Goal: Information Seeking & Learning: Learn about a topic

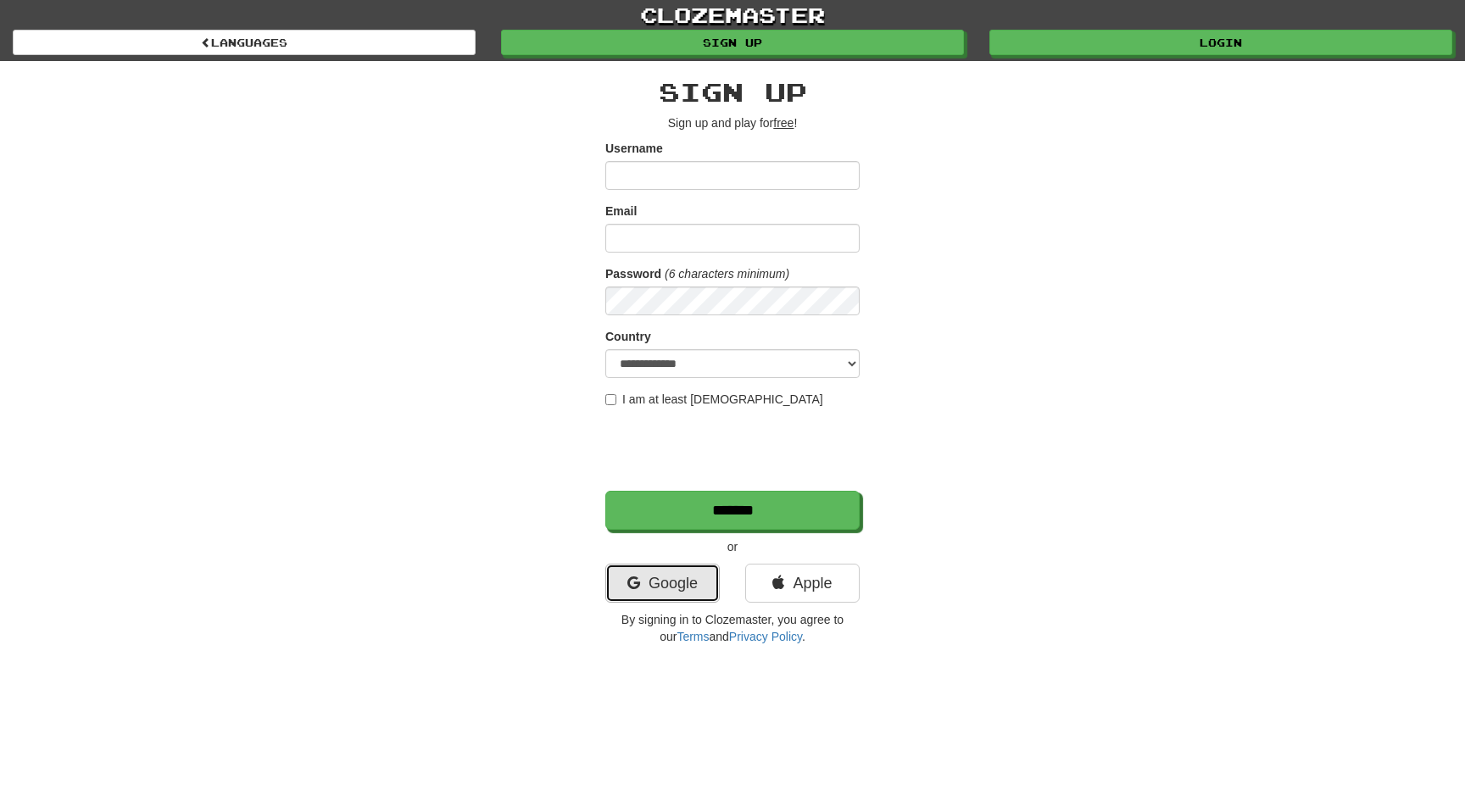
click at [661, 585] on link "Google" at bounding box center [662, 583] width 114 height 39
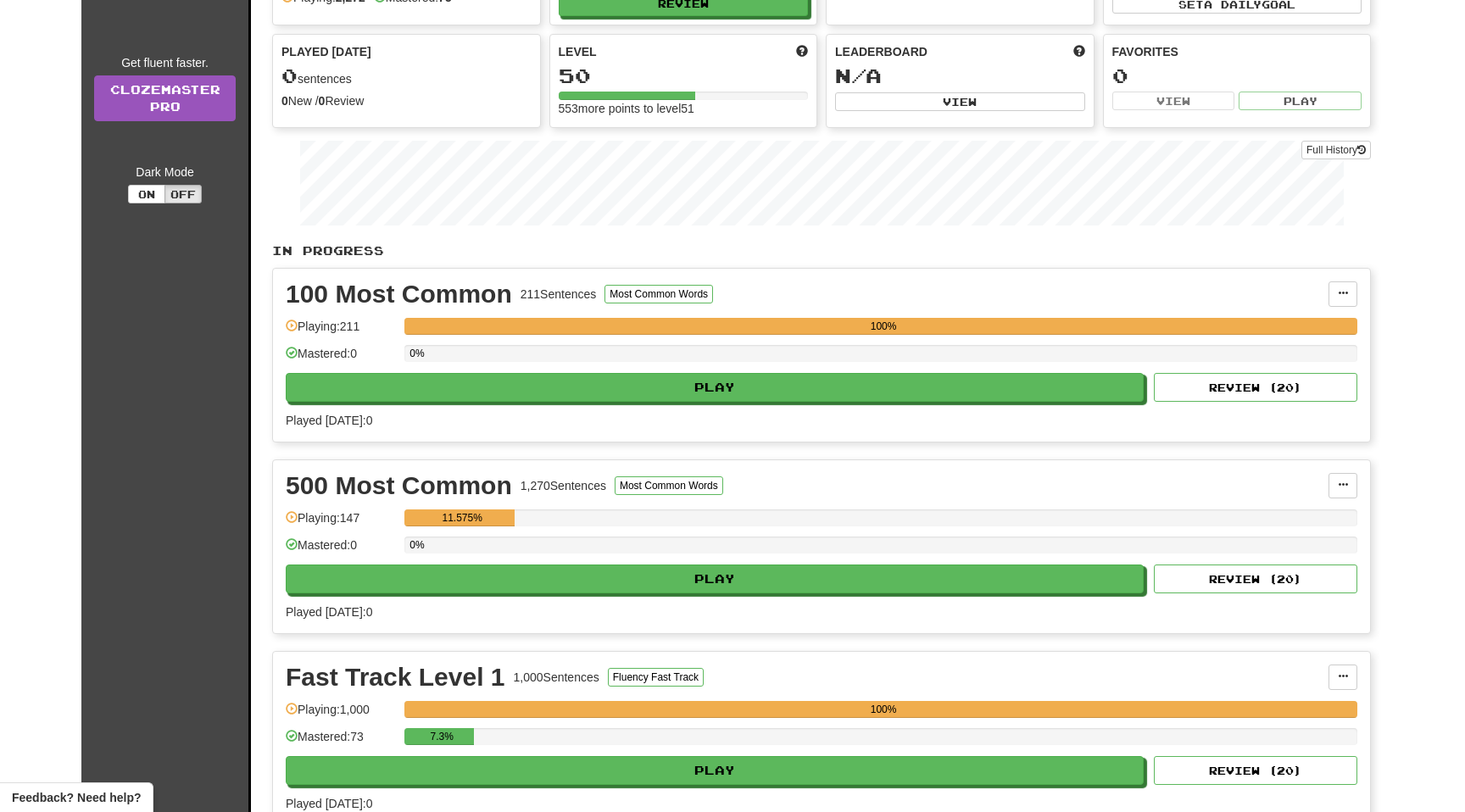
scroll to position [133, 0]
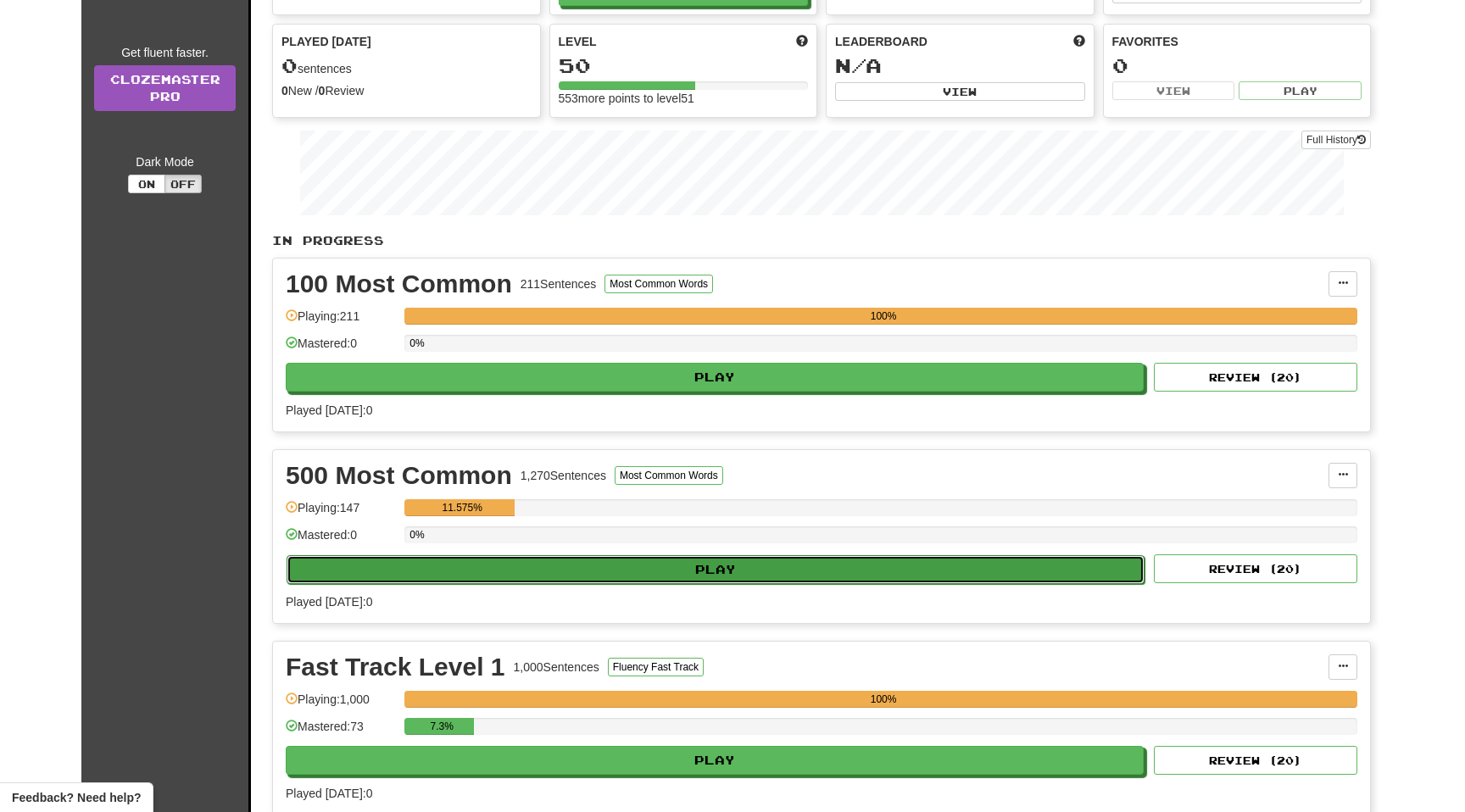
click at [527, 566] on button "Play" at bounding box center [716, 569] width 858 height 29
select select "**"
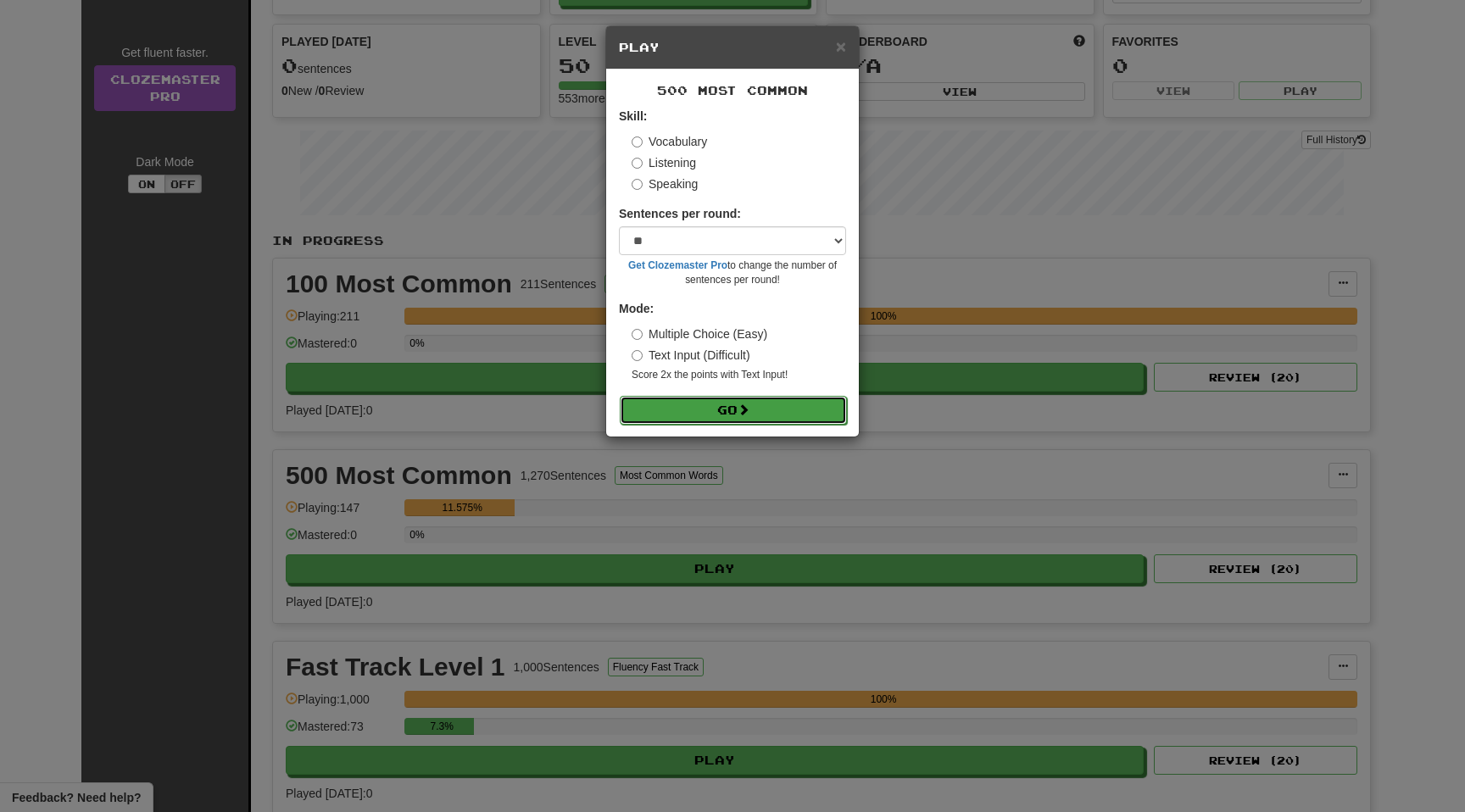
click at [721, 407] on button "Go" at bounding box center [733, 410] width 227 height 29
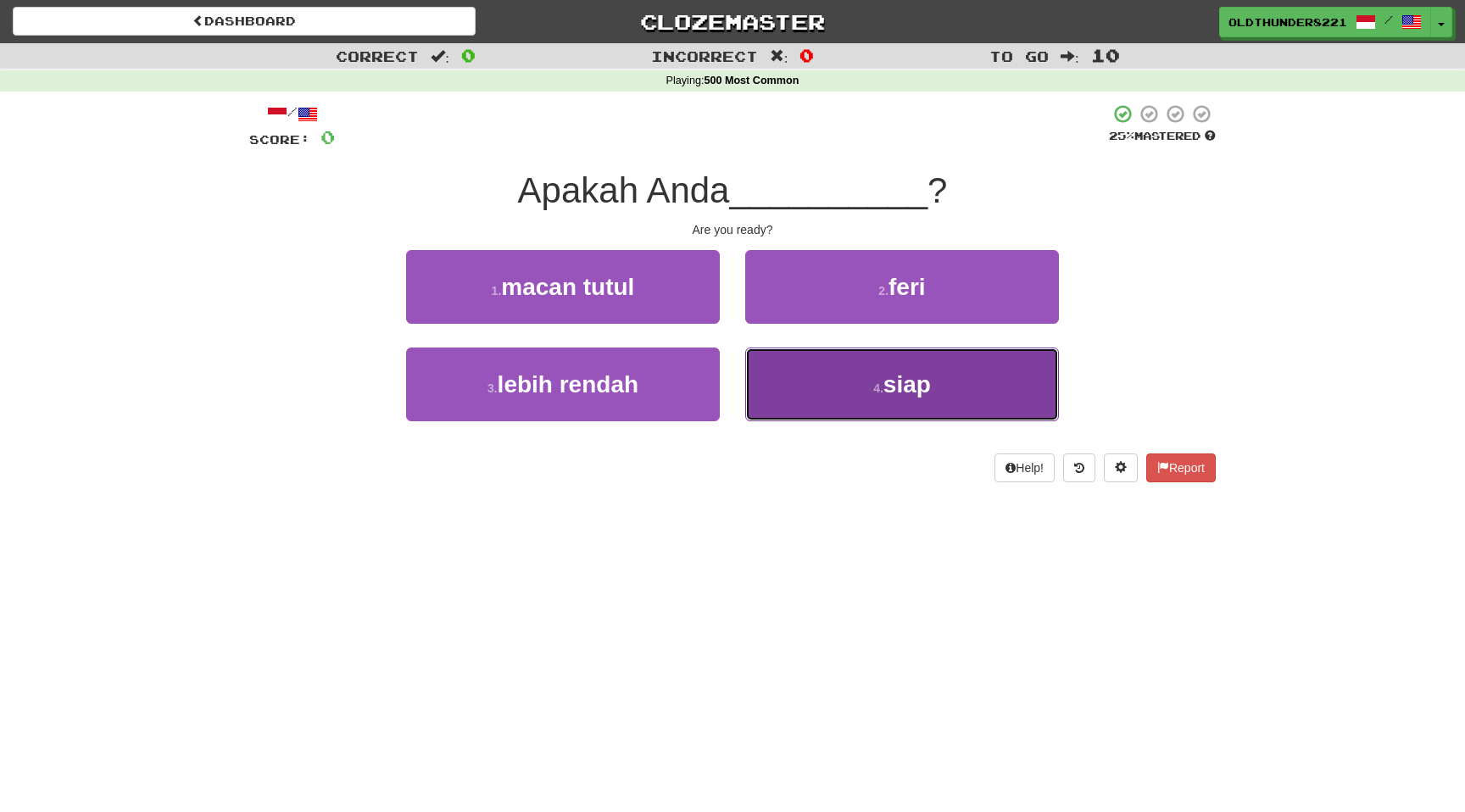
click at [892, 388] on span "siap" at bounding box center [907, 384] width 47 height 26
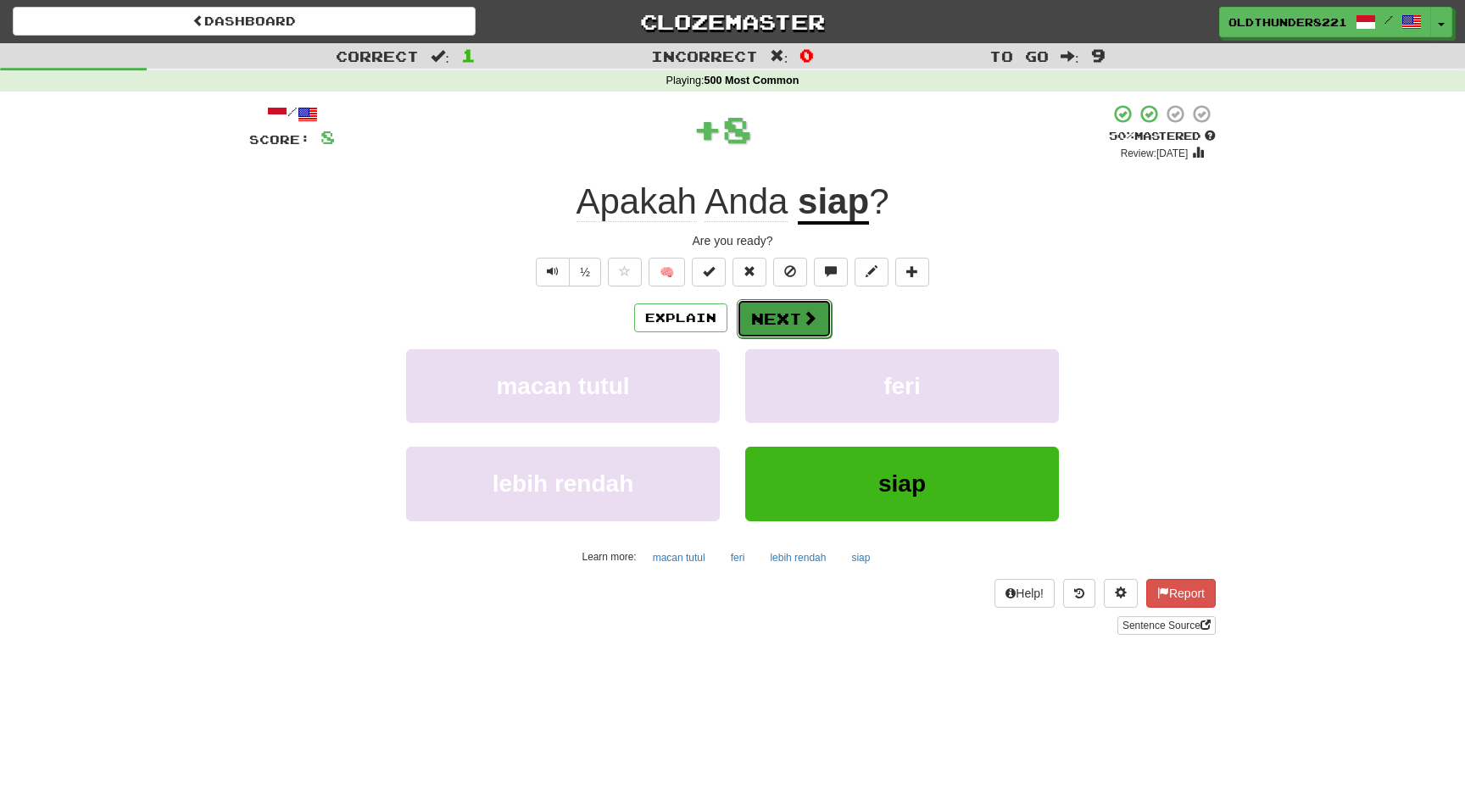
click at [799, 325] on button "Next" at bounding box center [784, 318] width 95 height 39
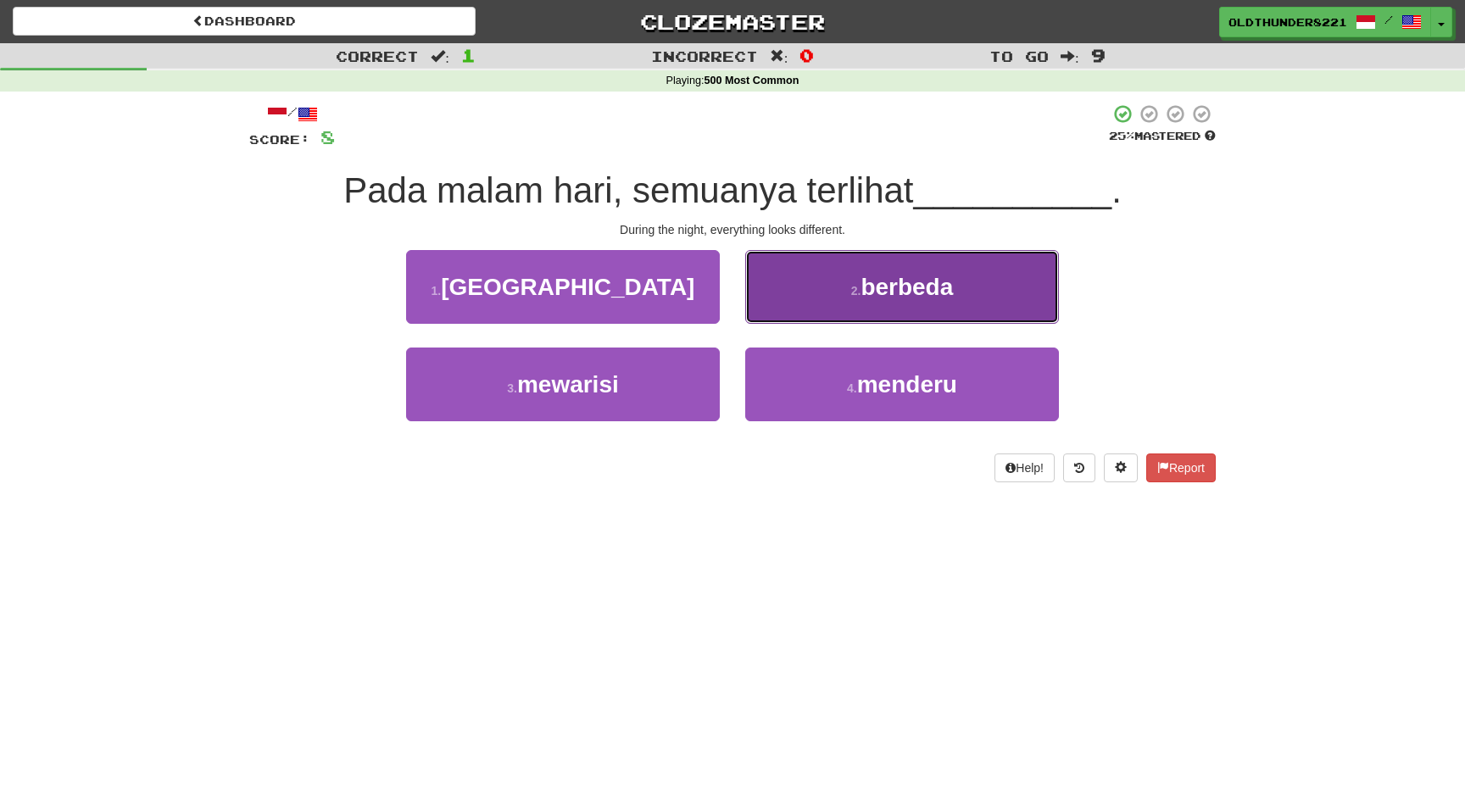
click at [916, 308] on button "2 . berbeda" at bounding box center [903, 287] width 314 height 74
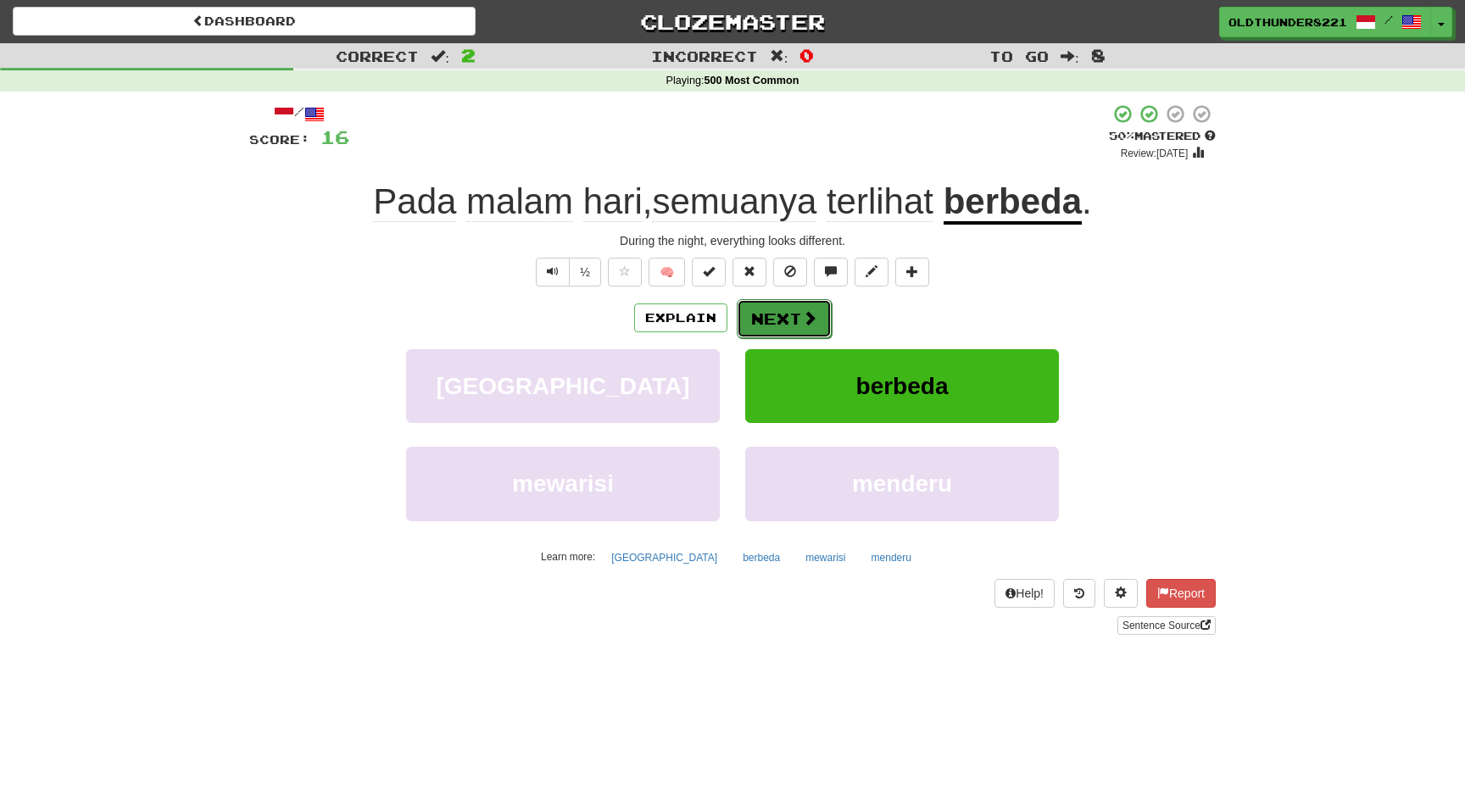
click at [788, 316] on button "Next" at bounding box center [784, 318] width 95 height 39
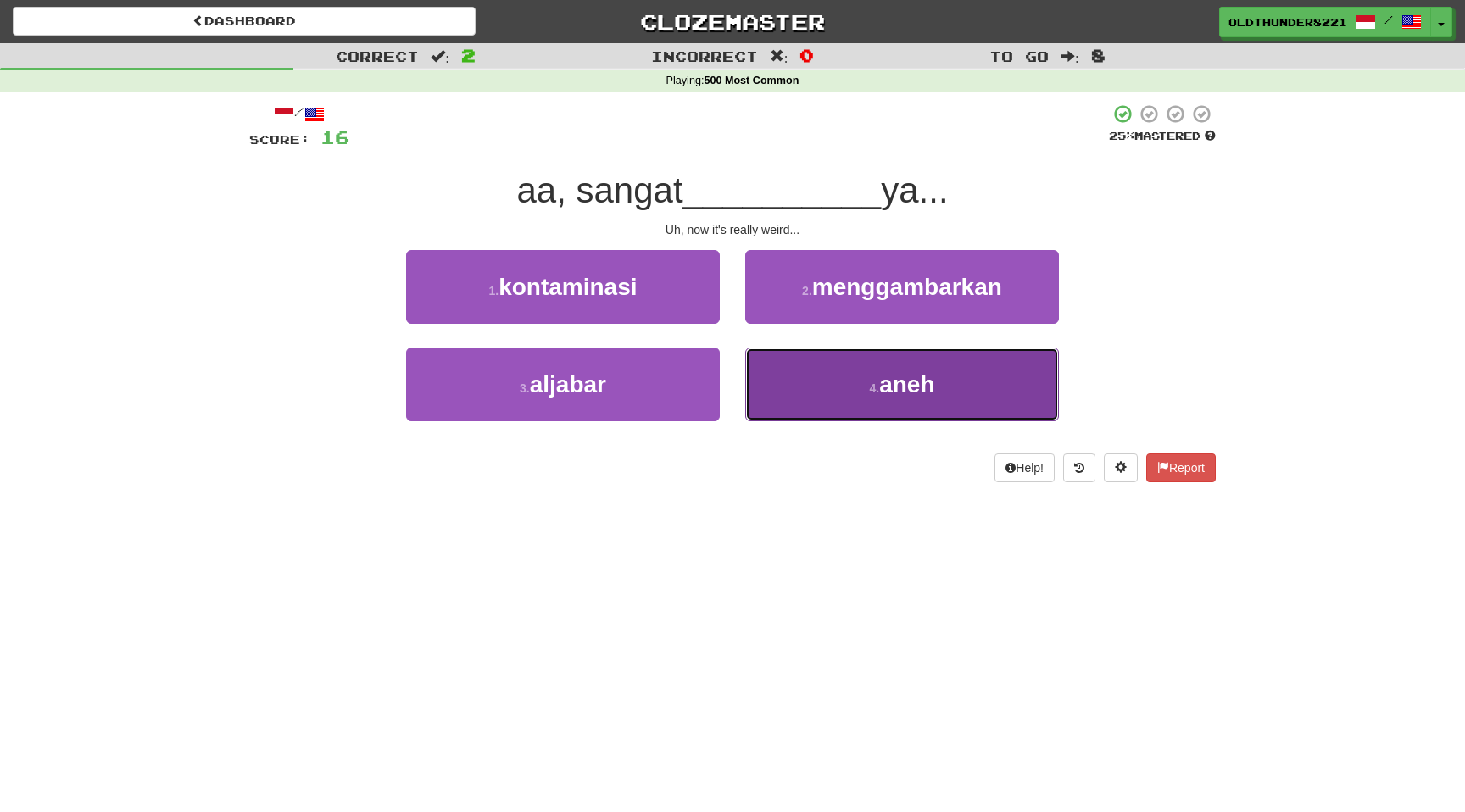
click at [924, 372] on span "aneh" at bounding box center [906, 384] width 55 height 26
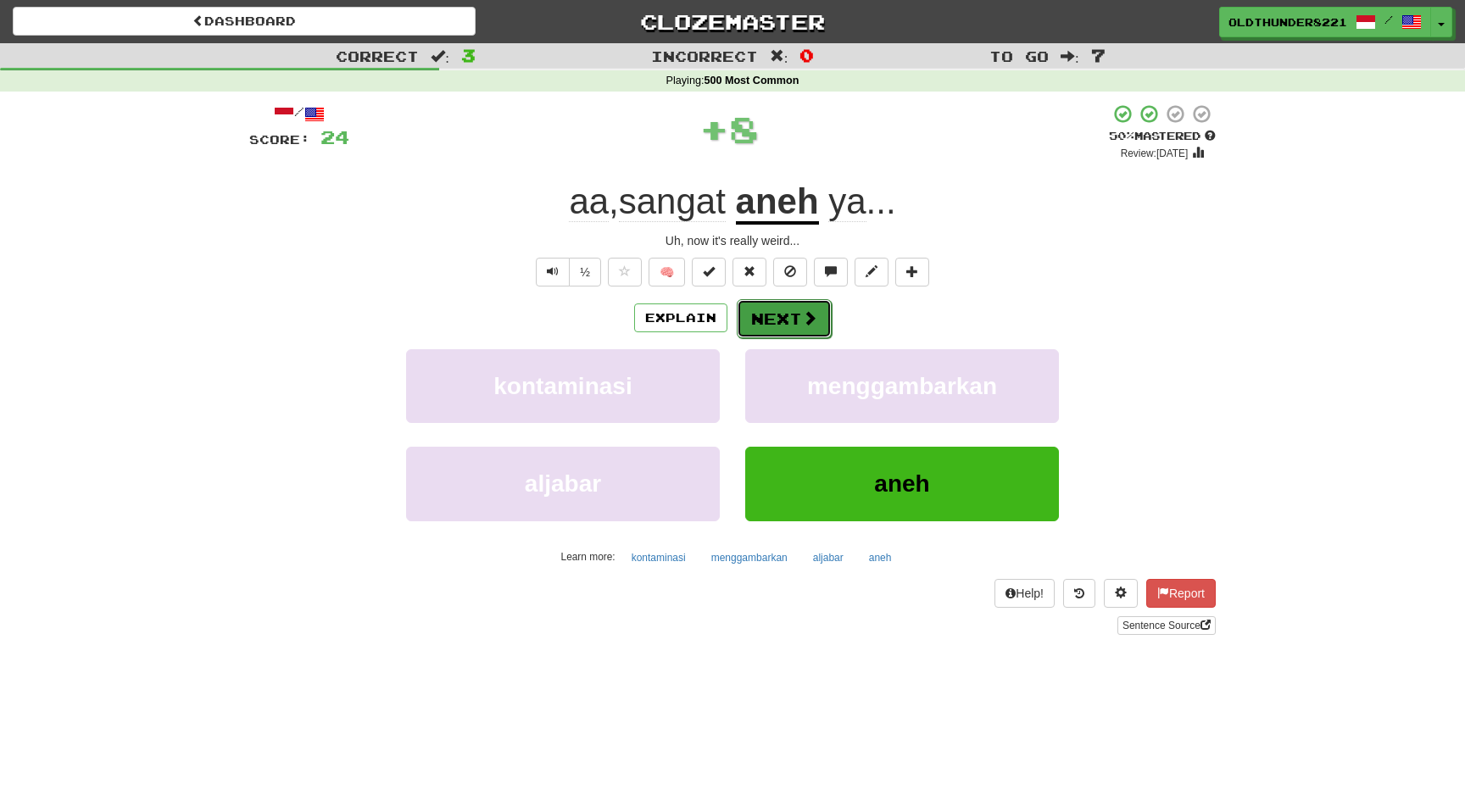
click at [778, 306] on button "Next" at bounding box center [784, 318] width 95 height 39
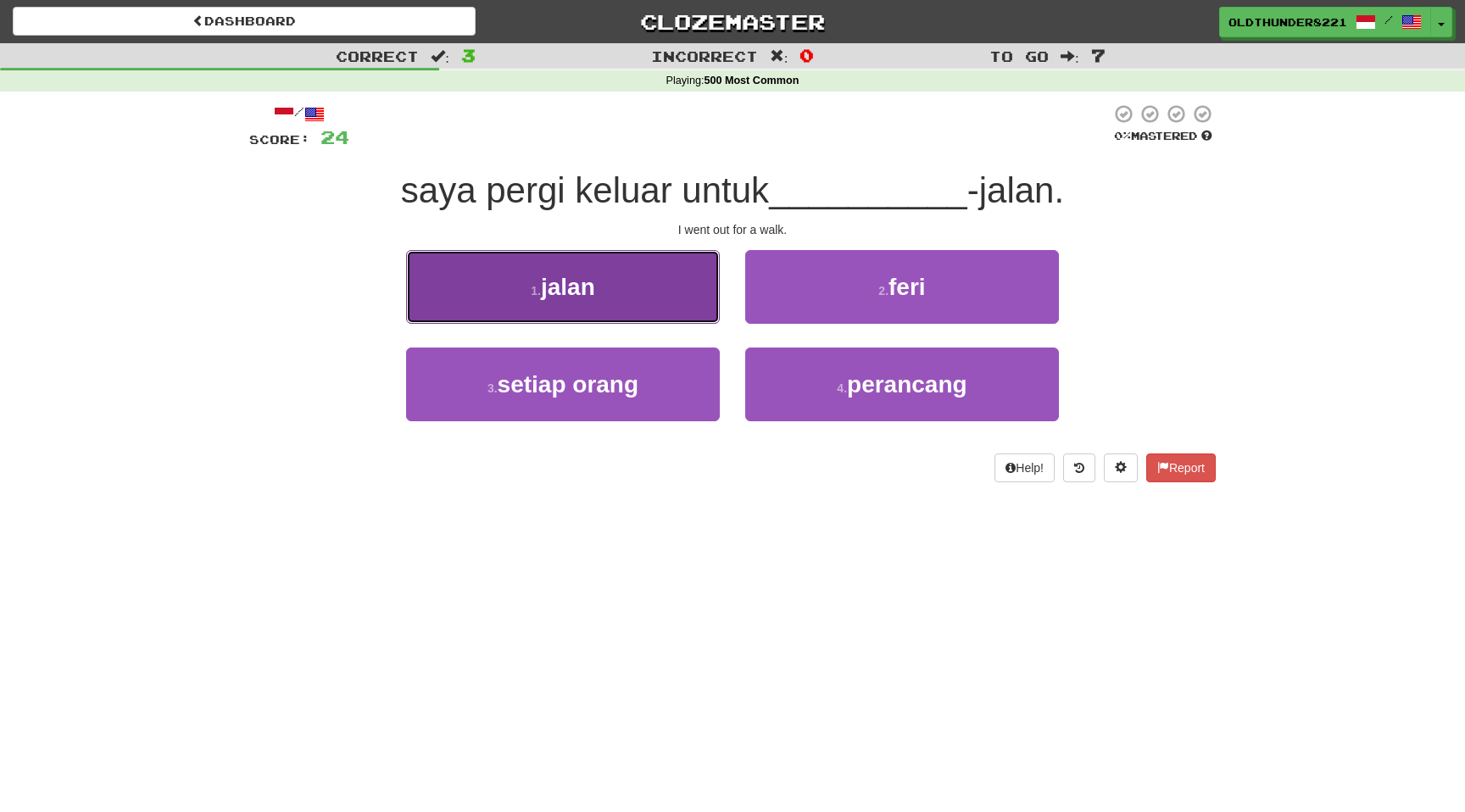
click at [521, 302] on button "1 . jalan" at bounding box center [563, 287] width 314 height 74
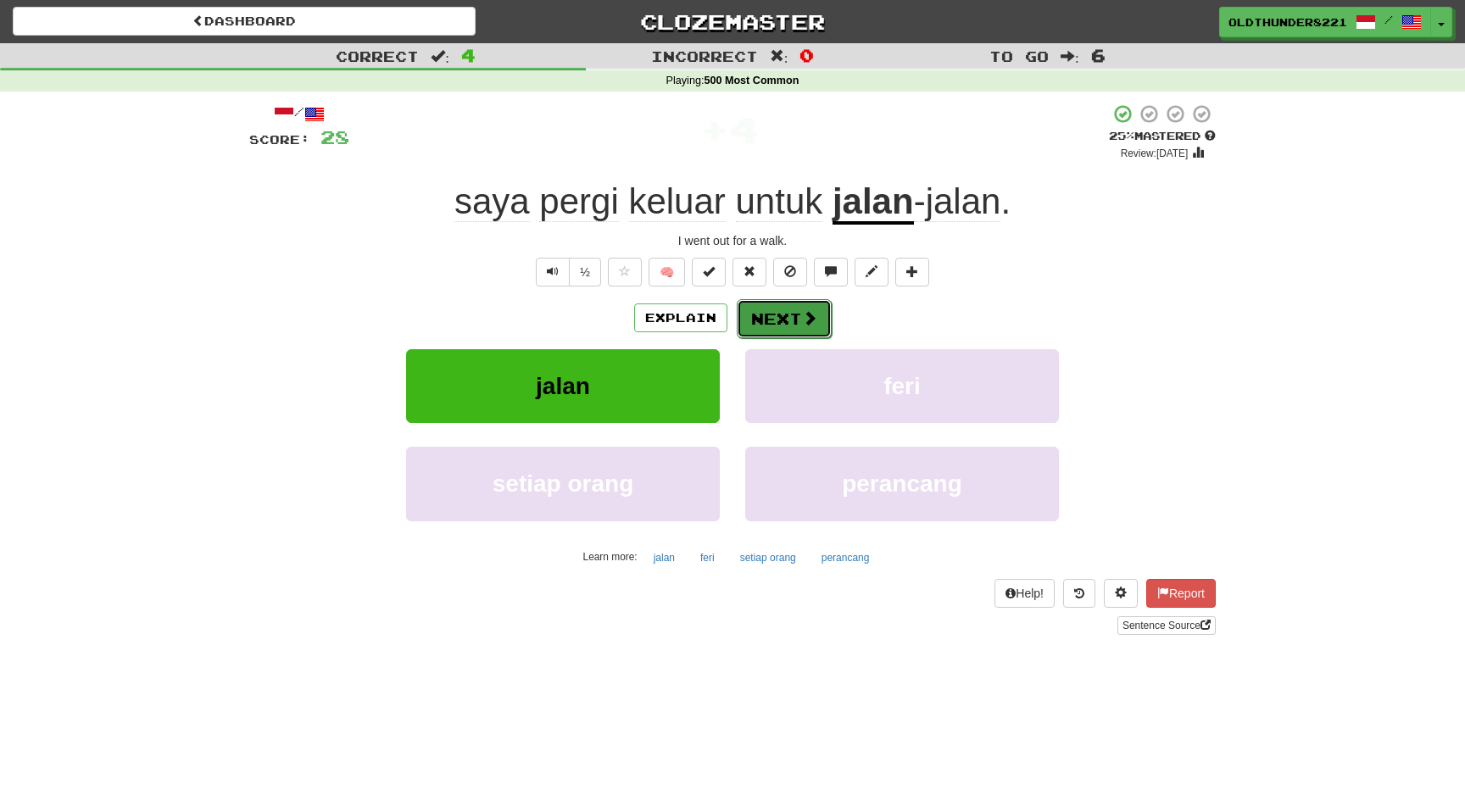
click at [786, 315] on button "Next" at bounding box center [784, 318] width 95 height 39
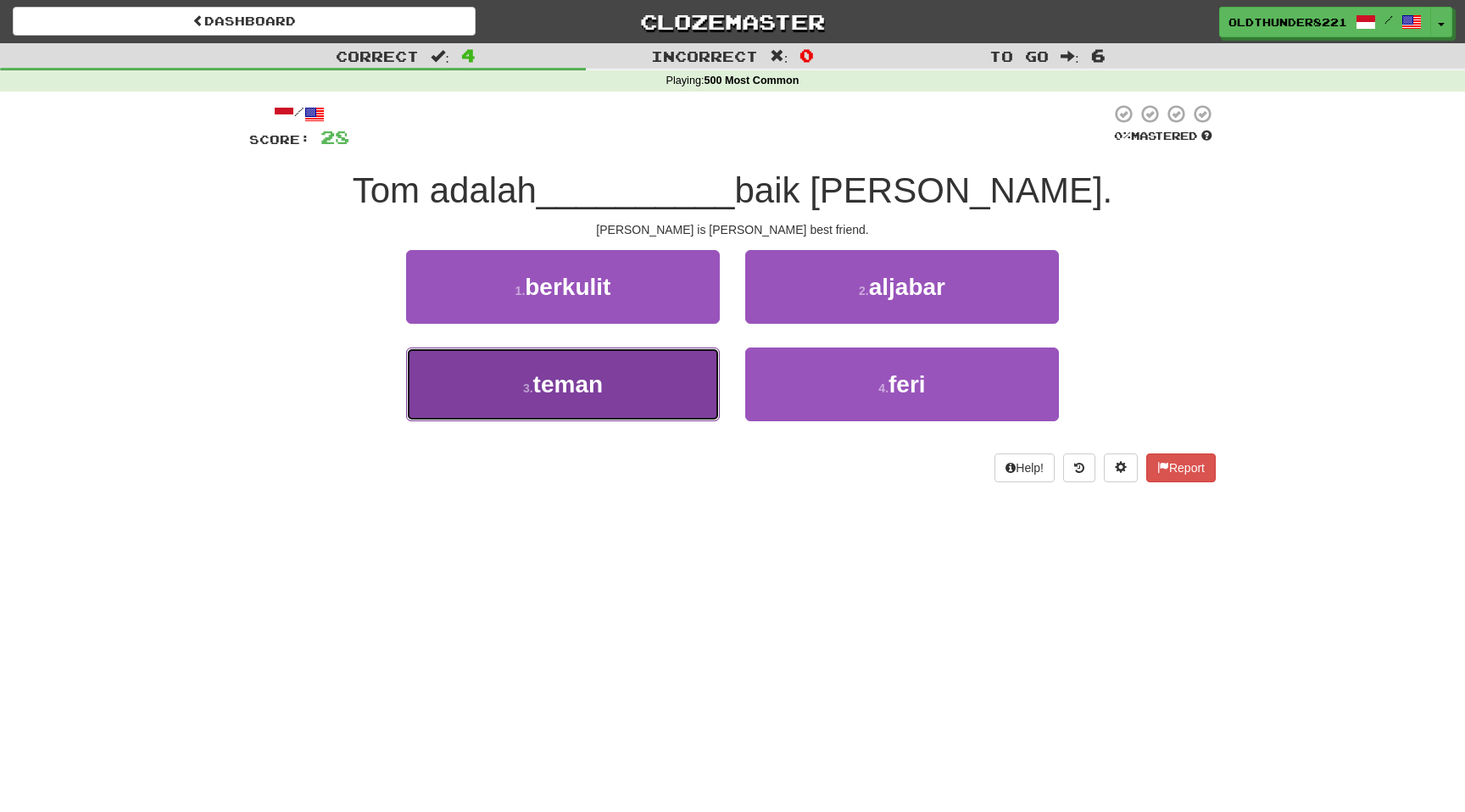
click at [601, 375] on span "teman" at bounding box center [568, 384] width 69 height 26
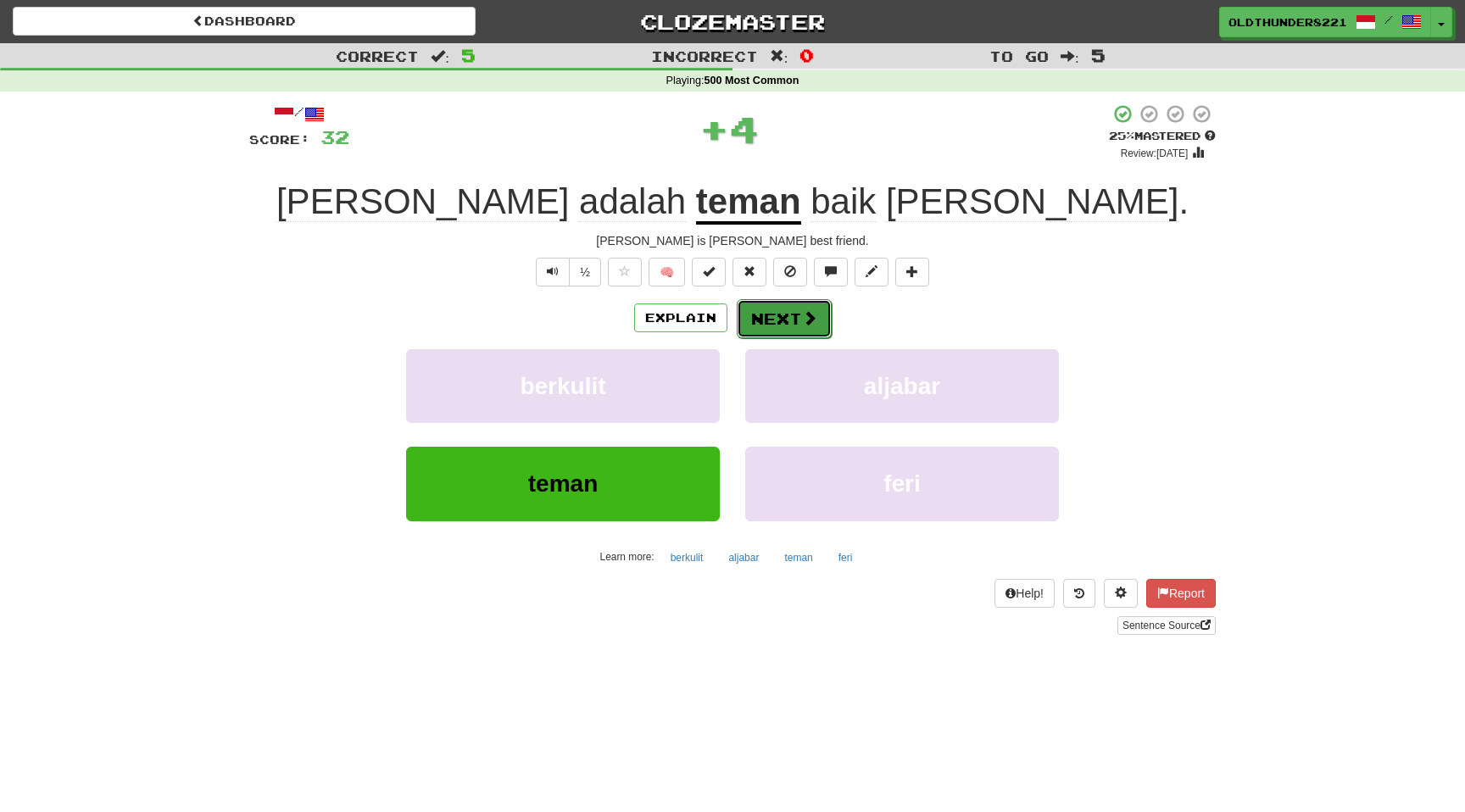
click at [780, 320] on button "Next" at bounding box center [784, 318] width 95 height 39
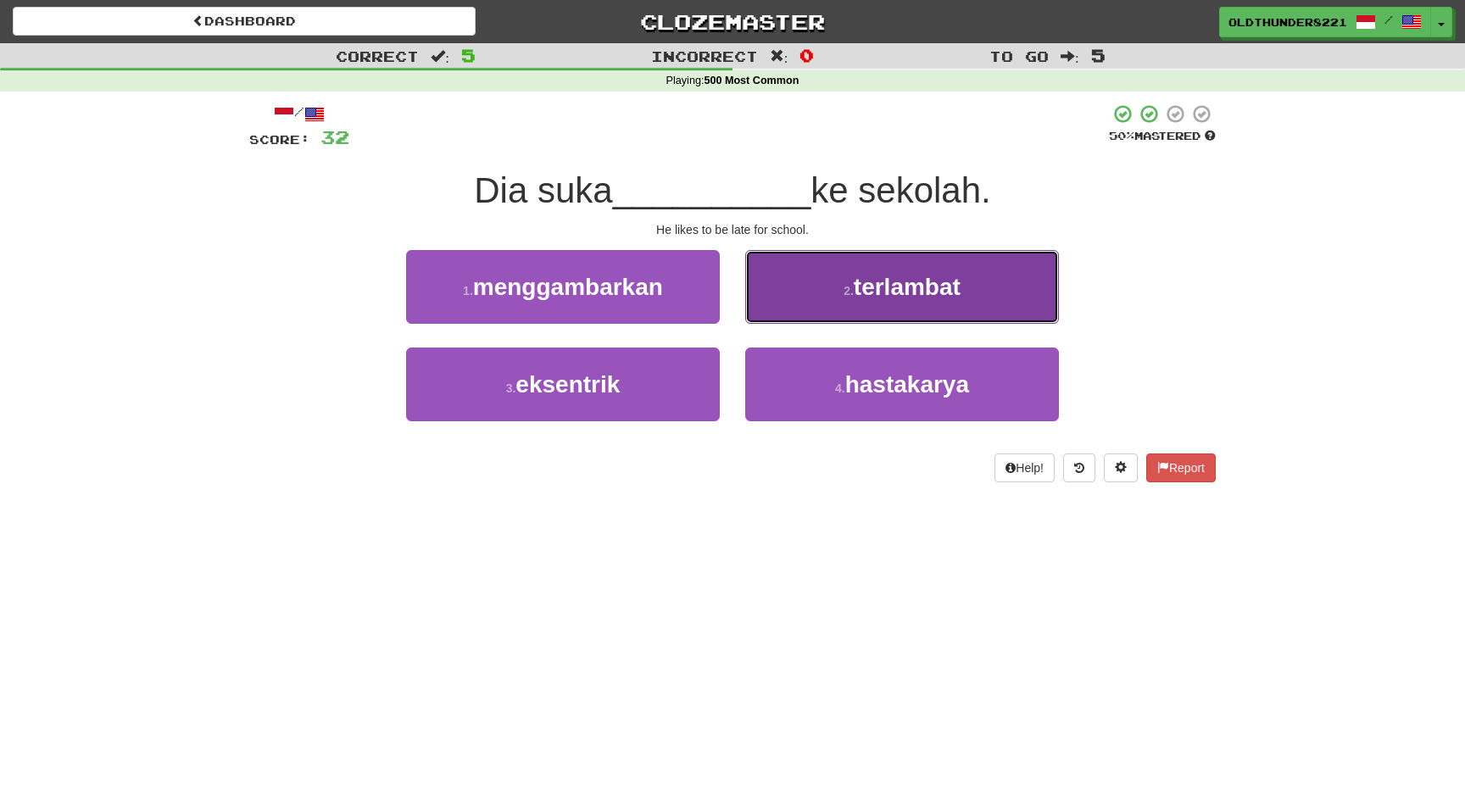
click at [887, 284] on span "terlambat" at bounding box center [907, 287] width 107 height 26
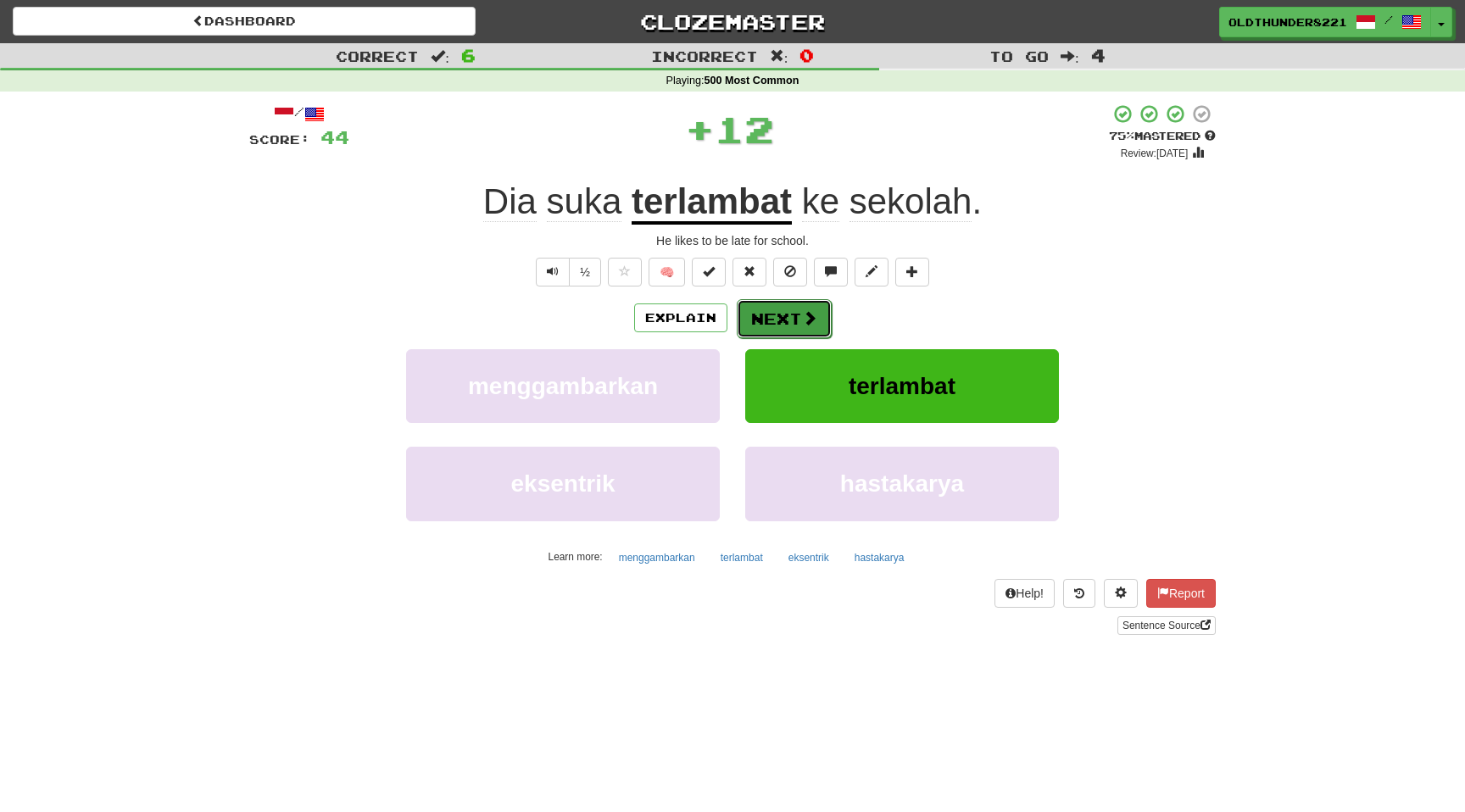
click at [782, 317] on button "Next" at bounding box center [784, 318] width 95 height 39
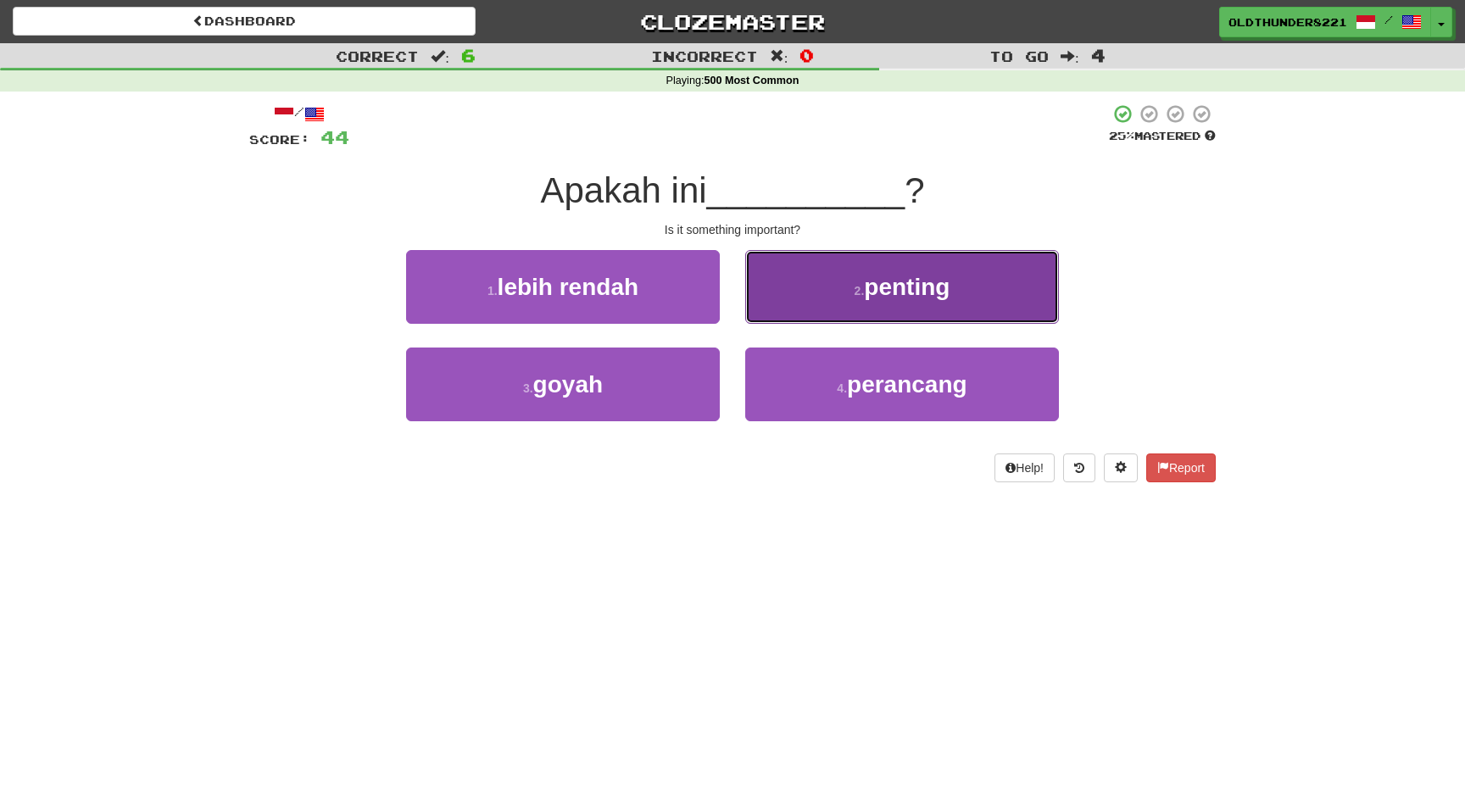
click at [883, 296] on span "penting" at bounding box center [907, 287] width 86 height 26
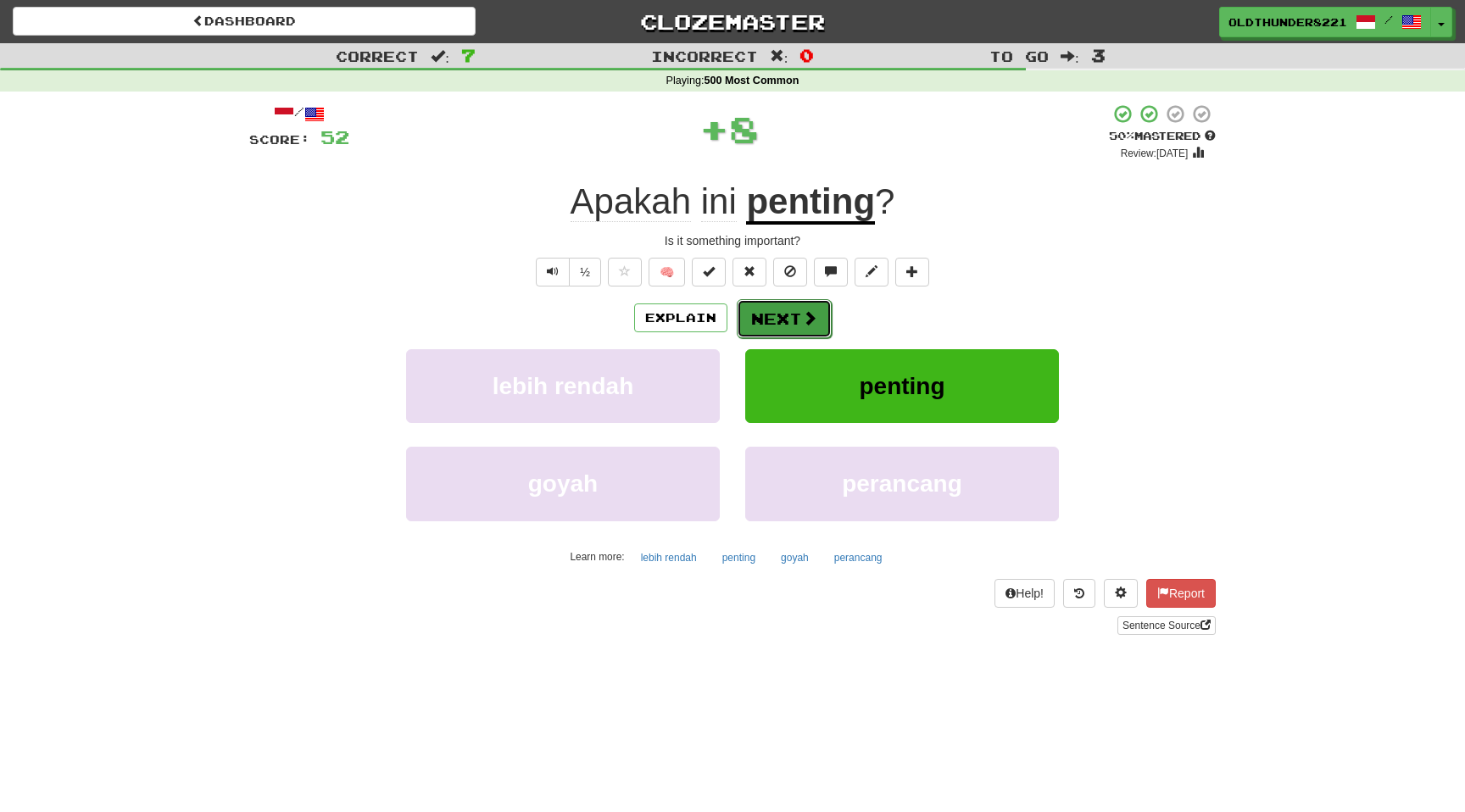
click at [798, 317] on button "Next" at bounding box center [784, 318] width 95 height 39
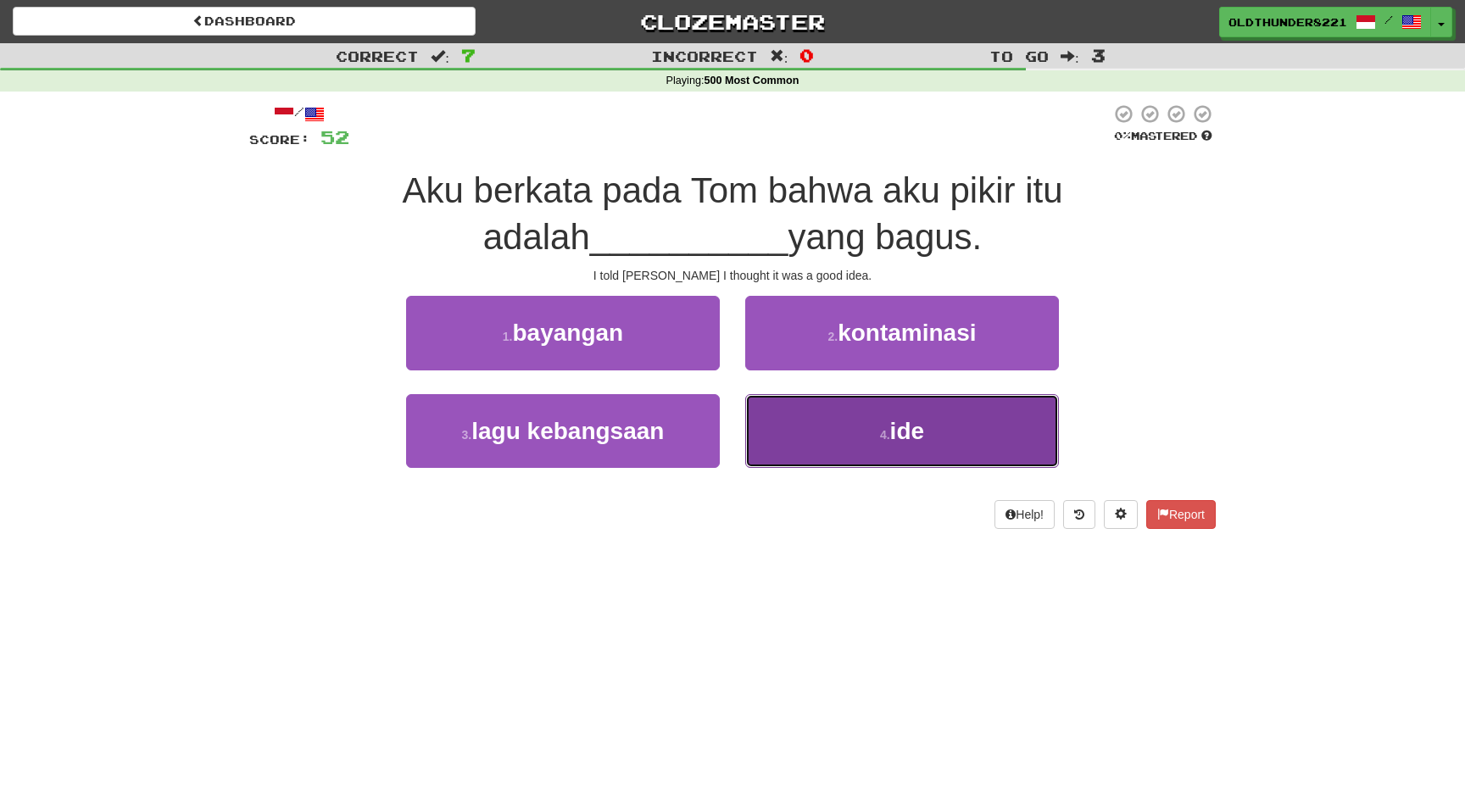
click at [872, 431] on button "4 . ide" at bounding box center [903, 431] width 314 height 74
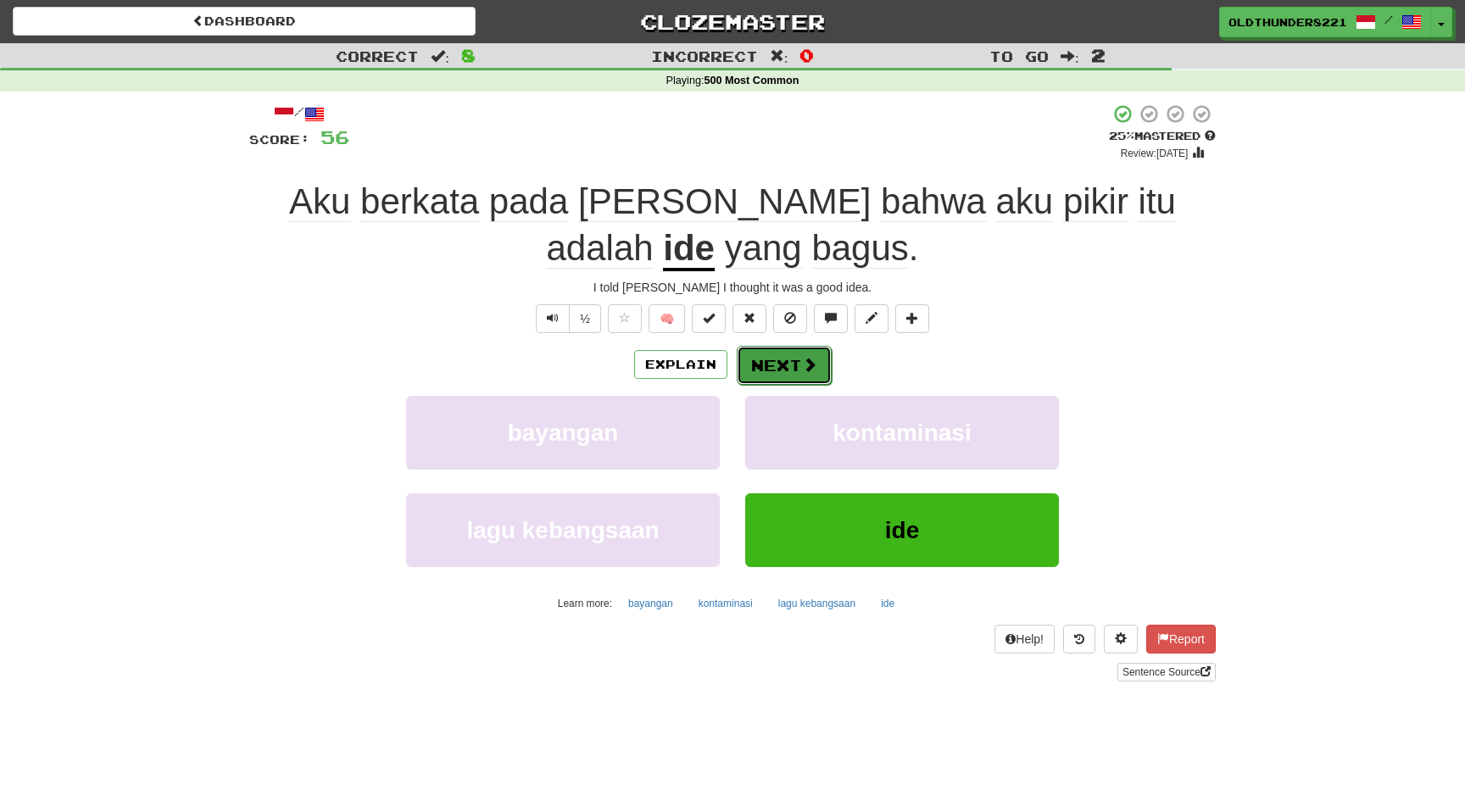
click at [803, 370] on span at bounding box center [809, 364] width 15 height 15
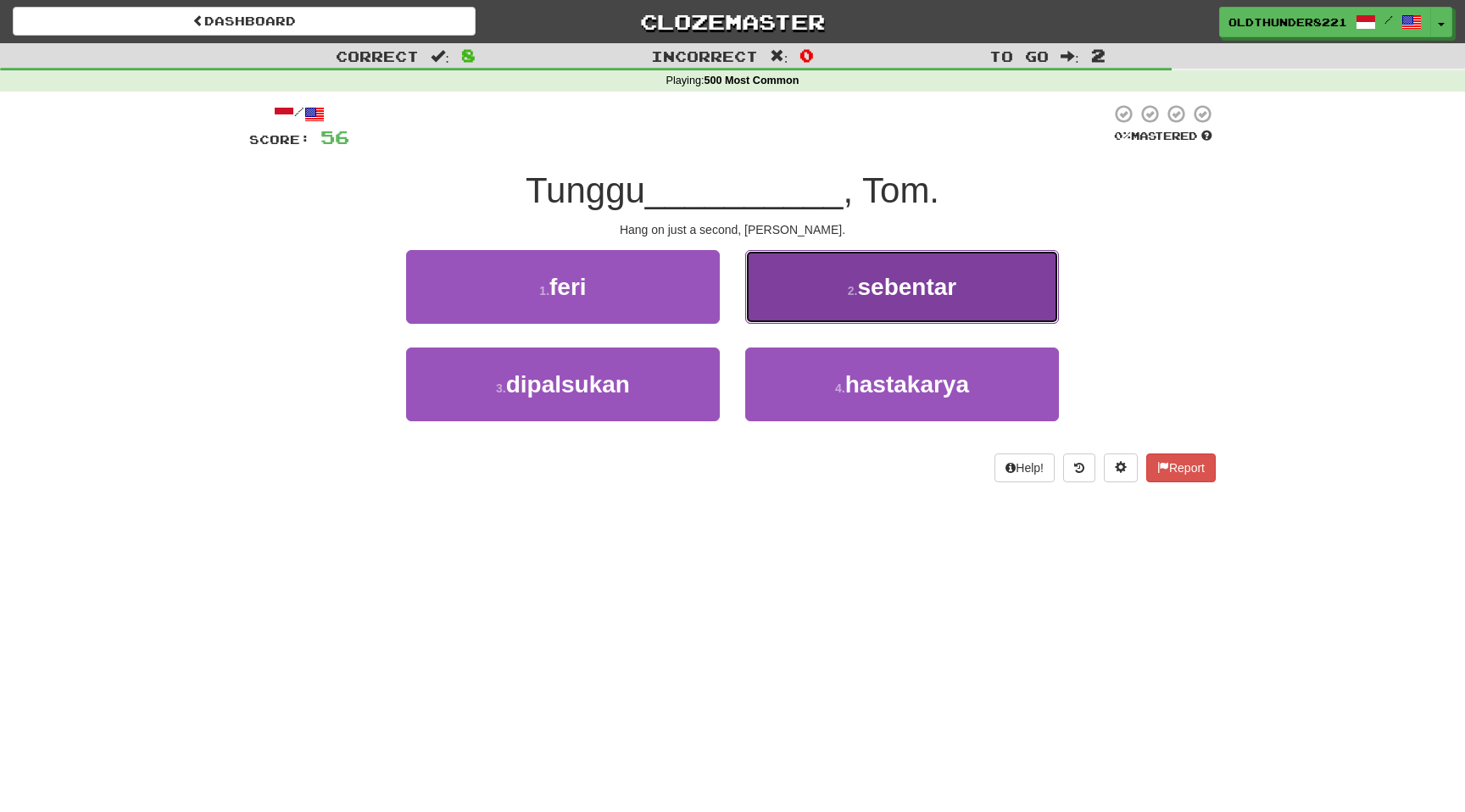
click at [934, 294] on span "sebentar" at bounding box center [906, 287] width 99 height 26
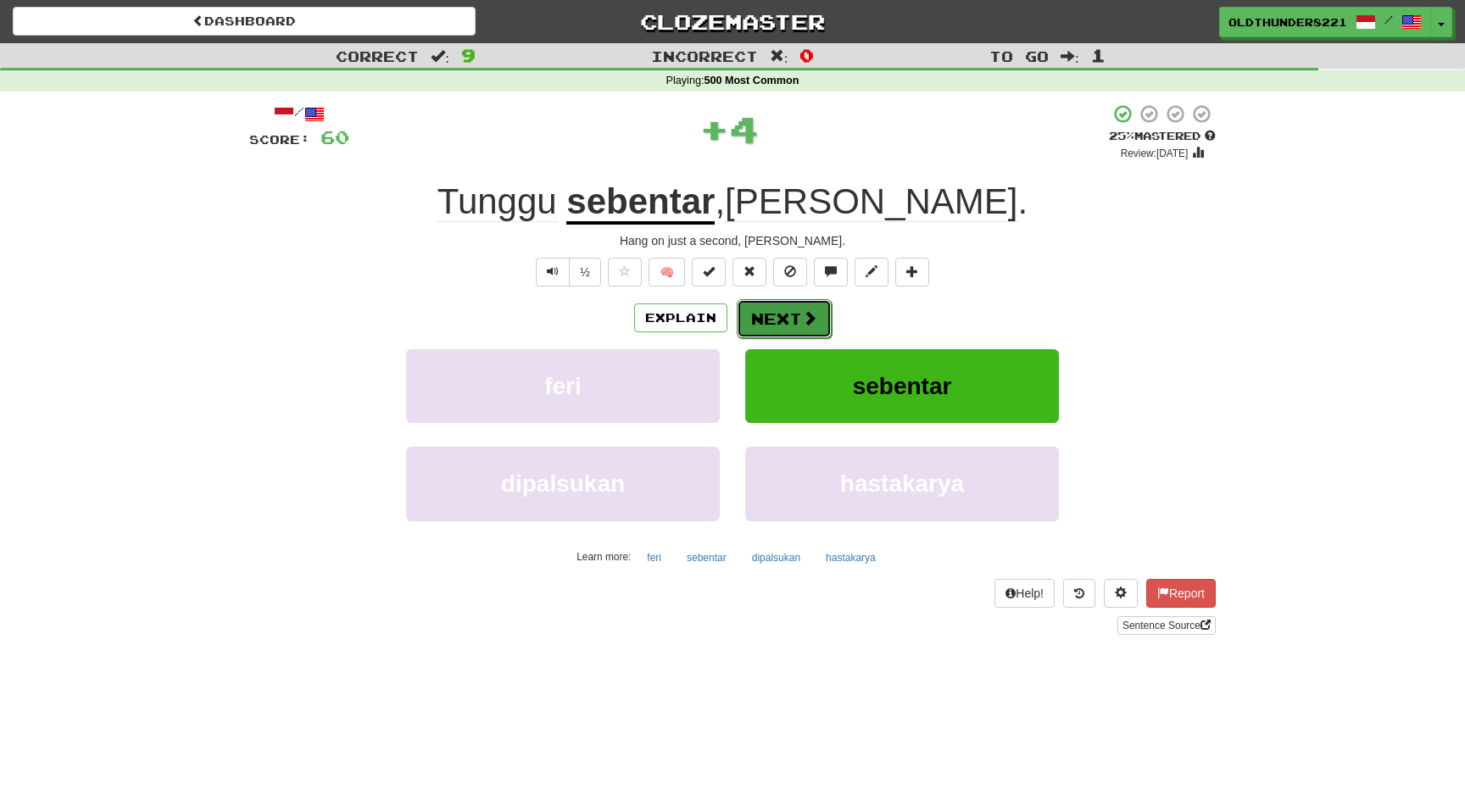
click at [780, 311] on button "Next" at bounding box center [784, 318] width 95 height 39
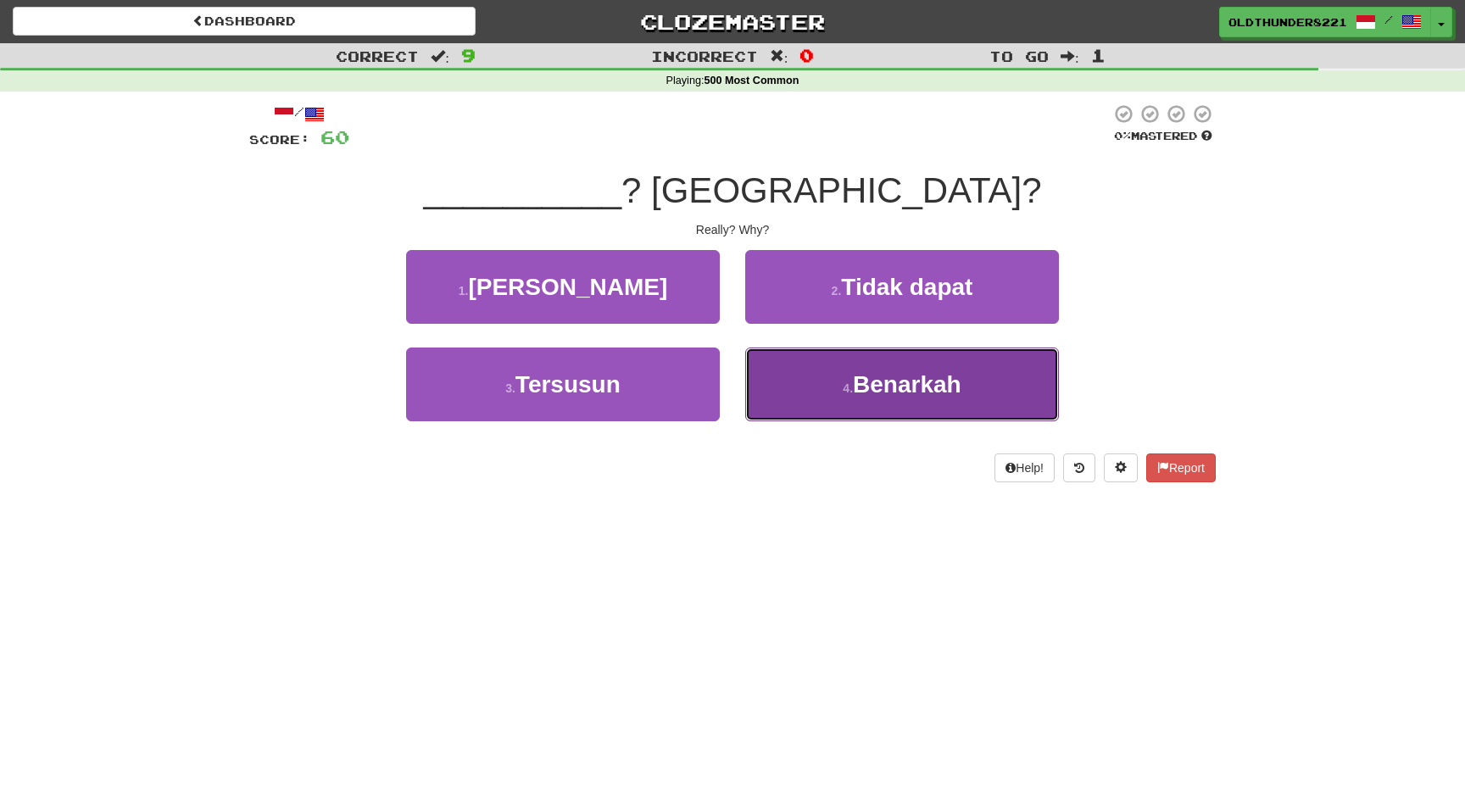
click at [887, 390] on span "Benarkah" at bounding box center [907, 384] width 109 height 26
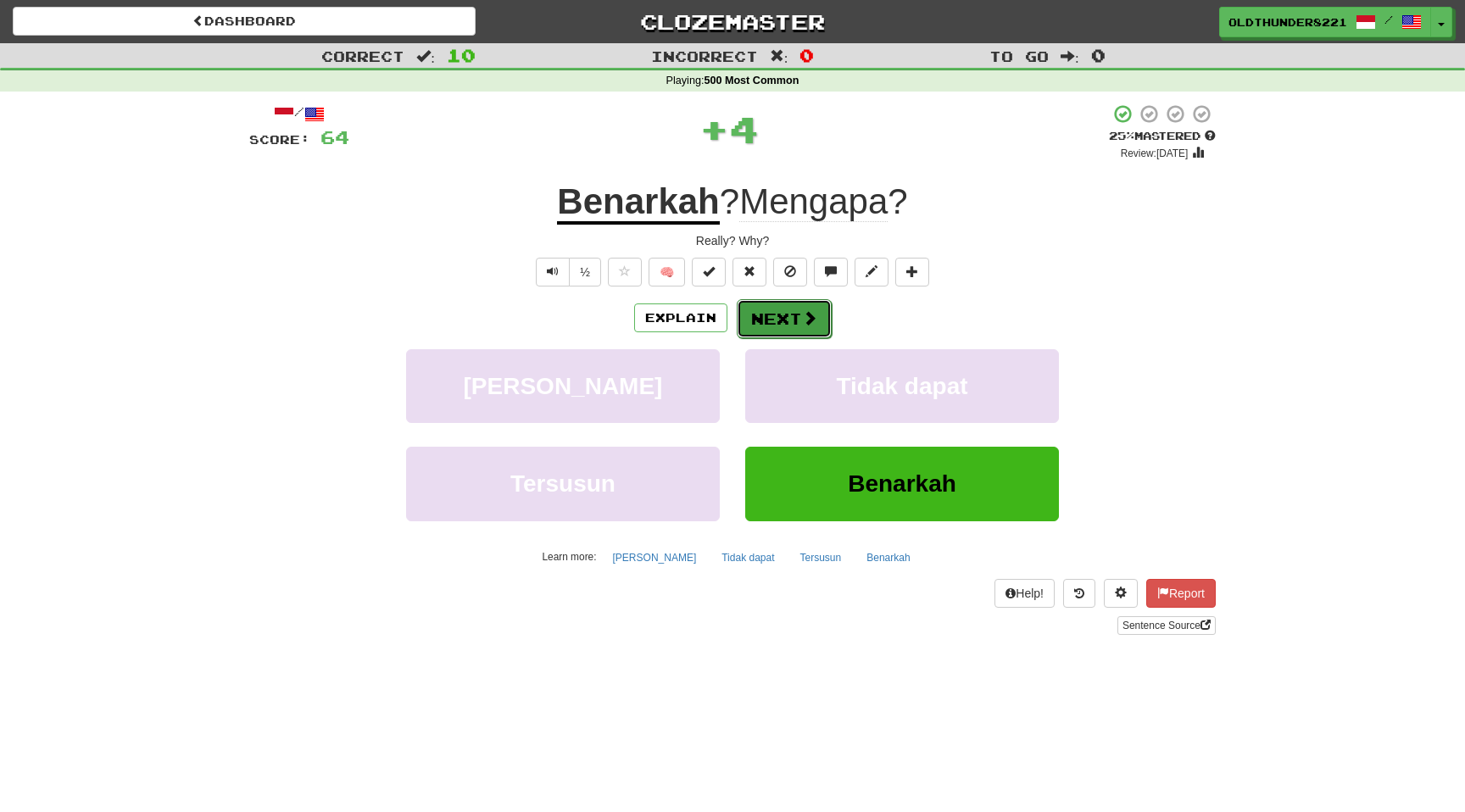
click at [780, 332] on button "Next" at bounding box center [784, 318] width 95 height 39
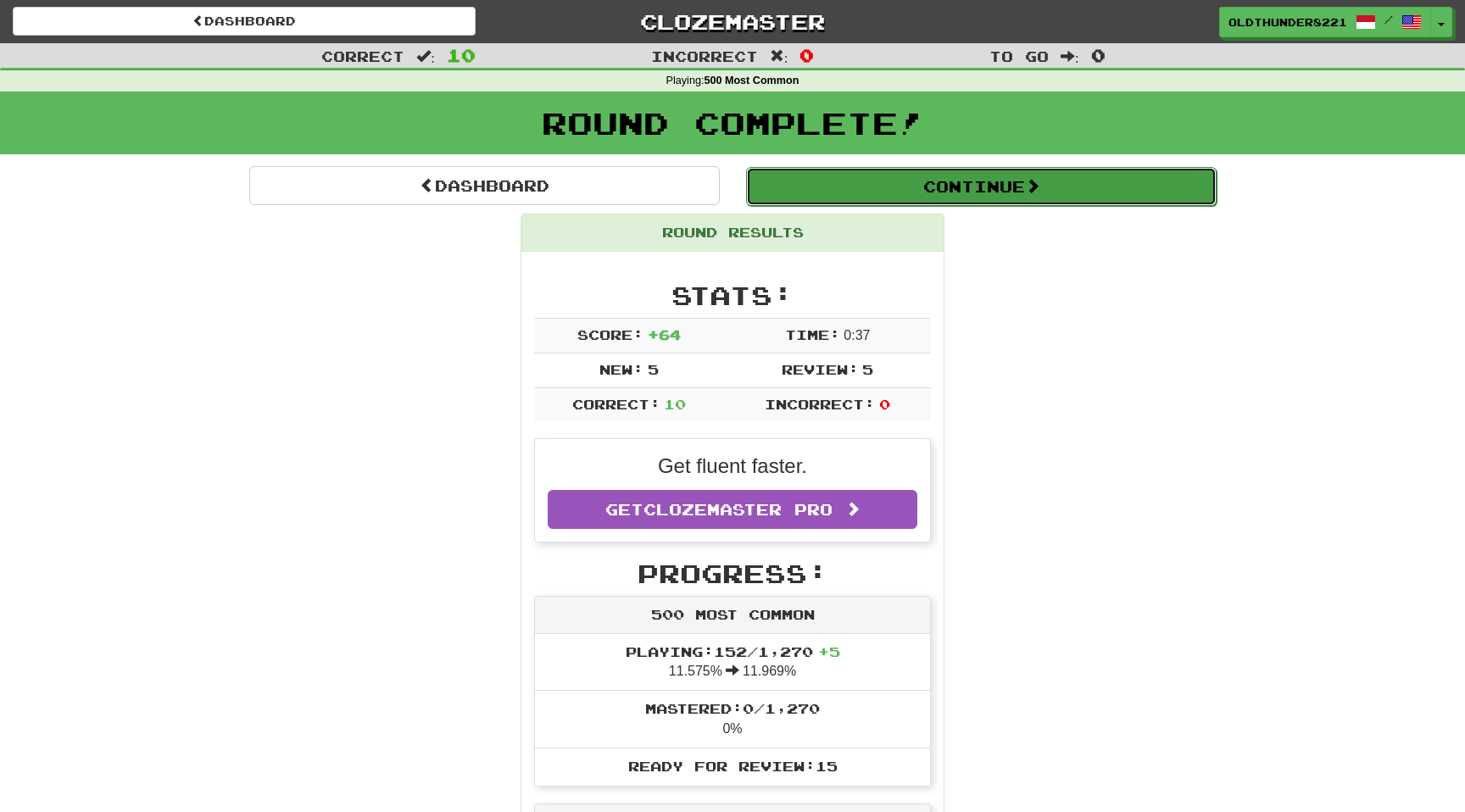
click at [949, 191] on button "Continue" at bounding box center [982, 186] width 470 height 39
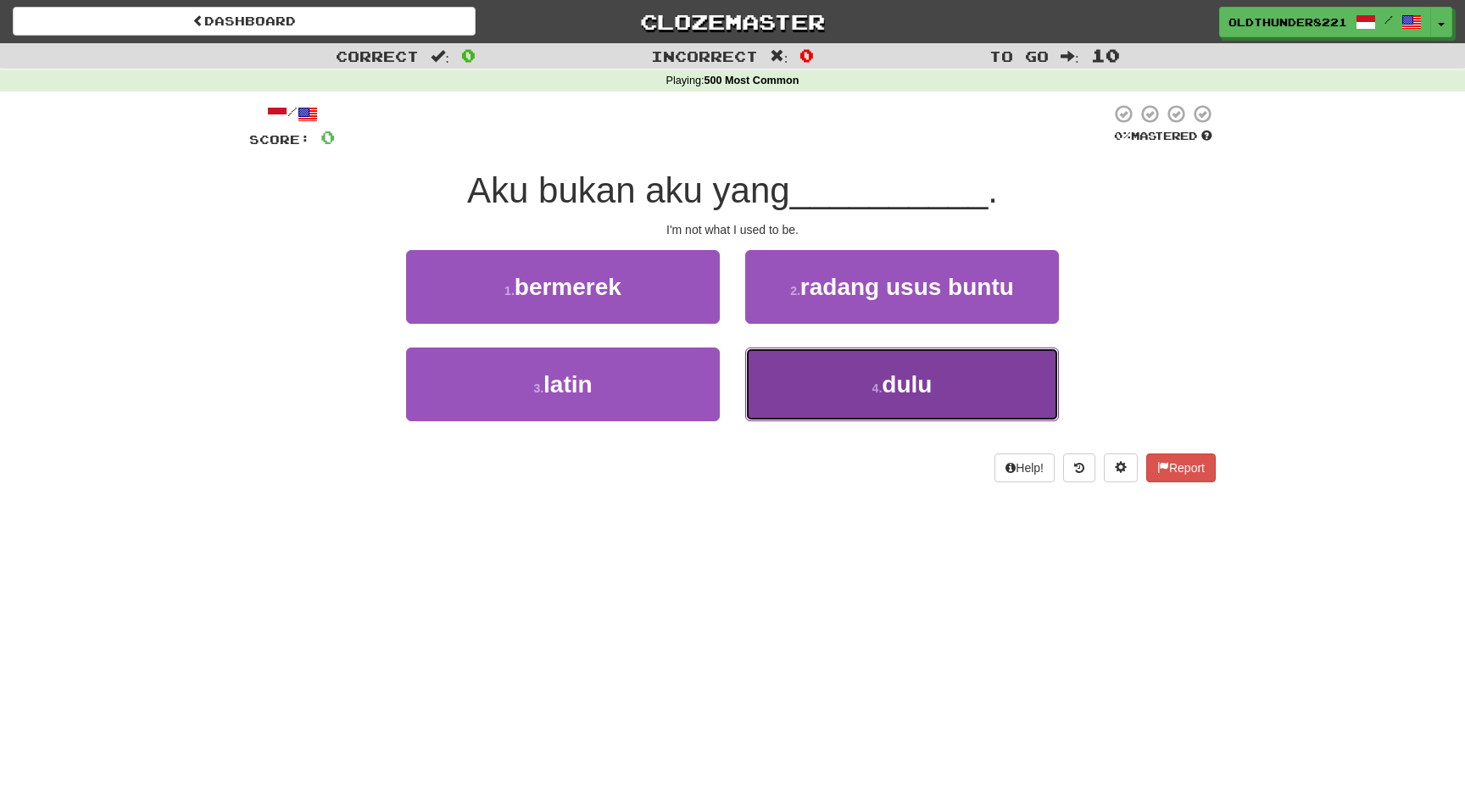
click at [897, 388] on span "dulu" at bounding box center [906, 384] width 50 height 26
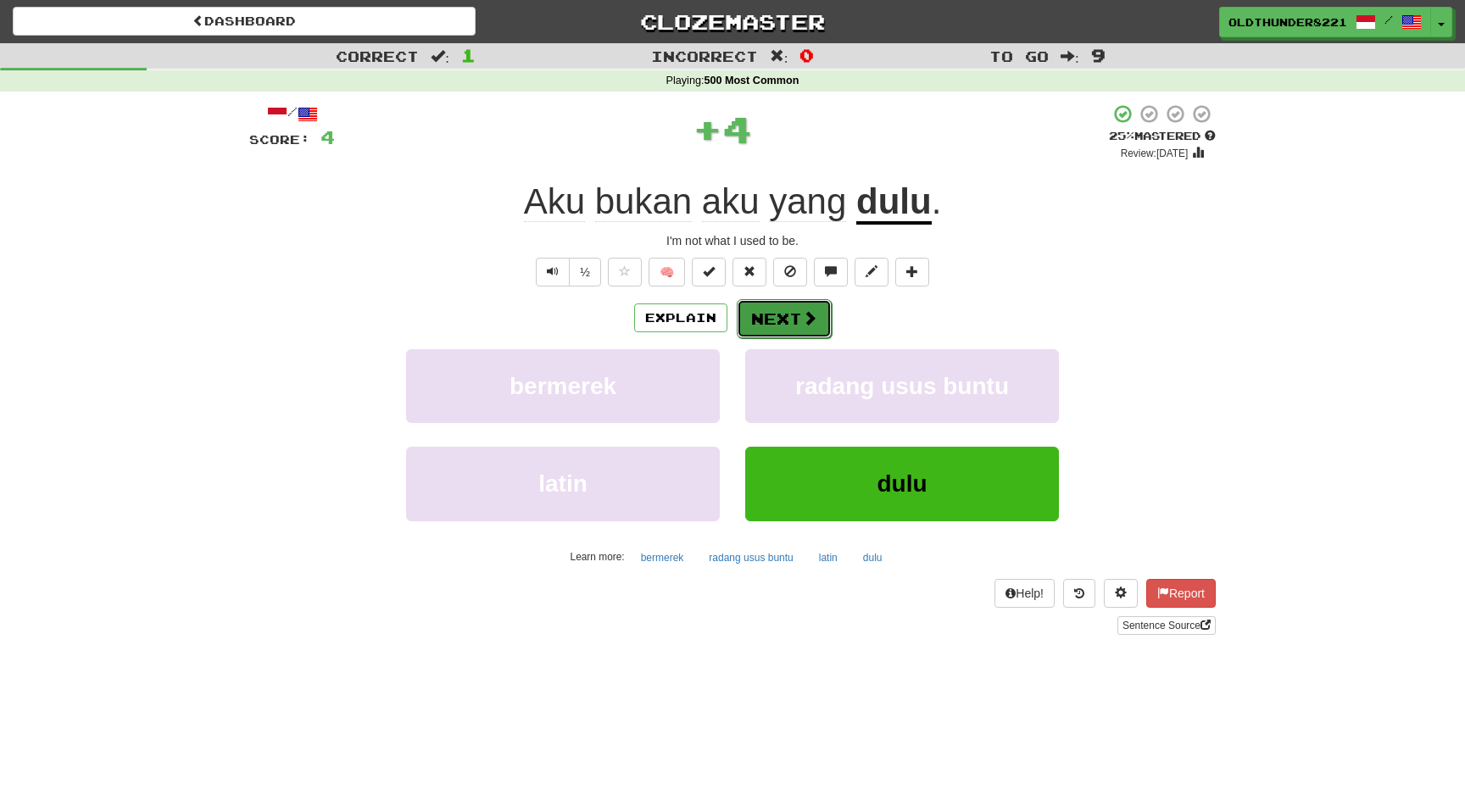
click at [786, 317] on button "Next" at bounding box center [784, 318] width 95 height 39
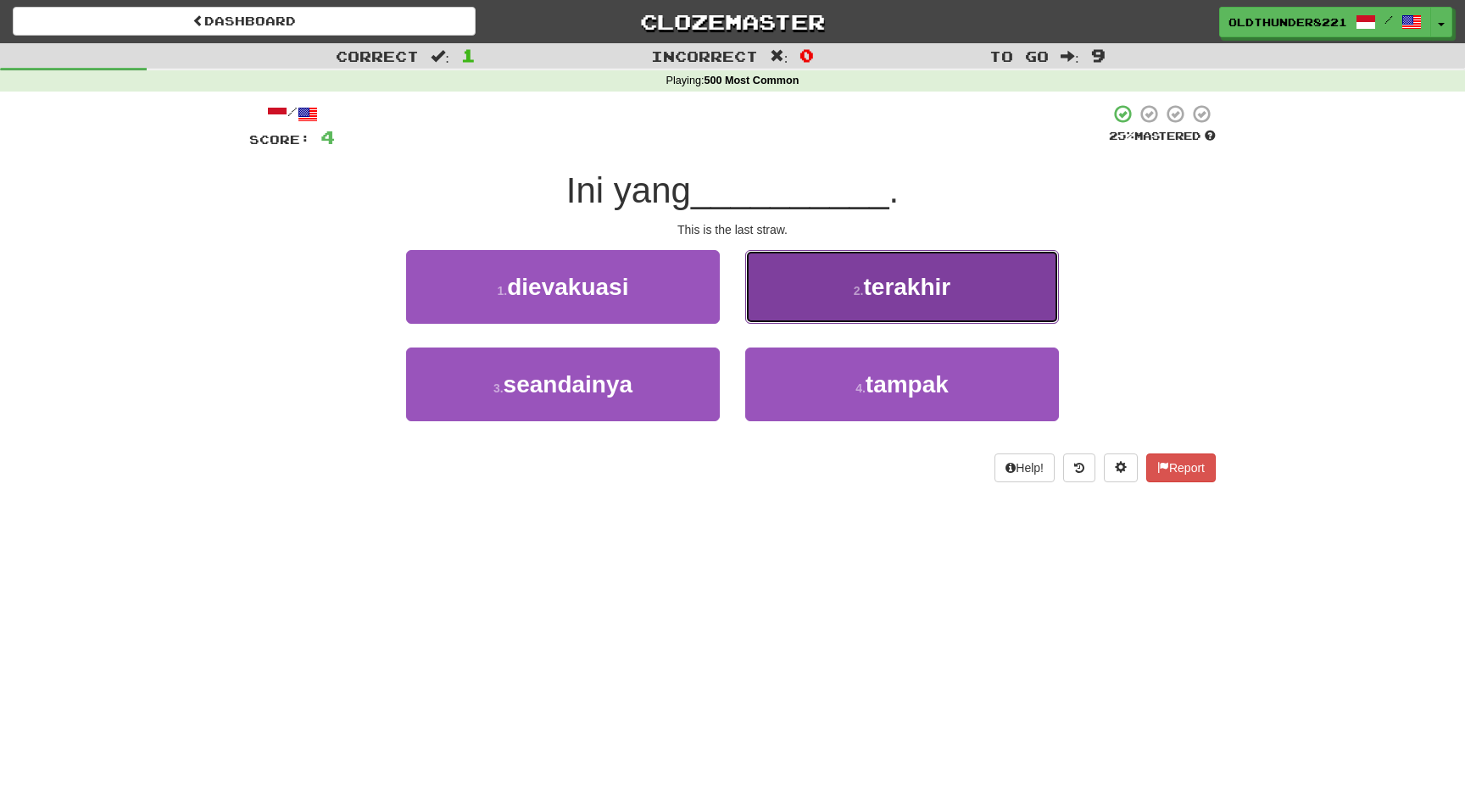
click at [906, 278] on span "terakhir" at bounding box center [907, 287] width 88 height 26
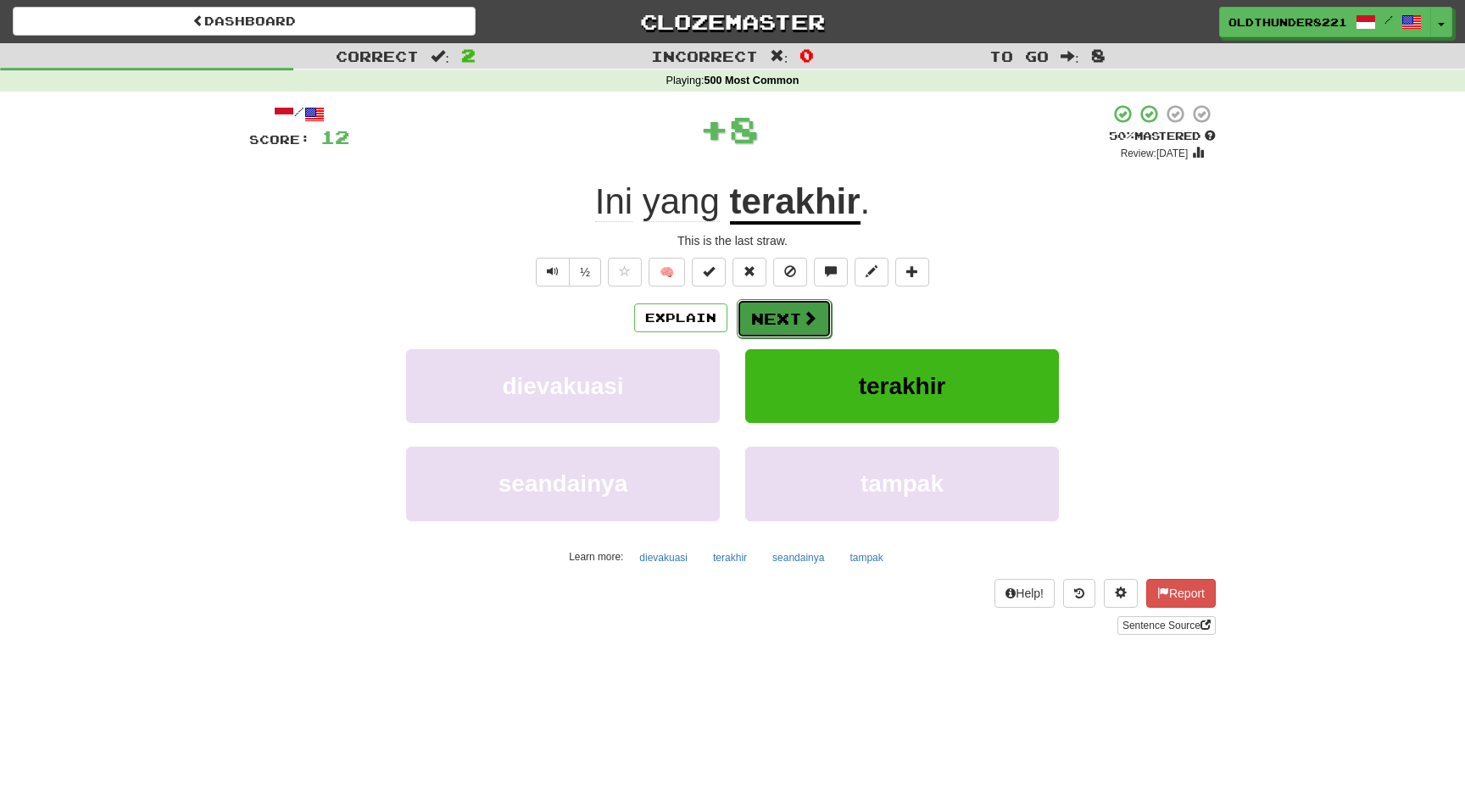
click at [790, 317] on button "Next" at bounding box center [784, 318] width 95 height 39
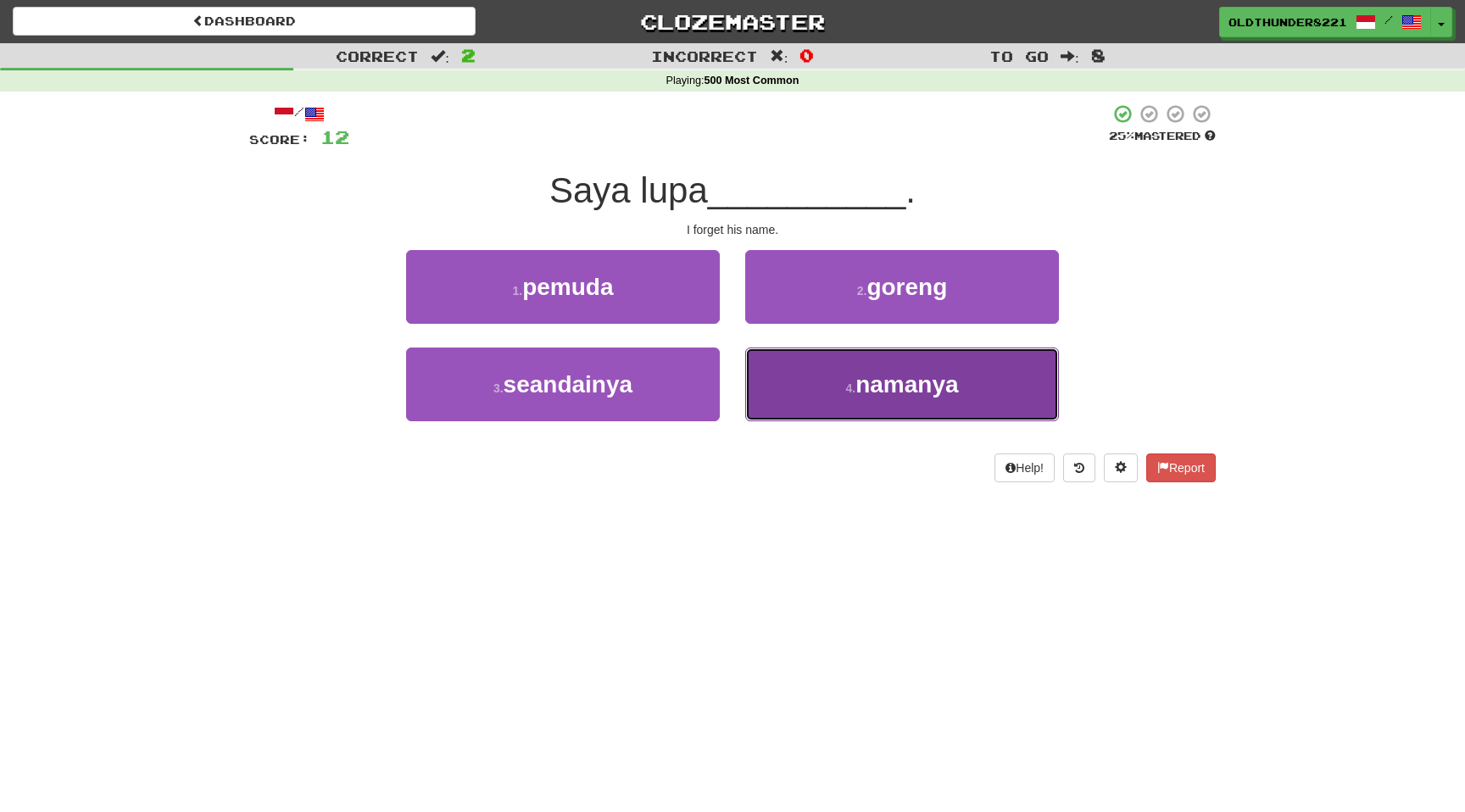
click at [902, 385] on span "namanya" at bounding box center [906, 384] width 103 height 26
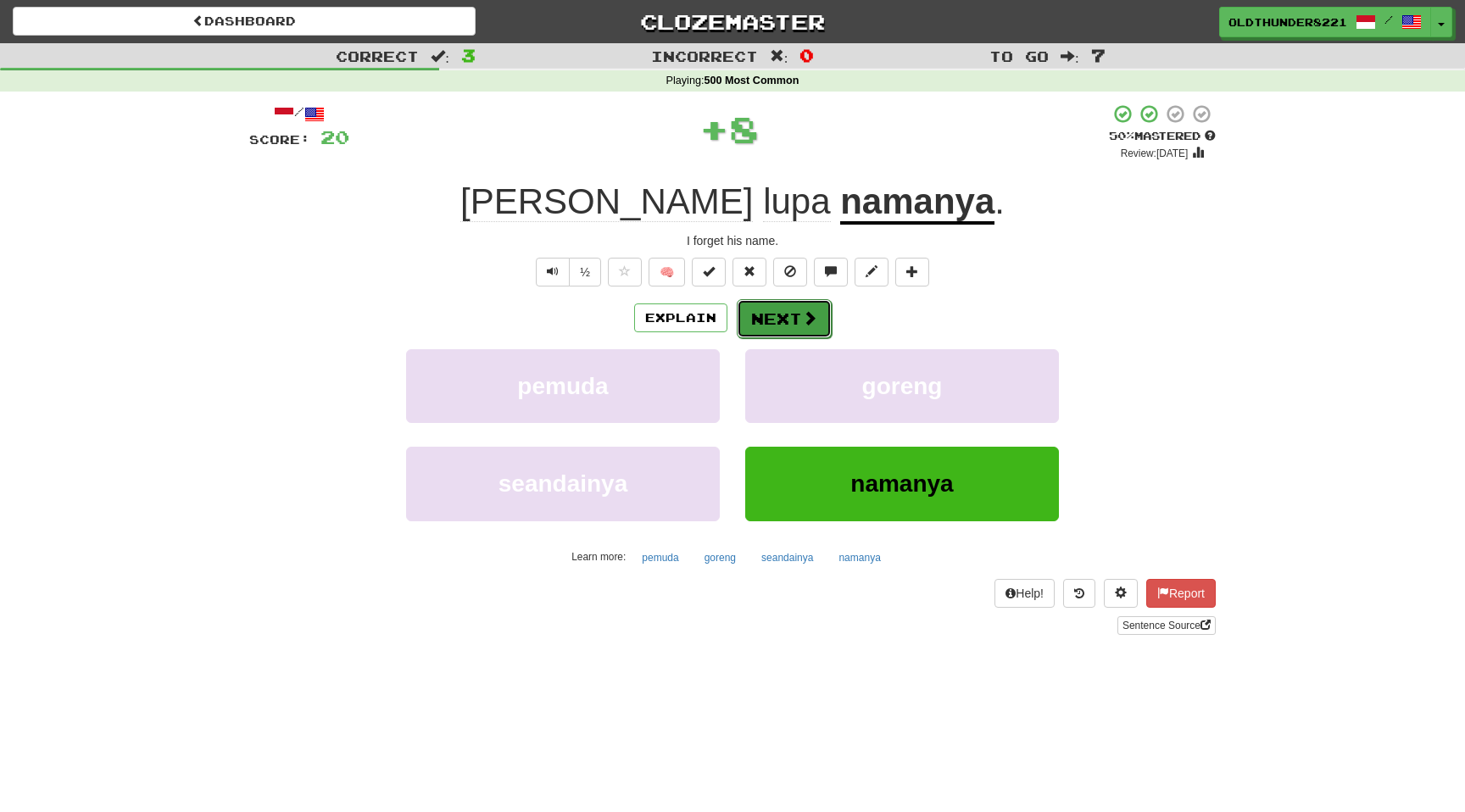
click at [790, 317] on button "Next" at bounding box center [784, 318] width 95 height 39
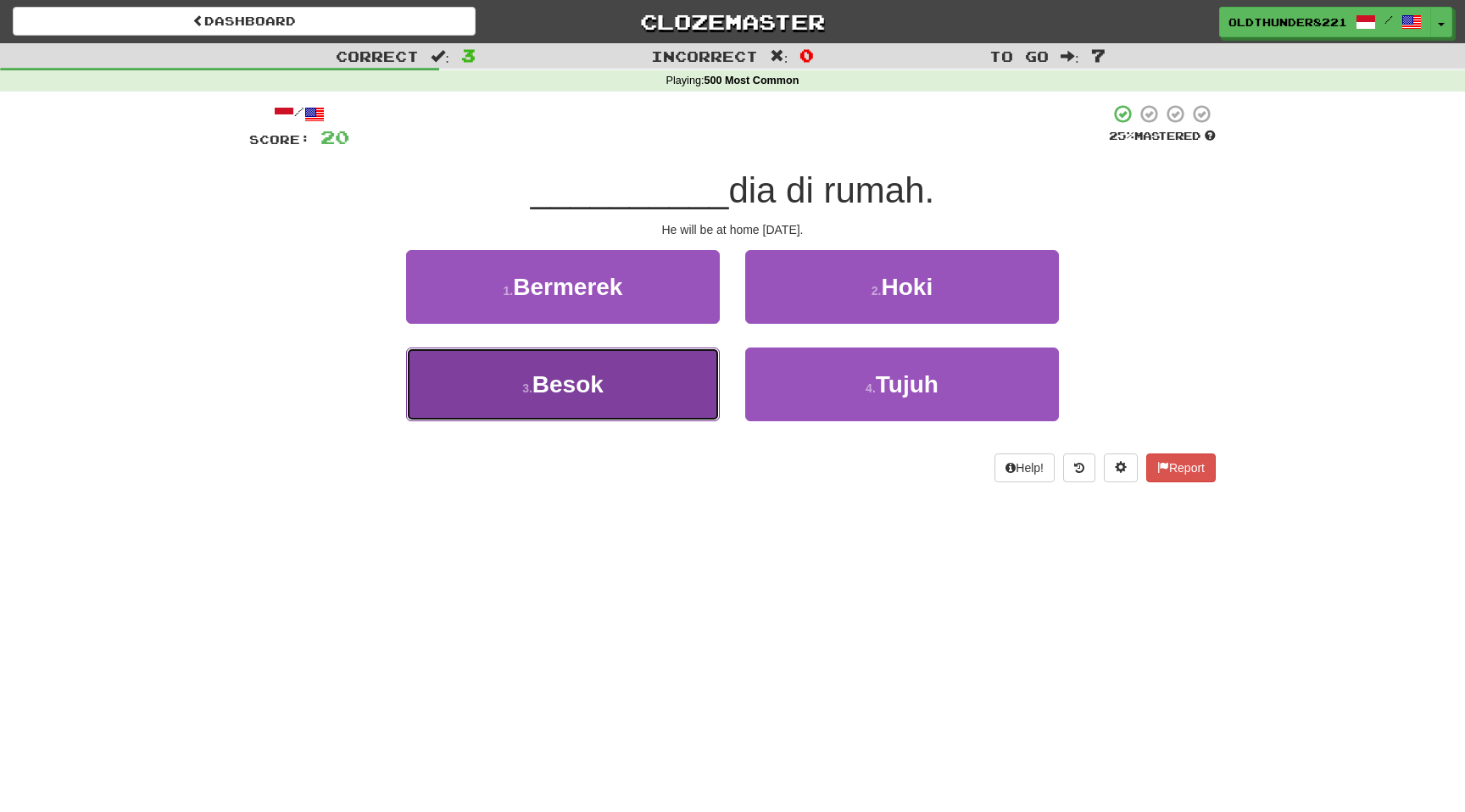
click at [587, 395] on span "Besok" at bounding box center [568, 384] width 71 height 26
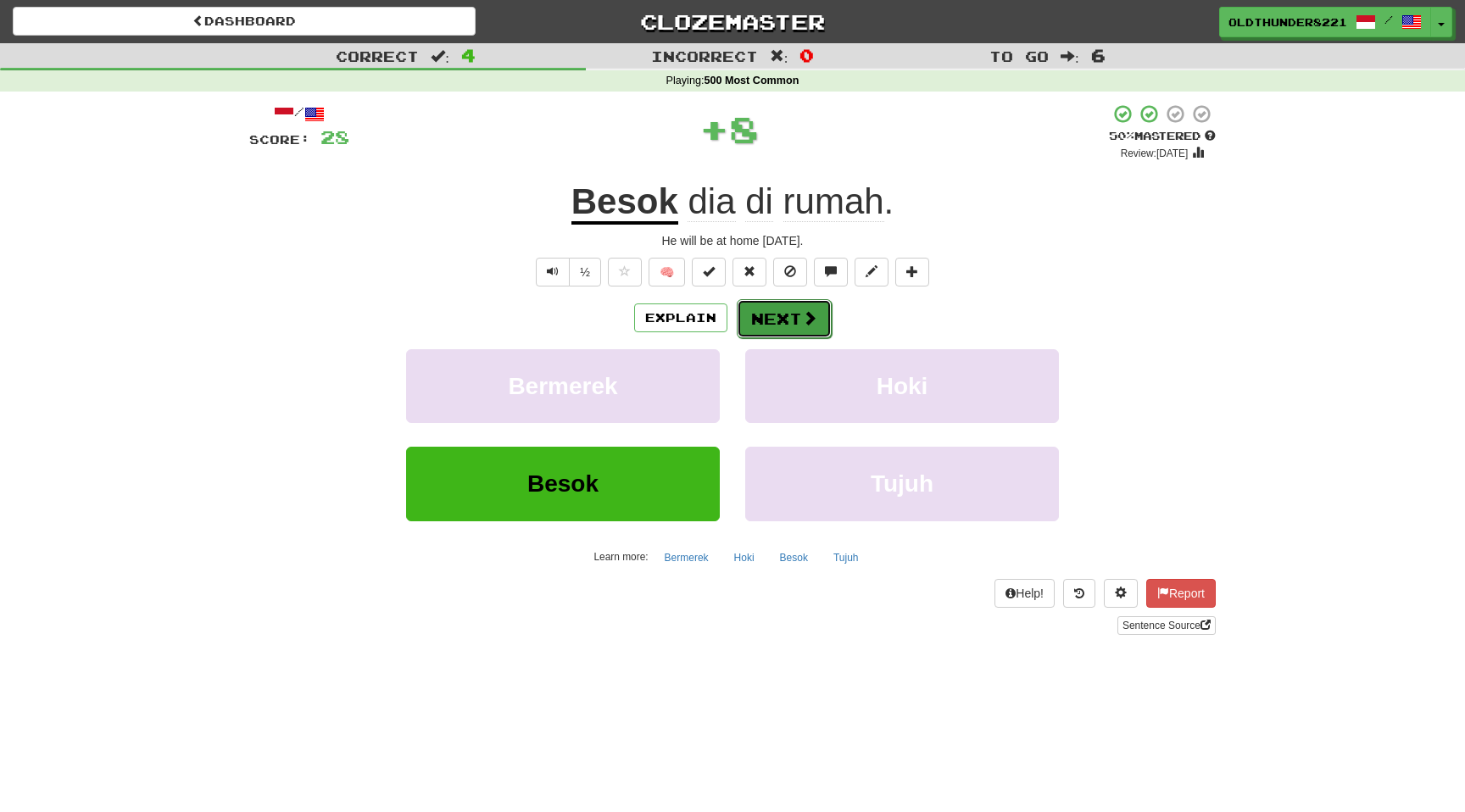
click at [789, 318] on button "Next" at bounding box center [784, 318] width 95 height 39
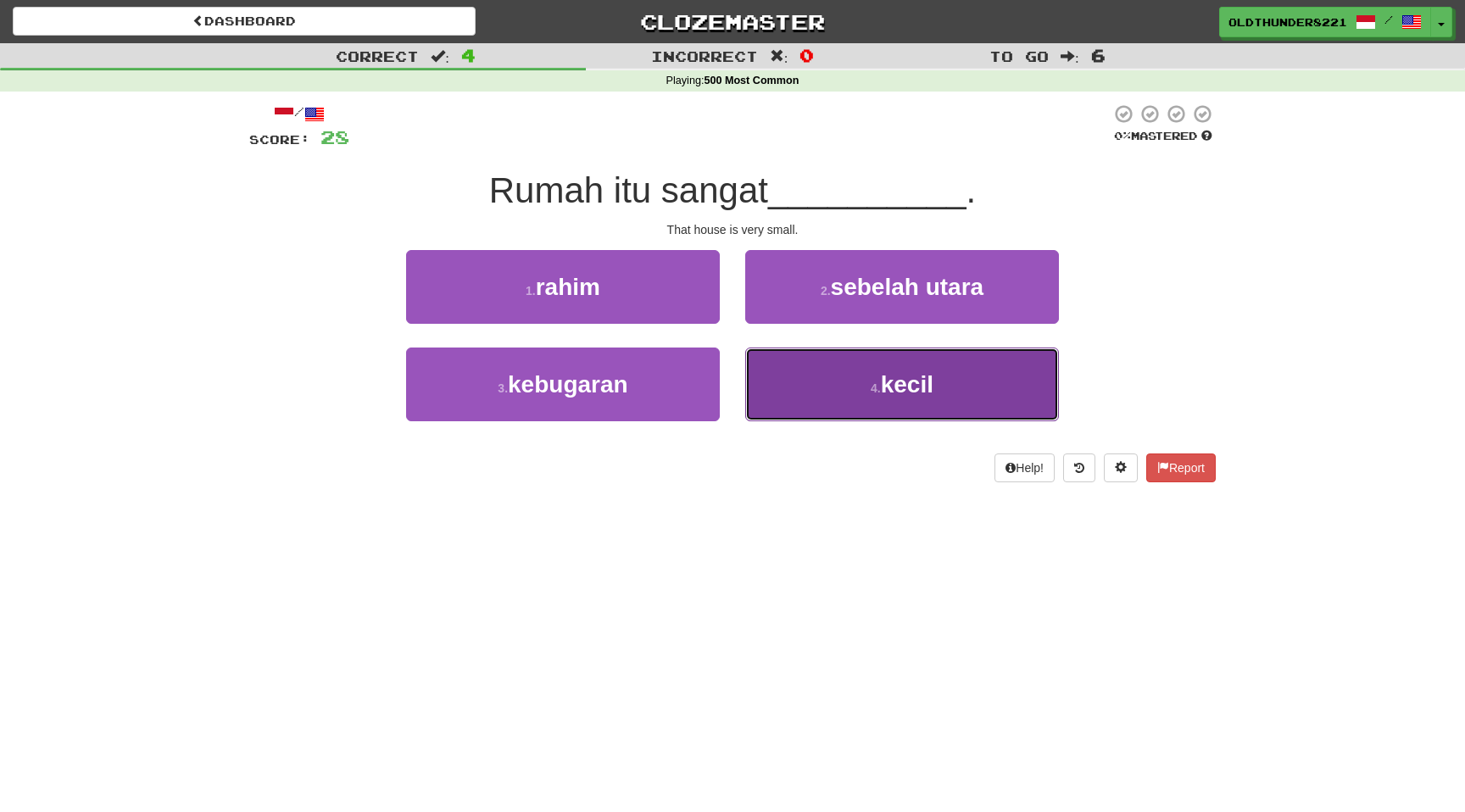
click at [898, 393] on span "kecil" at bounding box center [907, 384] width 53 height 26
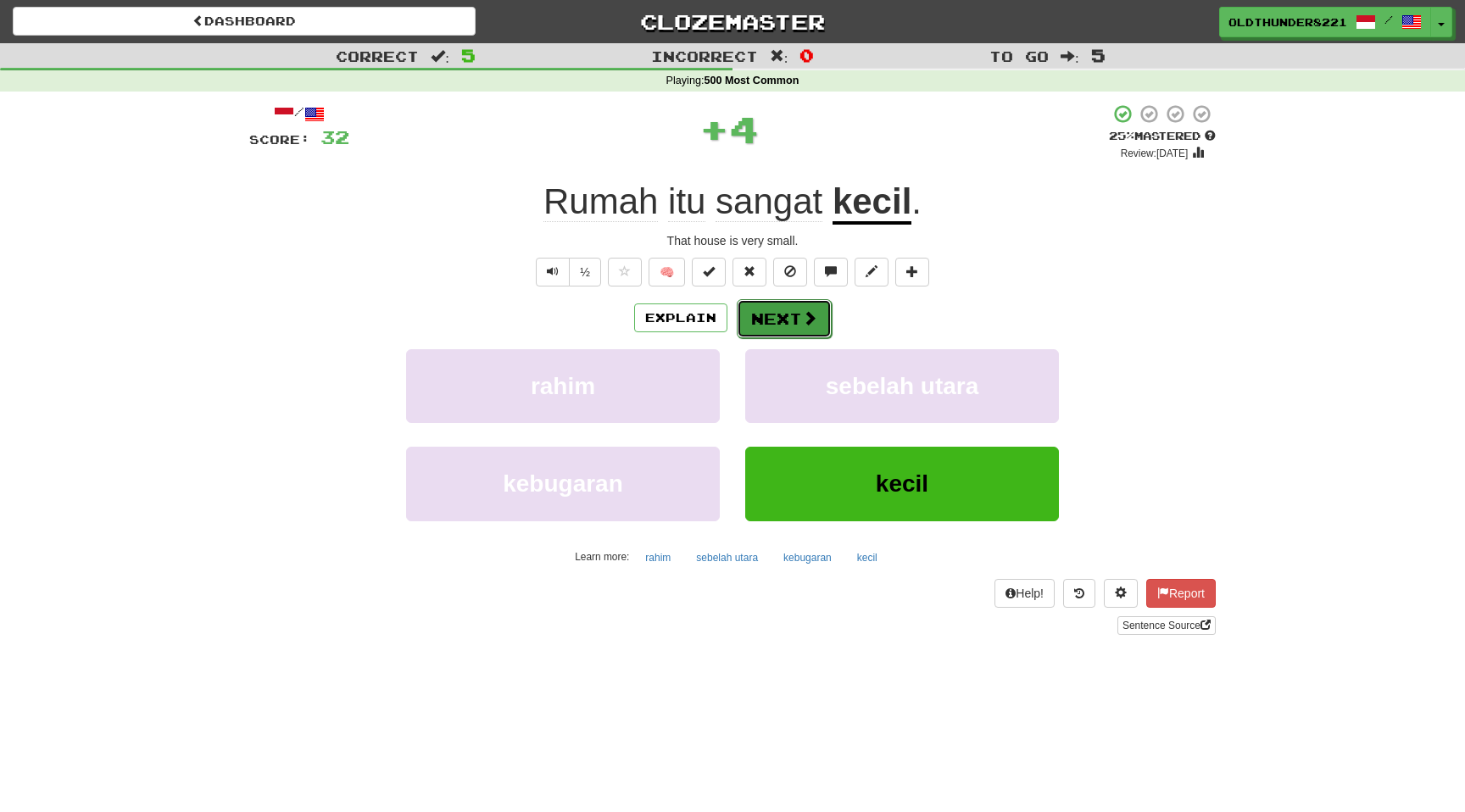
click at [783, 321] on button "Next" at bounding box center [784, 318] width 95 height 39
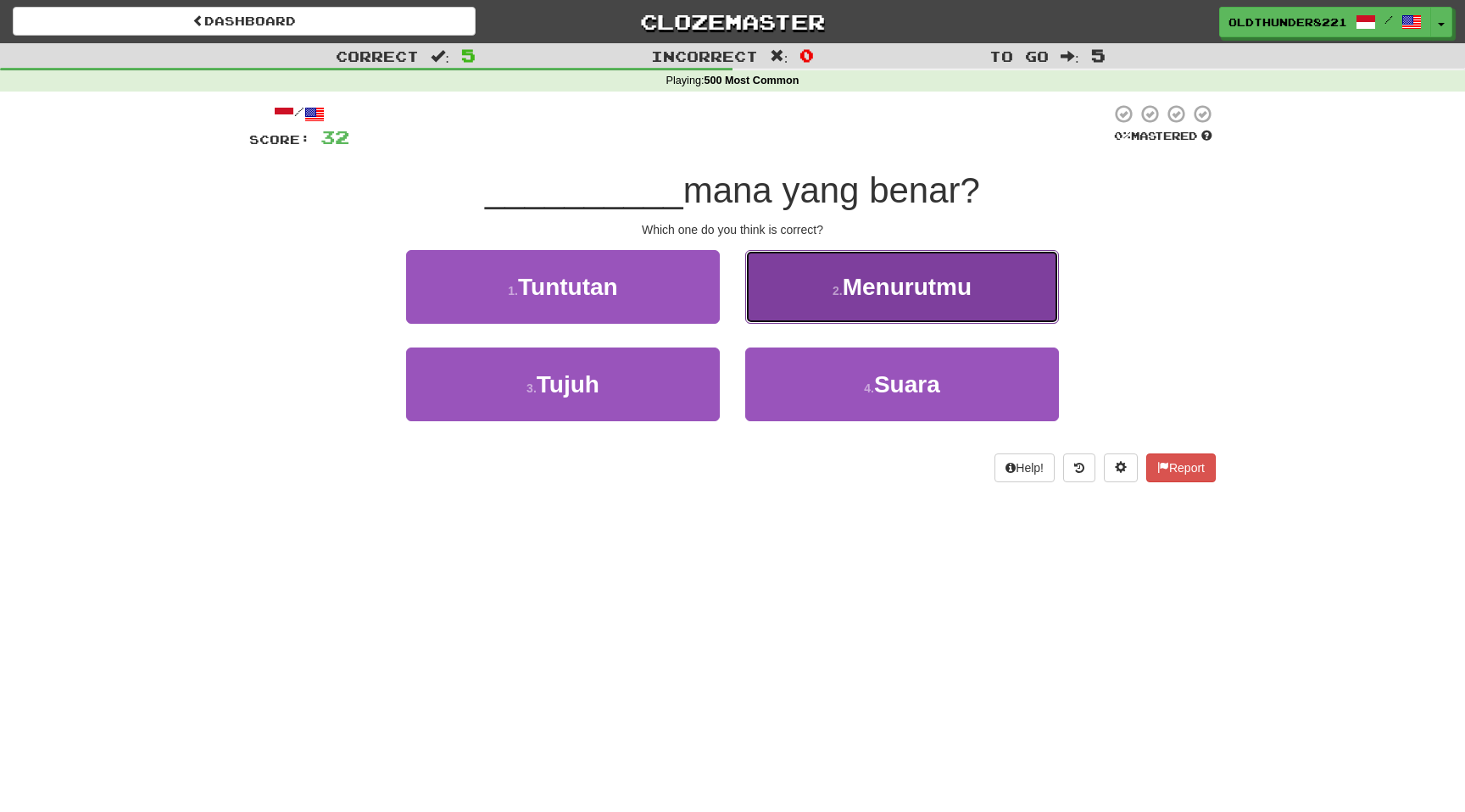
click at [893, 288] on span "Menurutmu" at bounding box center [907, 287] width 129 height 26
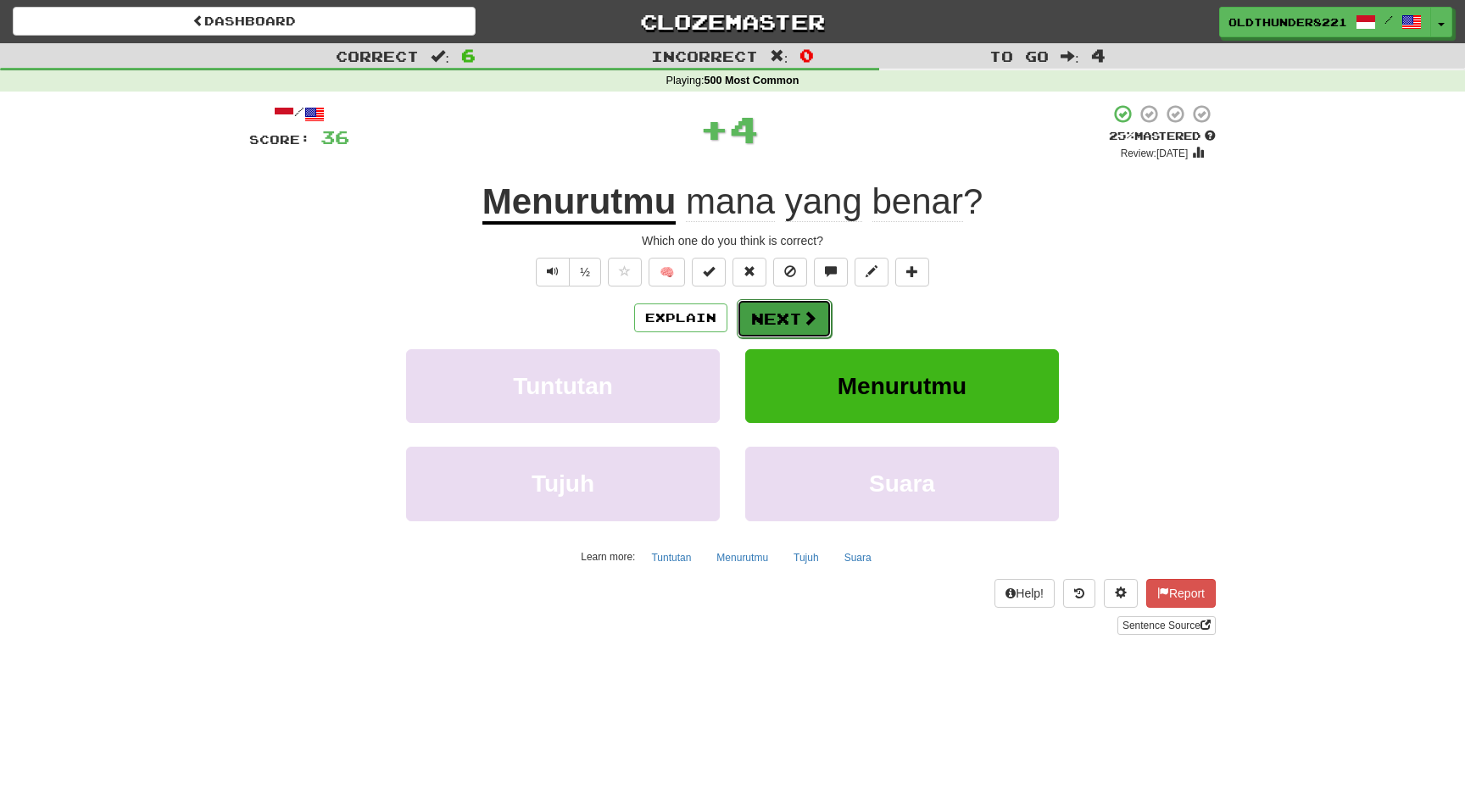
click at [797, 322] on button "Next" at bounding box center [784, 318] width 95 height 39
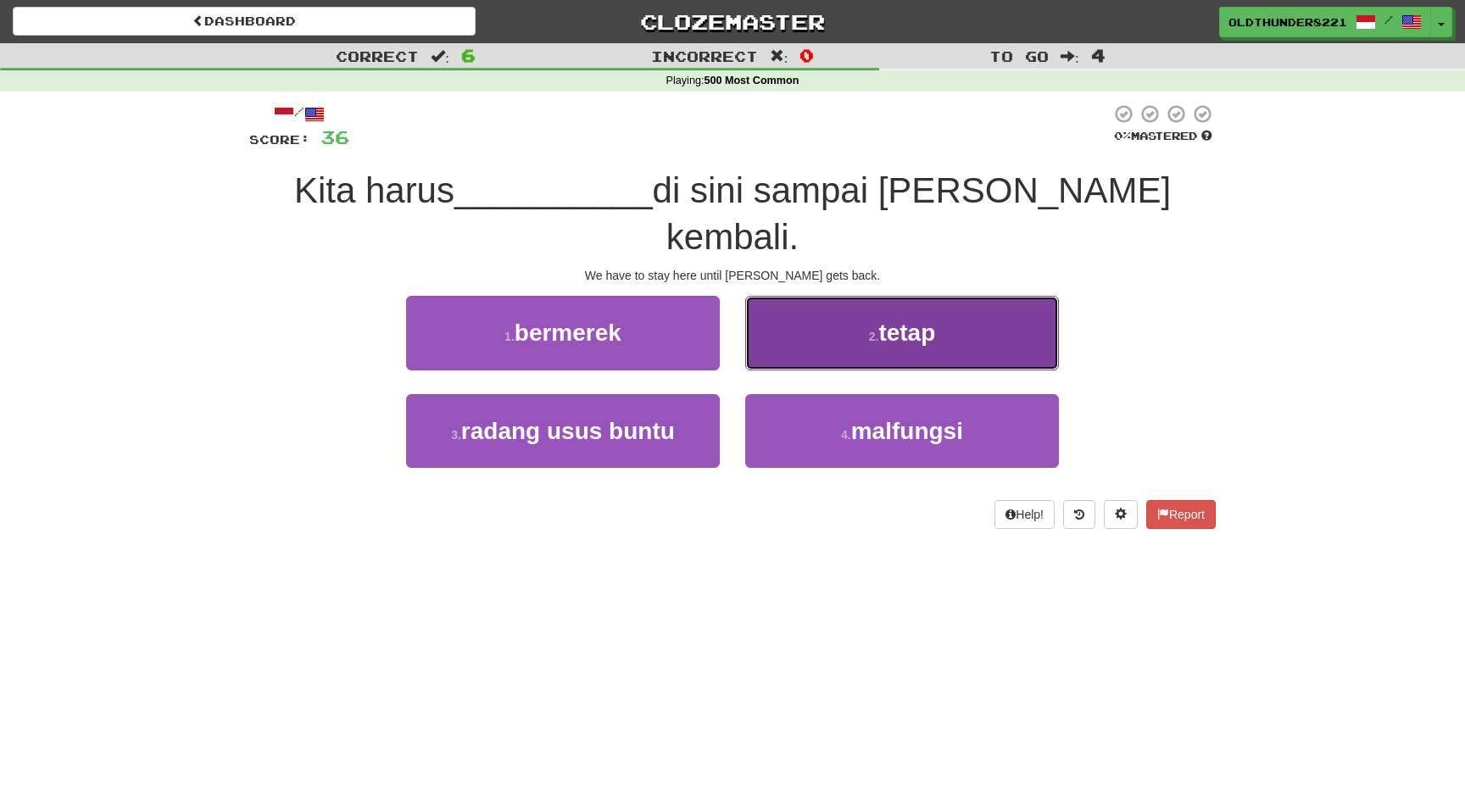
click at [928, 319] on span "tetap" at bounding box center [906, 332] width 57 height 26
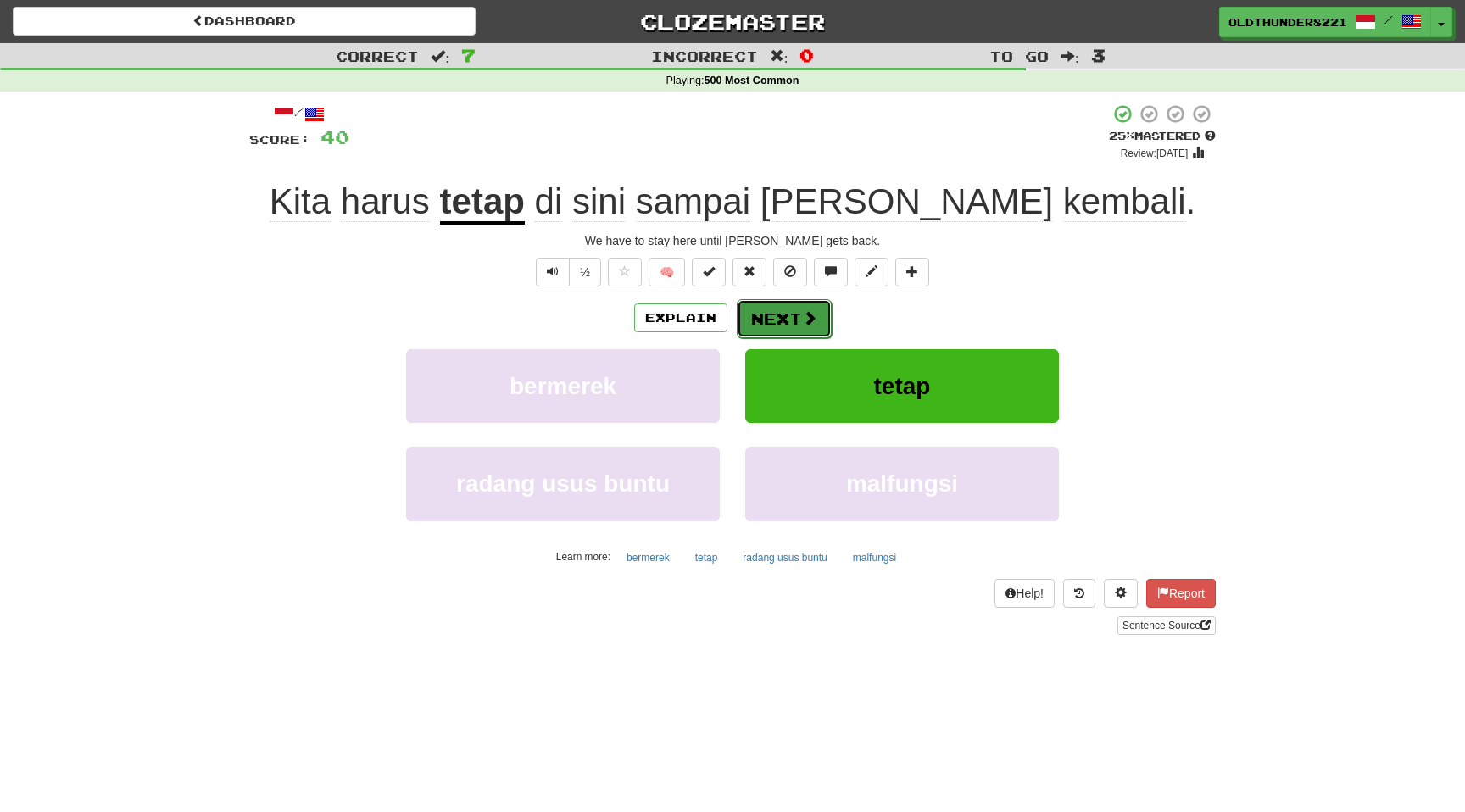
click at [789, 311] on button "Next" at bounding box center [784, 318] width 95 height 39
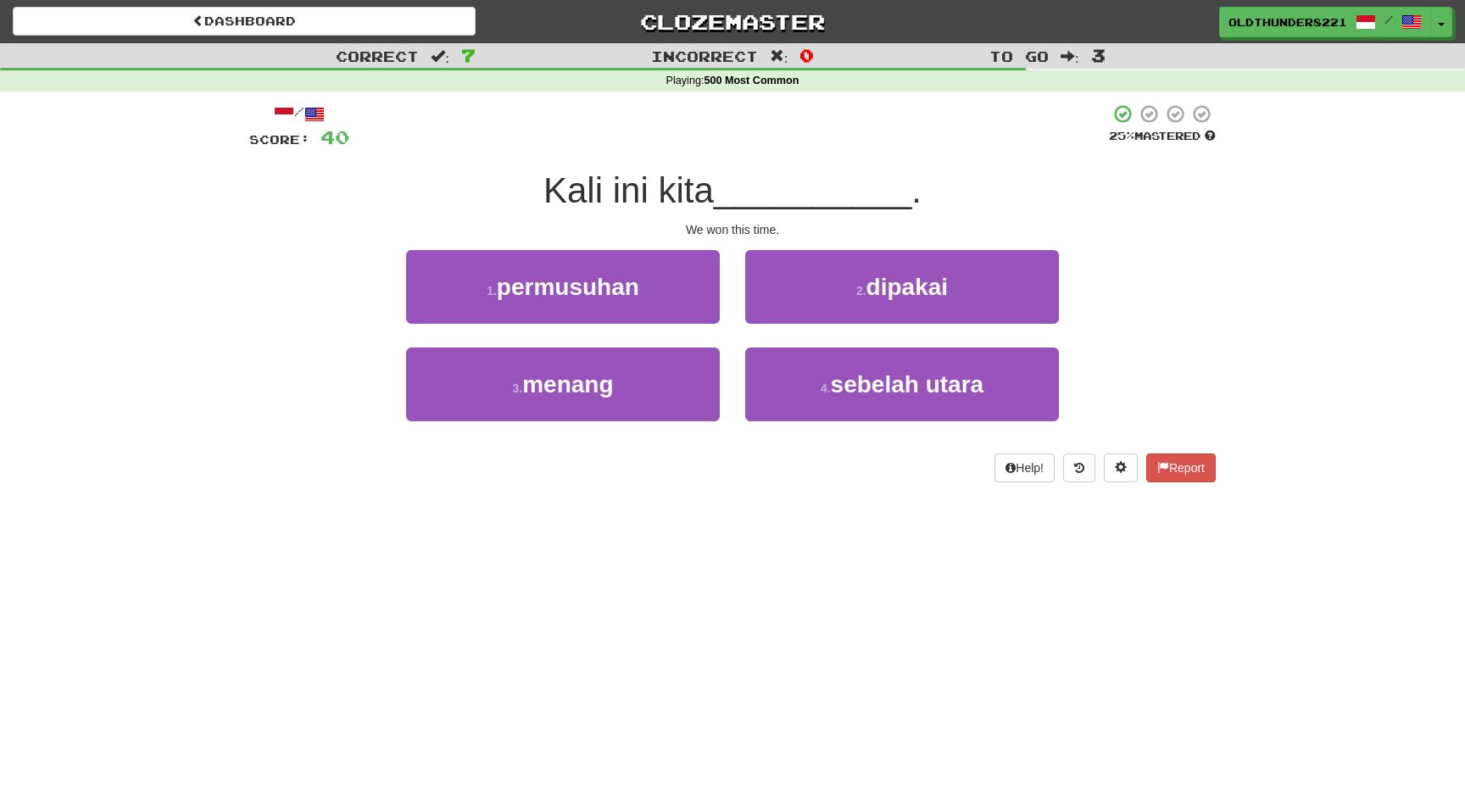
click at [470, 424] on div "3 . menang" at bounding box center [562, 395] width 339 height 97
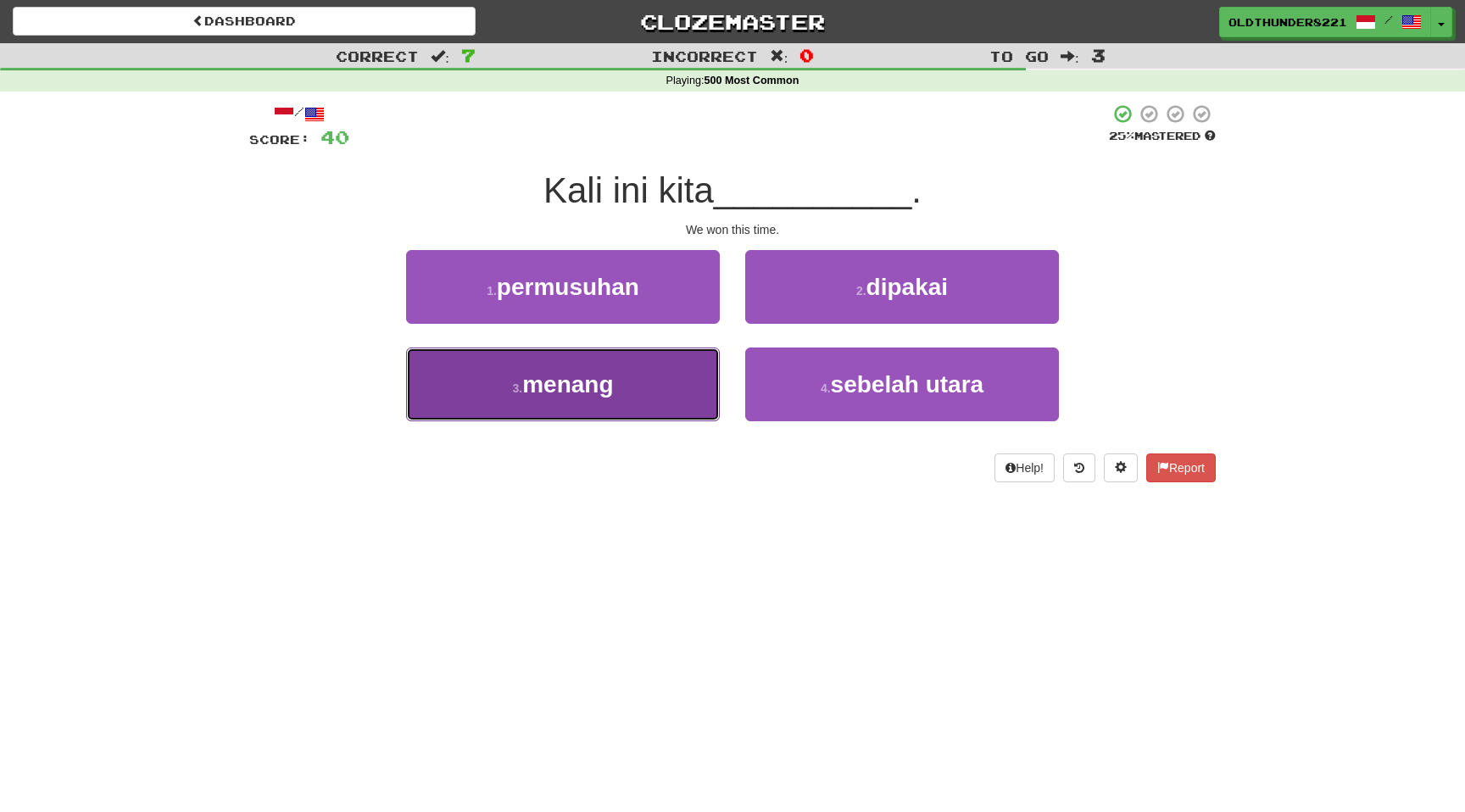
click at [545, 393] on span "menang" at bounding box center [567, 384] width 90 height 26
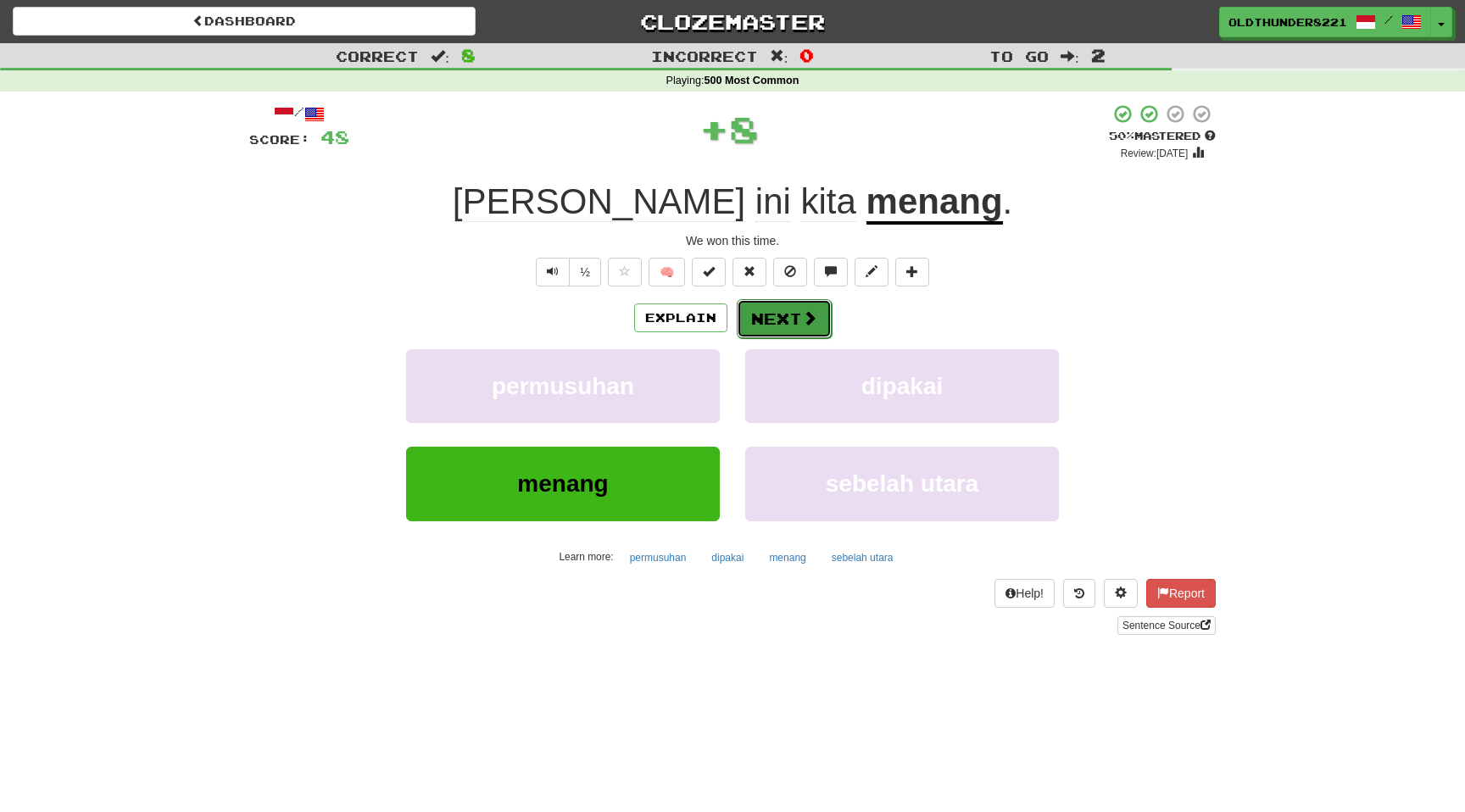
click at [790, 312] on button "Next" at bounding box center [784, 318] width 95 height 39
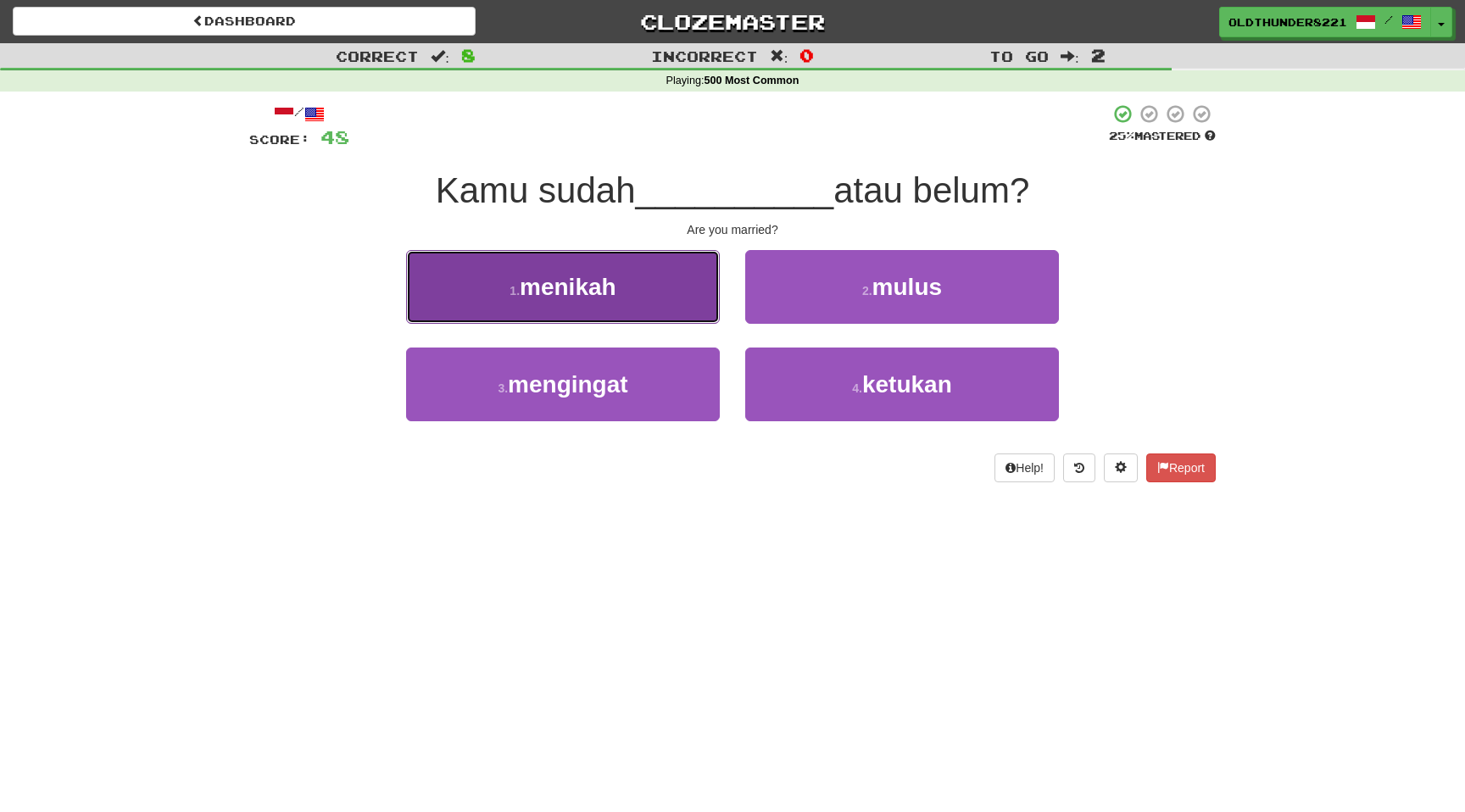
click at [568, 294] on span "menikah" at bounding box center [568, 287] width 96 height 26
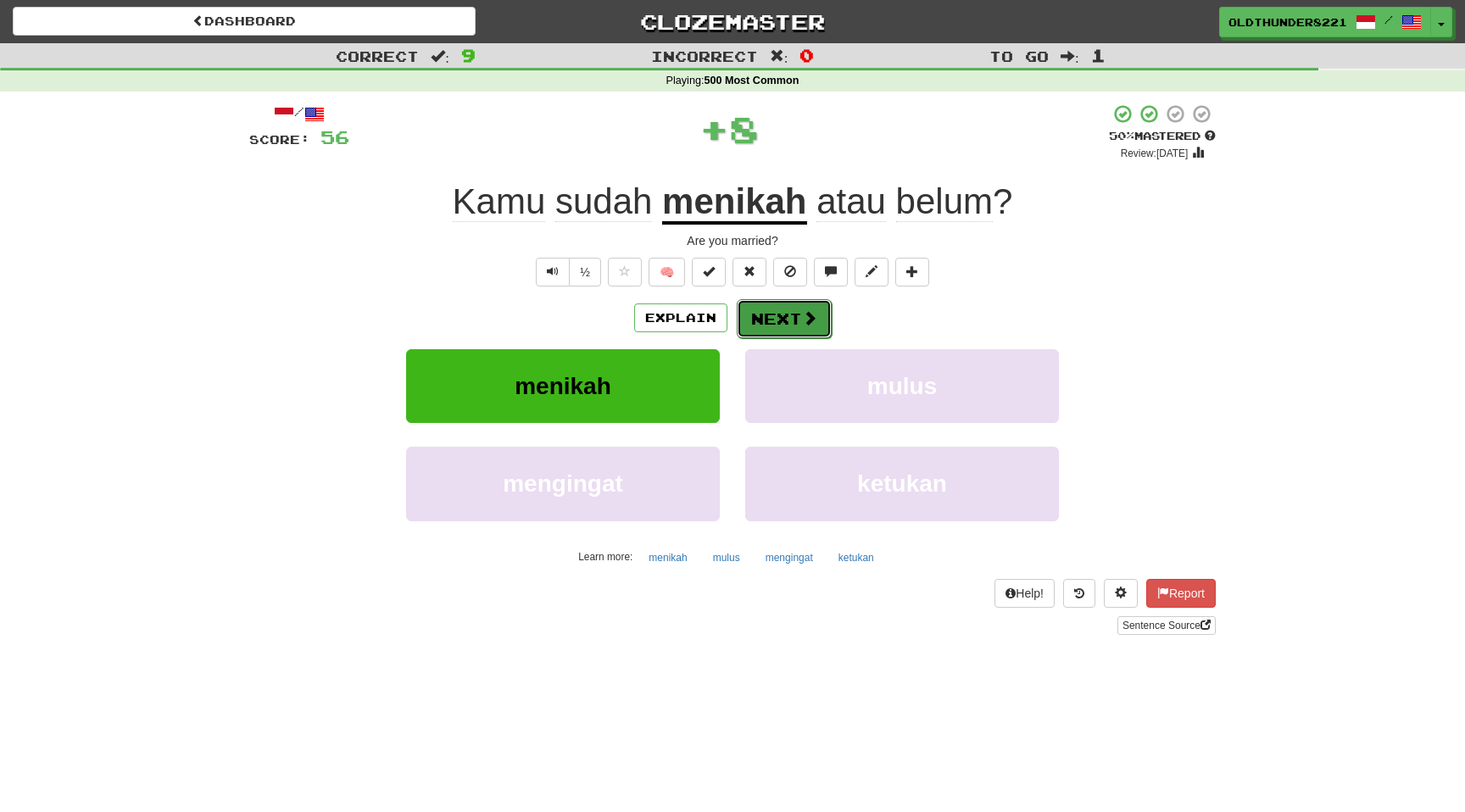
click at [778, 314] on button "Next" at bounding box center [784, 318] width 95 height 39
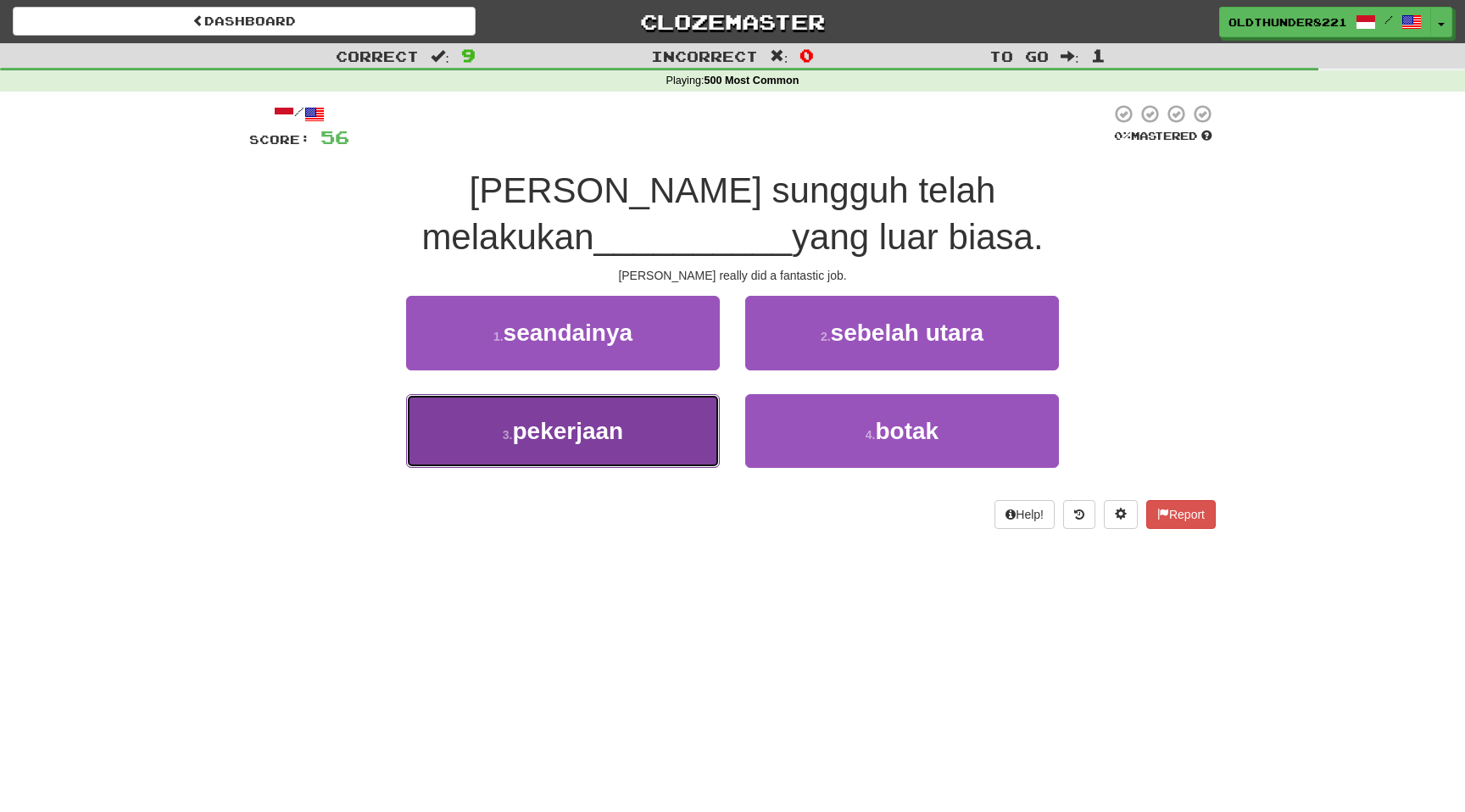
click at [585, 398] on button "3 . pekerjaan" at bounding box center [563, 431] width 314 height 74
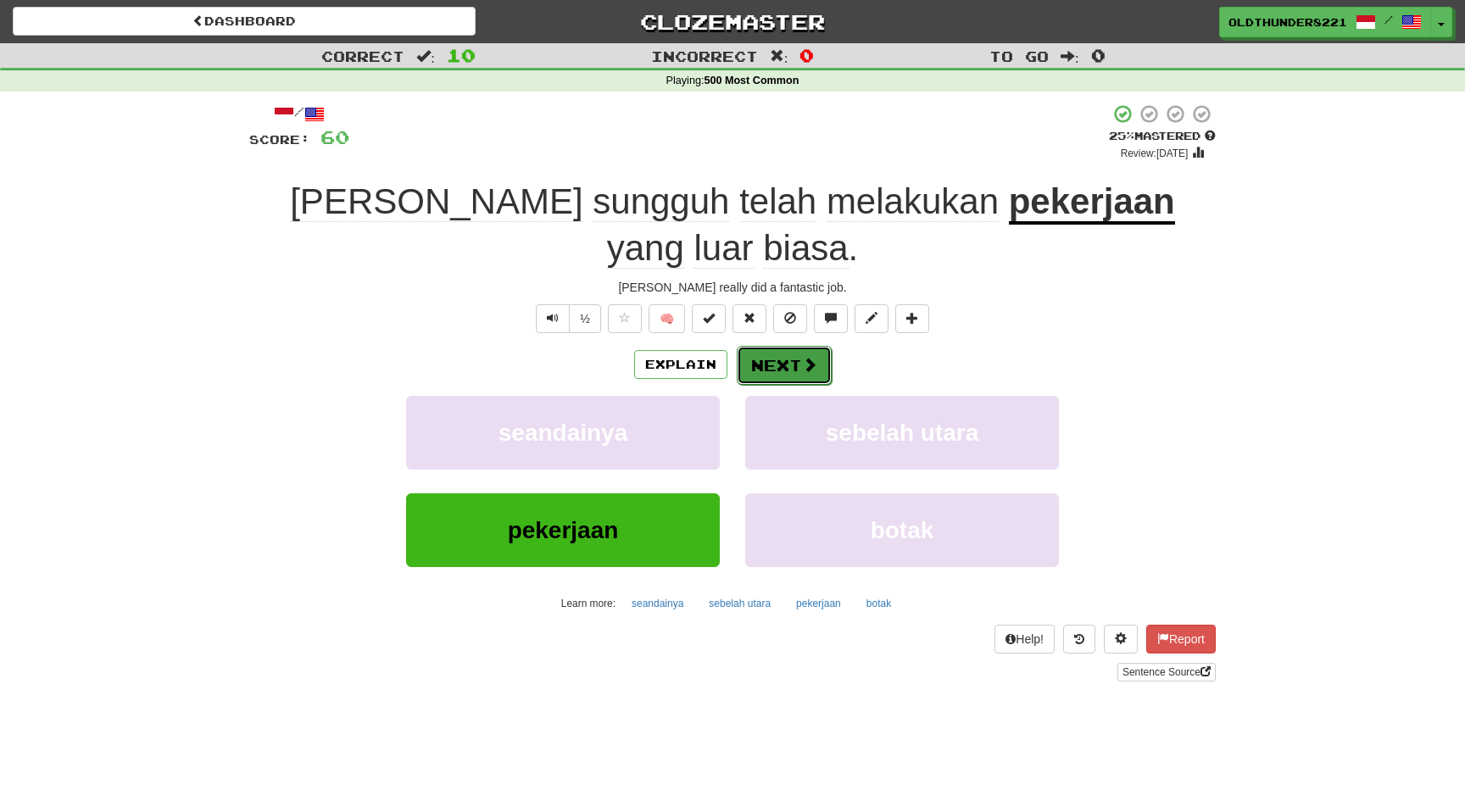
click at [799, 345] on button "Next" at bounding box center [784, 365] width 95 height 39
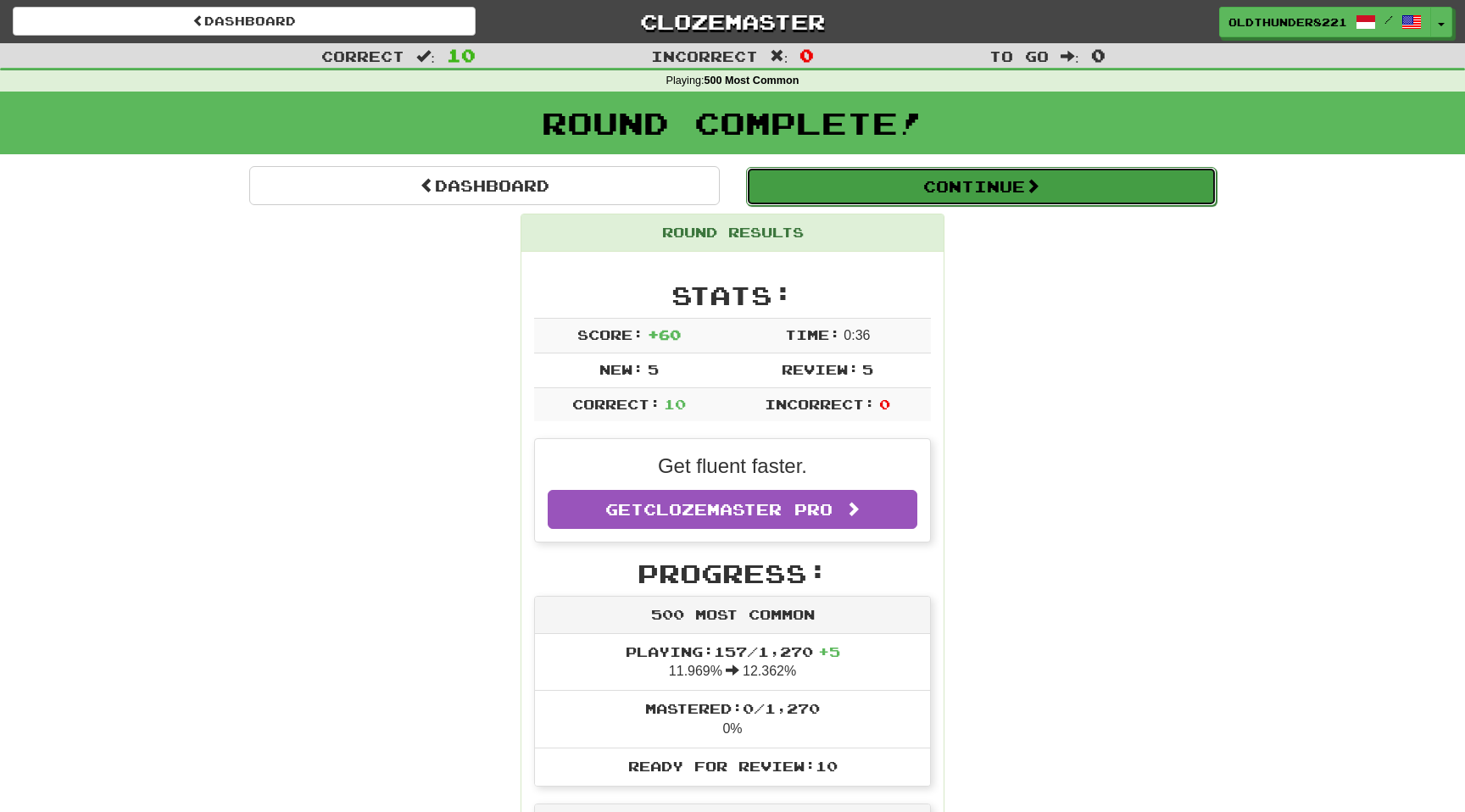
click at [896, 190] on button "Continue" at bounding box center [982, 186] width 470 height 39
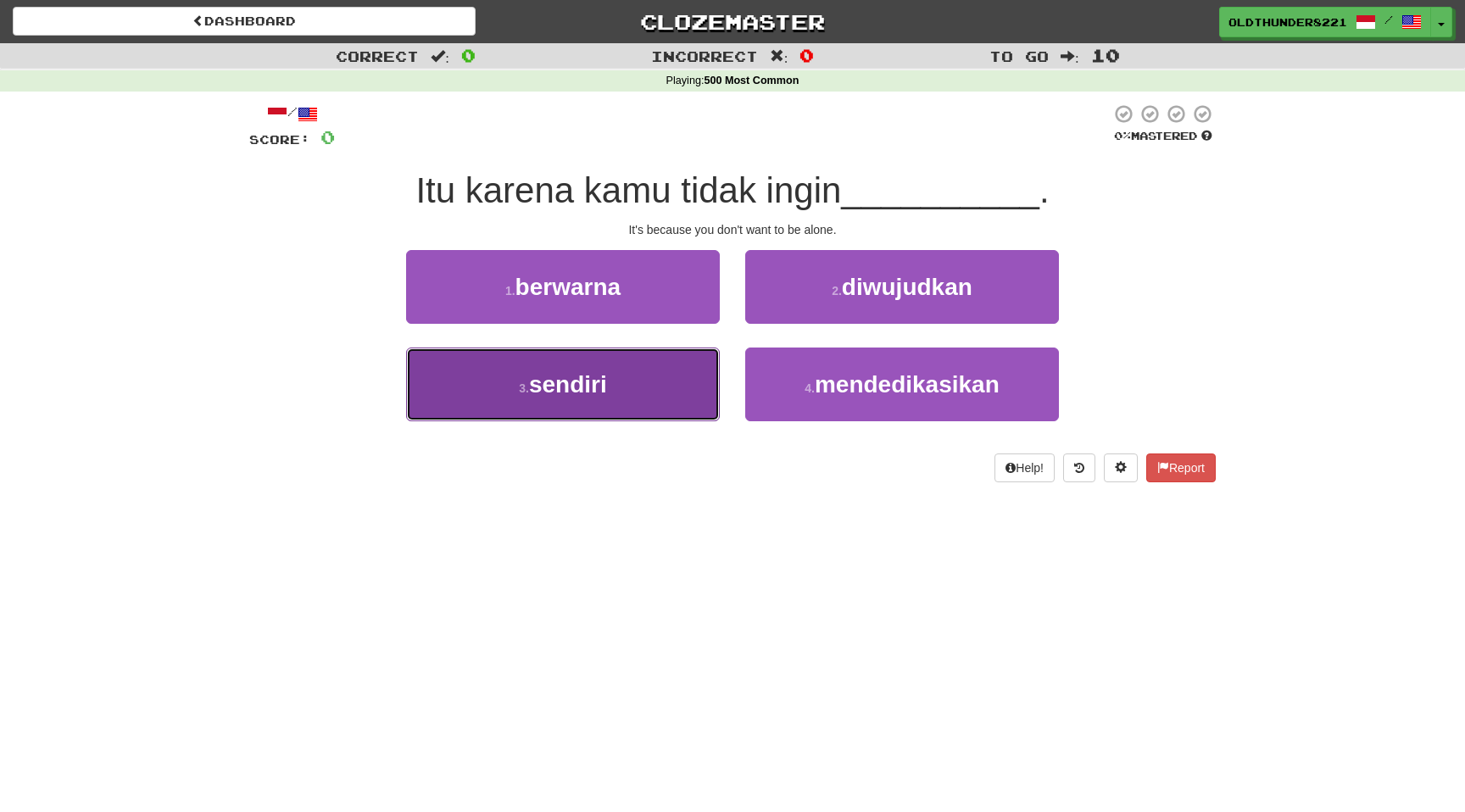
click at [554, 399] on button "3 . sendiri" at bounding box center [563, 384] width 314 height 74
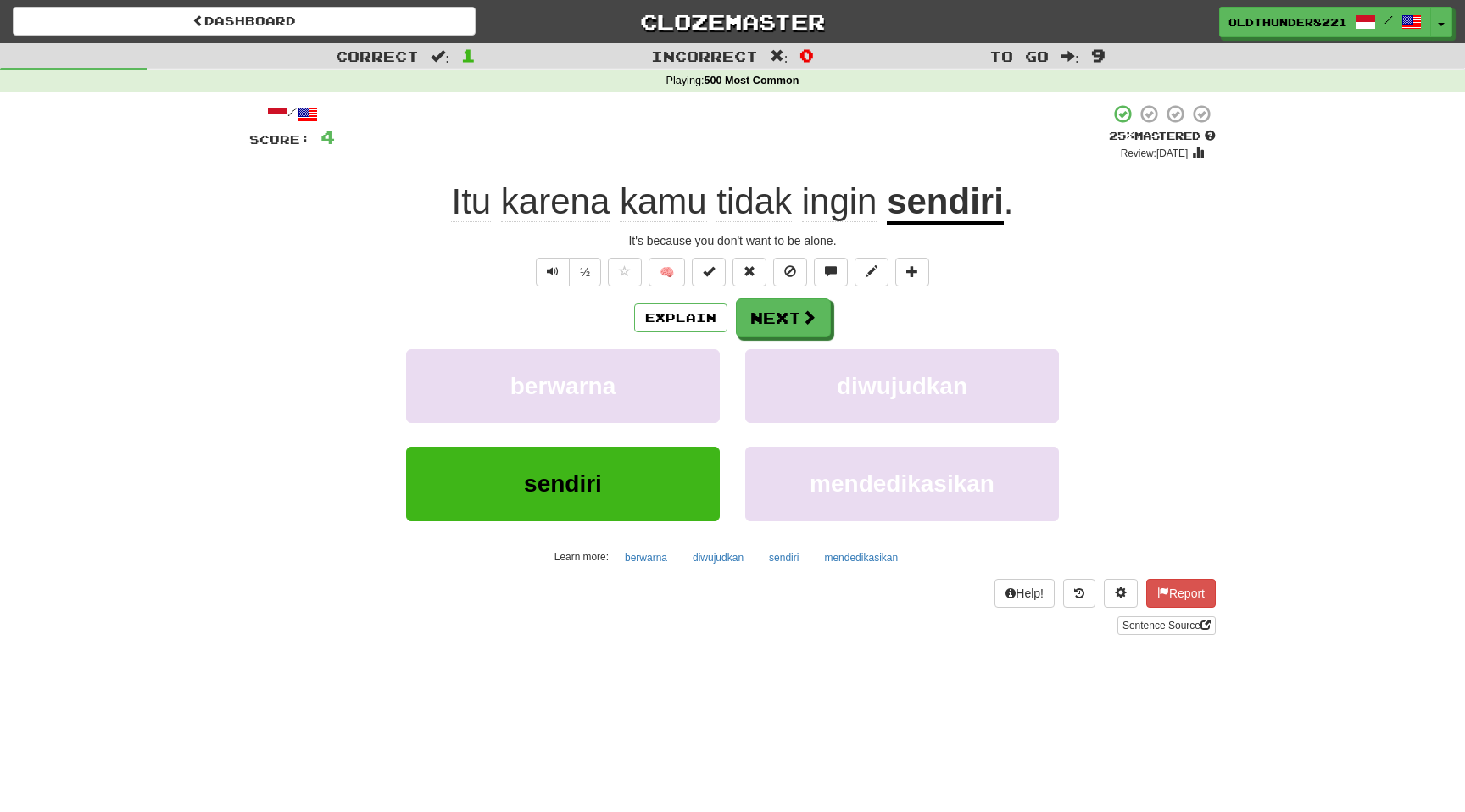
click at [808, 338] on div "Explain Next berwarna diwujudkan sendiri mendedikasikan Learn more: berwarna di…" at bounding box center [732, 434] width 967 height 272
click at [783, 317] on button "Next" at bounding box center [784, 318] width 95 height 39
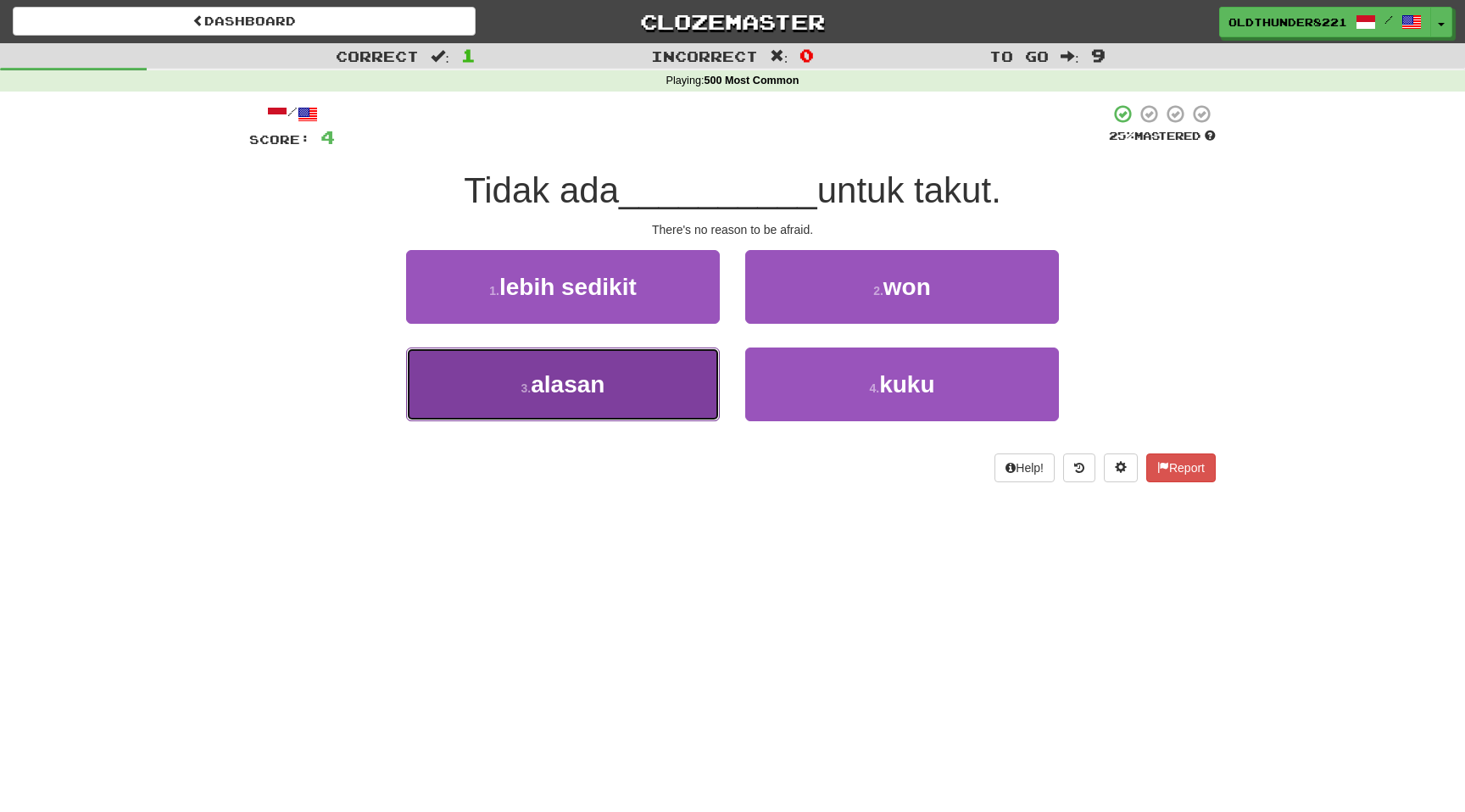
click at [586, 379] on span "alasan" at bounding box center [568, 384] width 74 height 26
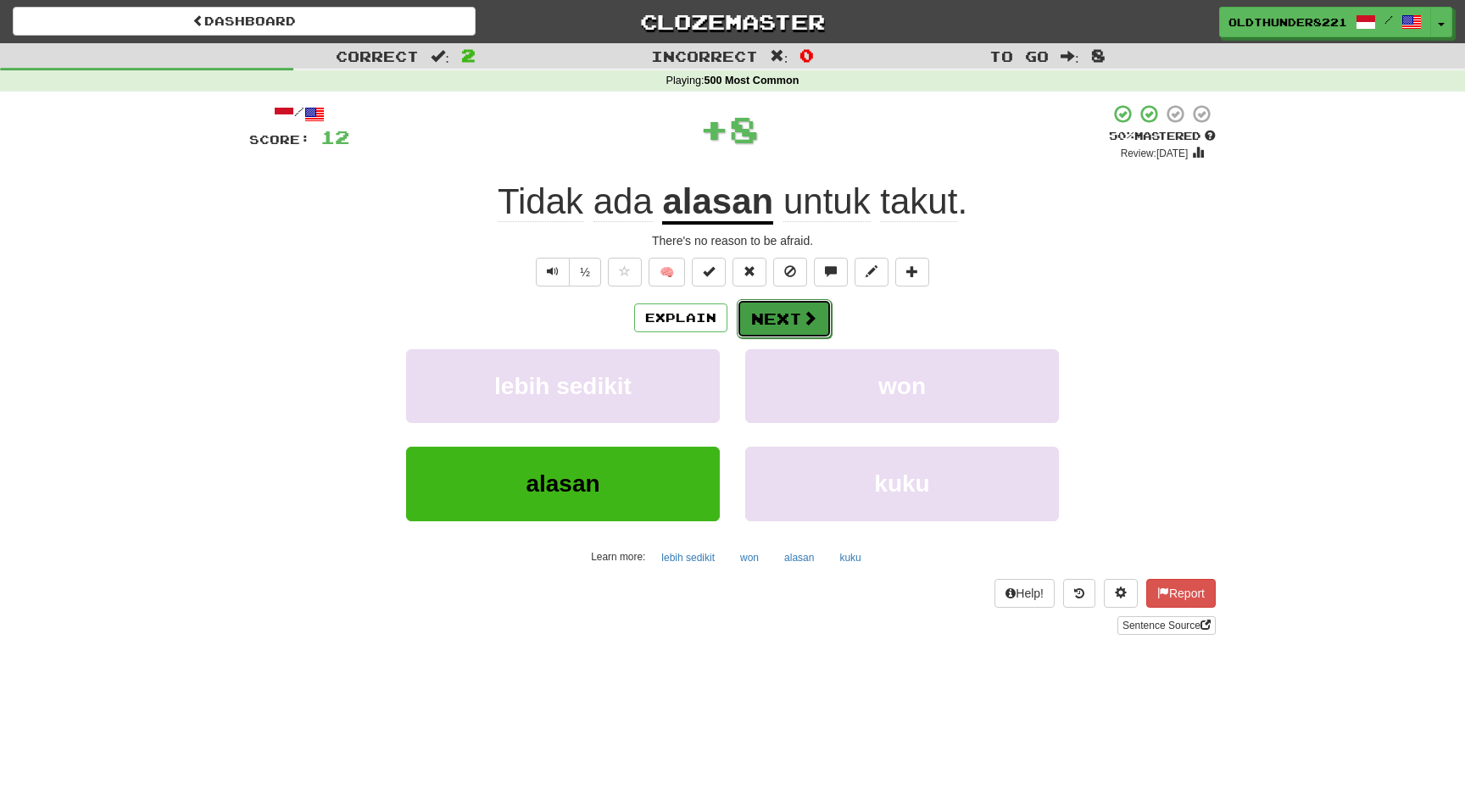
click at [794, 326] on button "Next" at bounding box center [784, 318] width 95 height 39
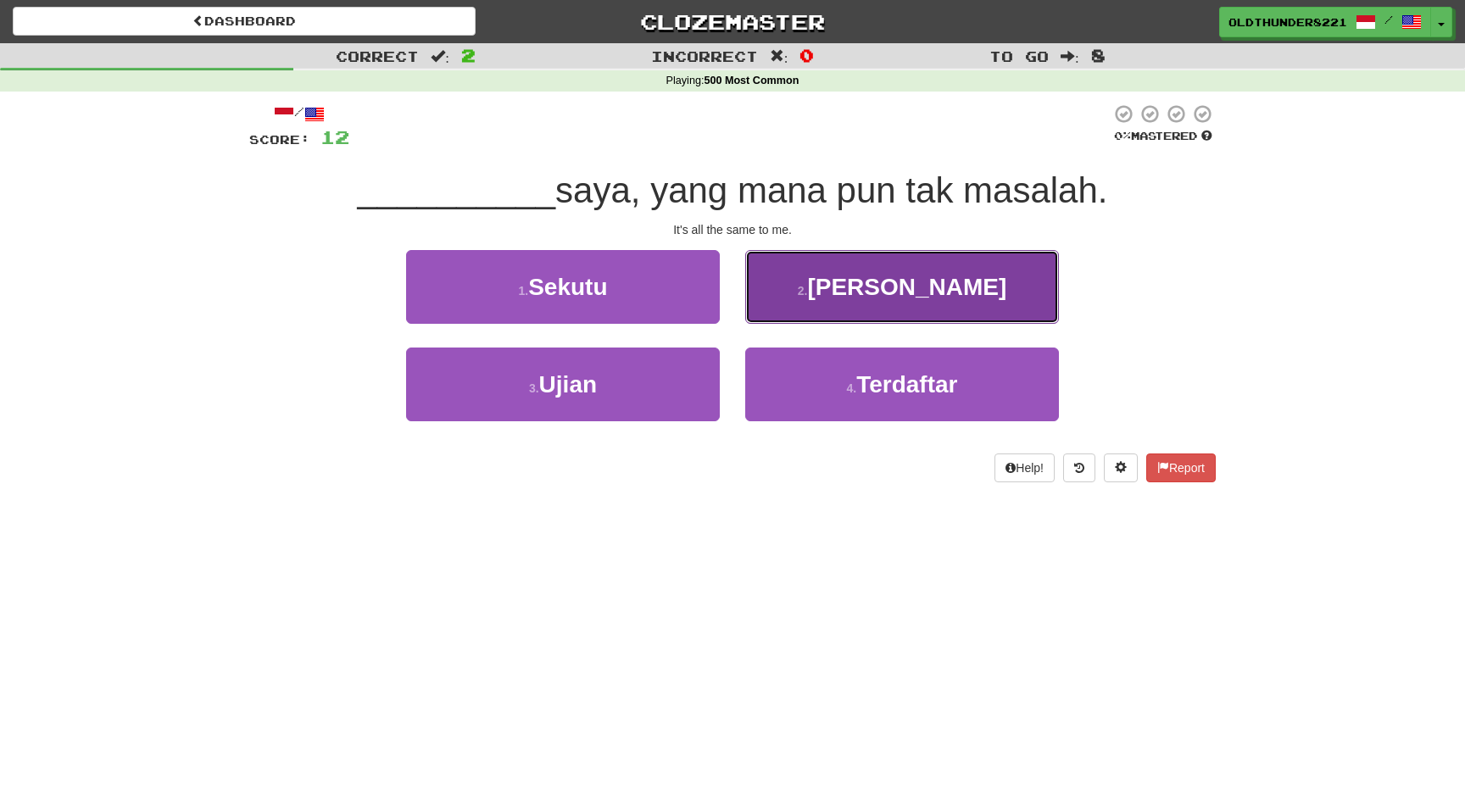
click at [914, 282] on span "Bagi" at bounding box center [906, 287] width 199 height 26
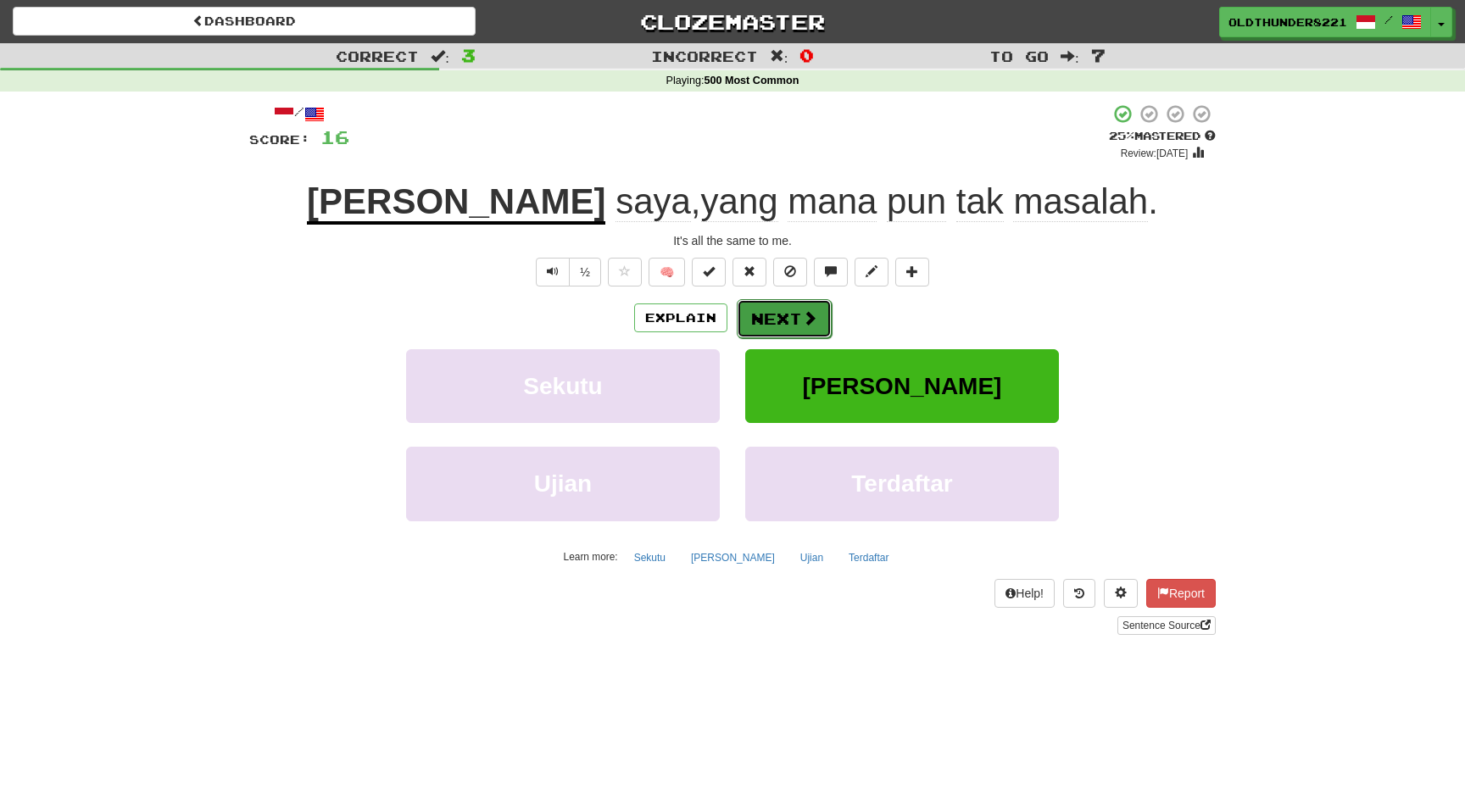
click at [779, 322] on button "Next" at bounding box center [784, 318] width 95 height 39
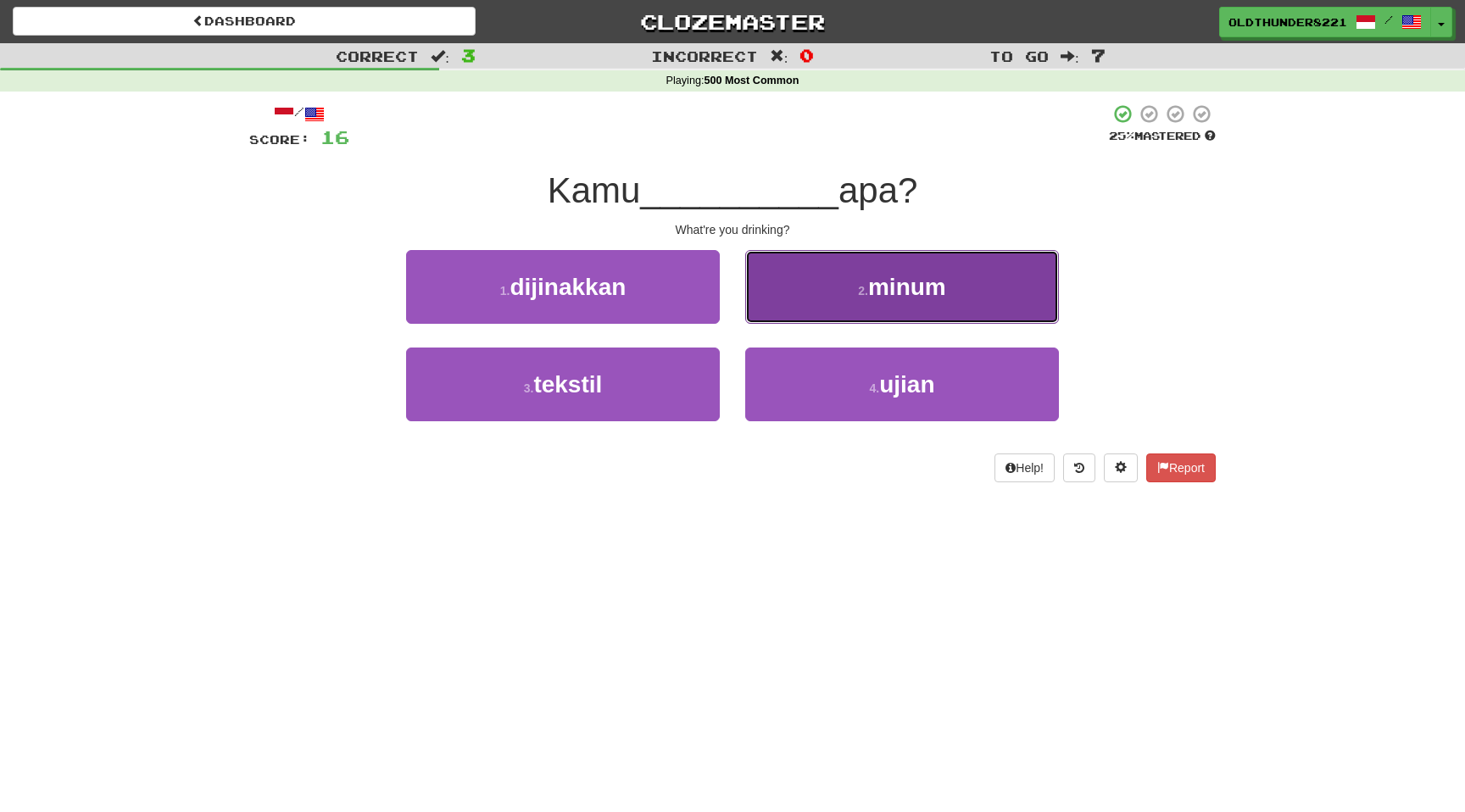
click at [944, 301] on button "2 . minum" at bounding box center [903, 287] width 314 height 74
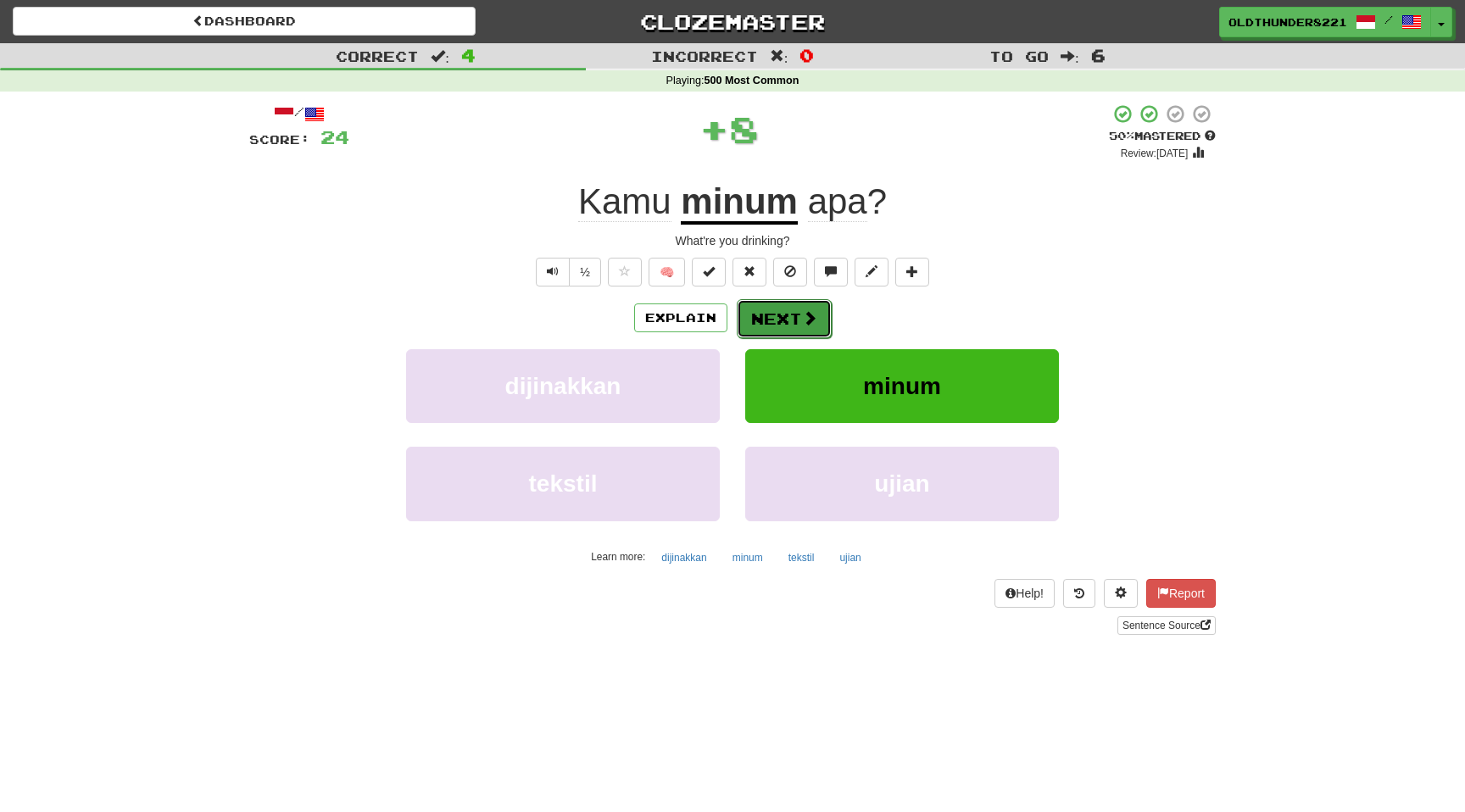
click at [789, 307] on button "Next" at bounding box center [784, 318] width 95 height 39
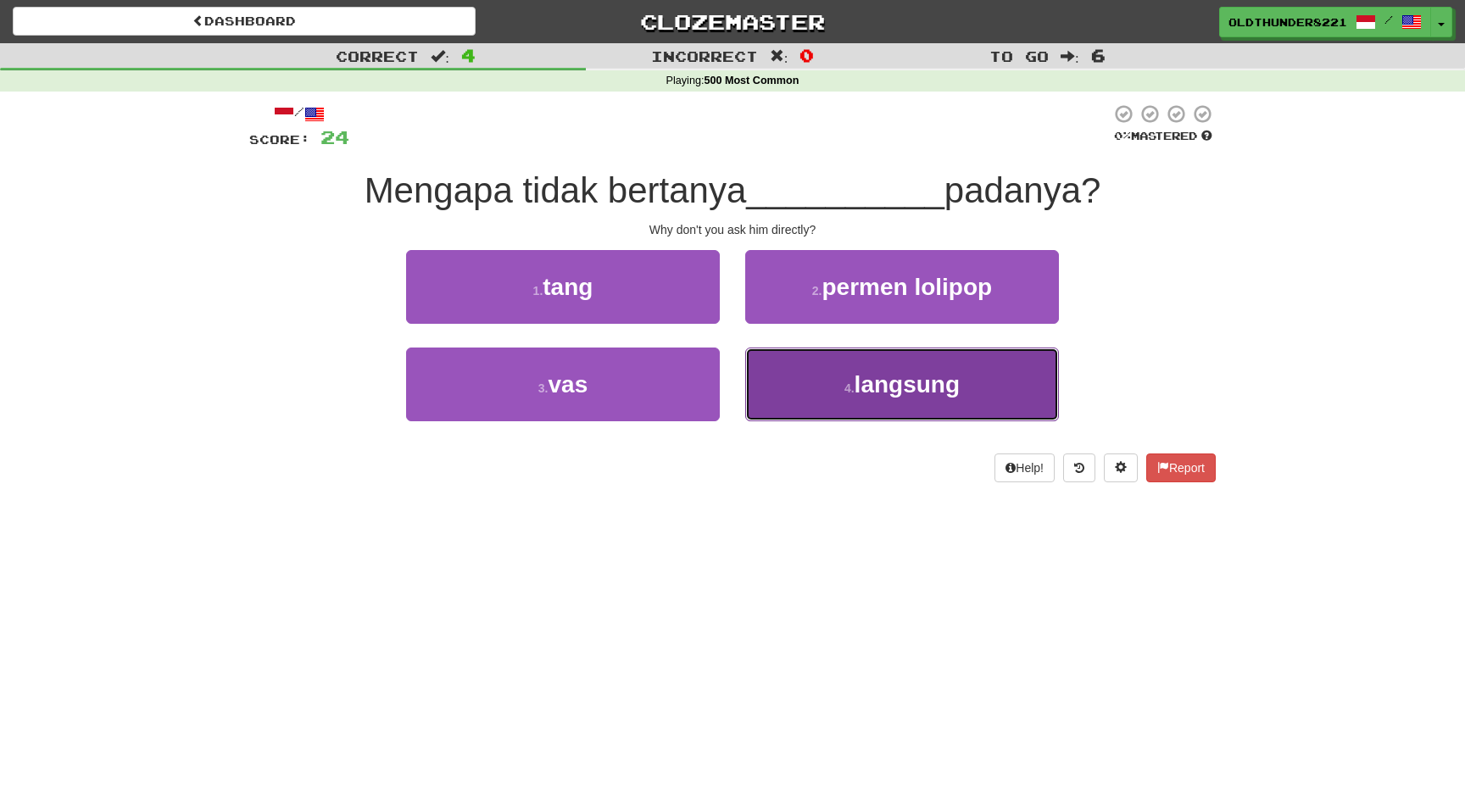
click at [952, 388] on span "langsung" at bounding box center [907, 384] width 105 height 26
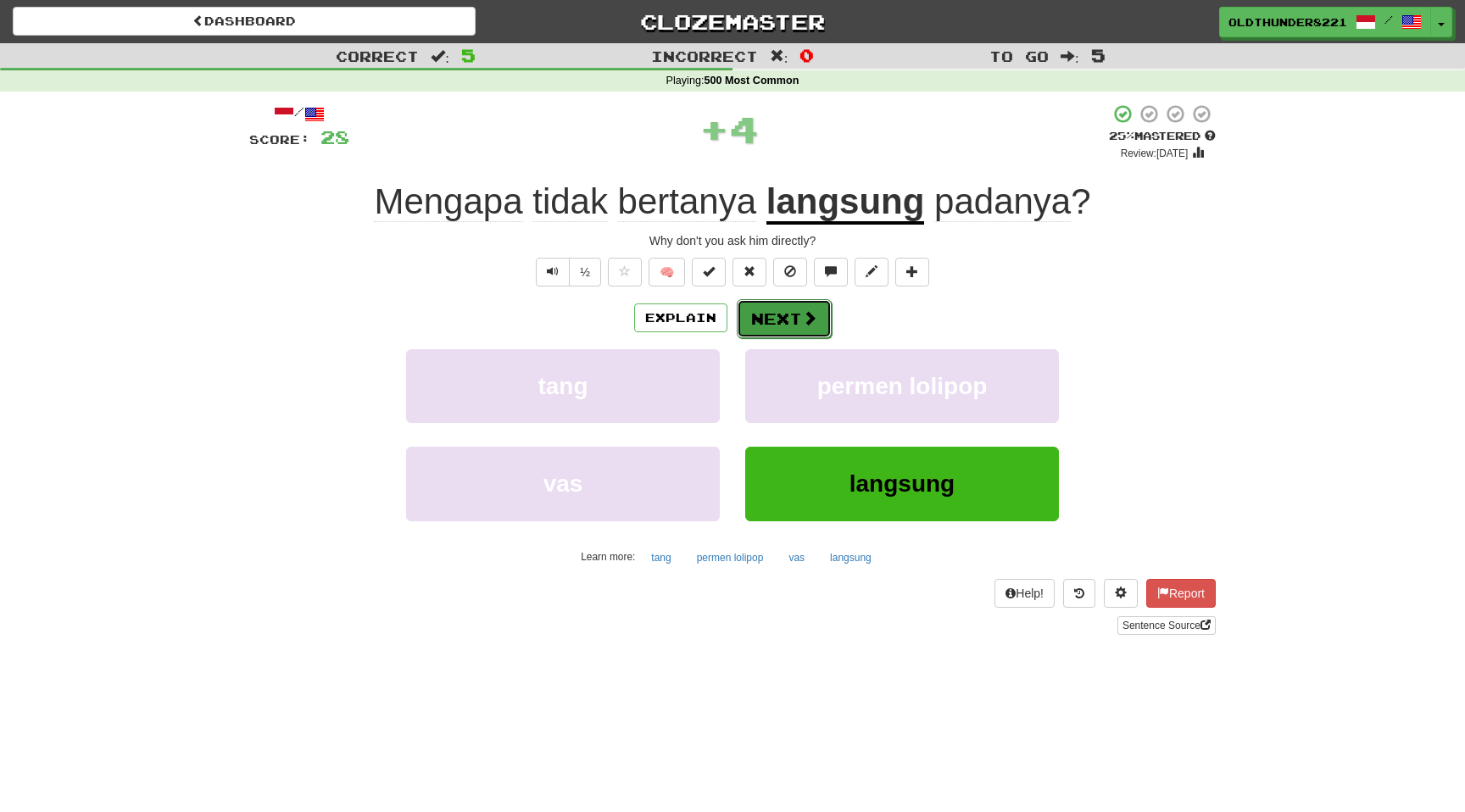
click at [779, 324] on button "Next" at bounding box center [784, 318] width 95 height 39
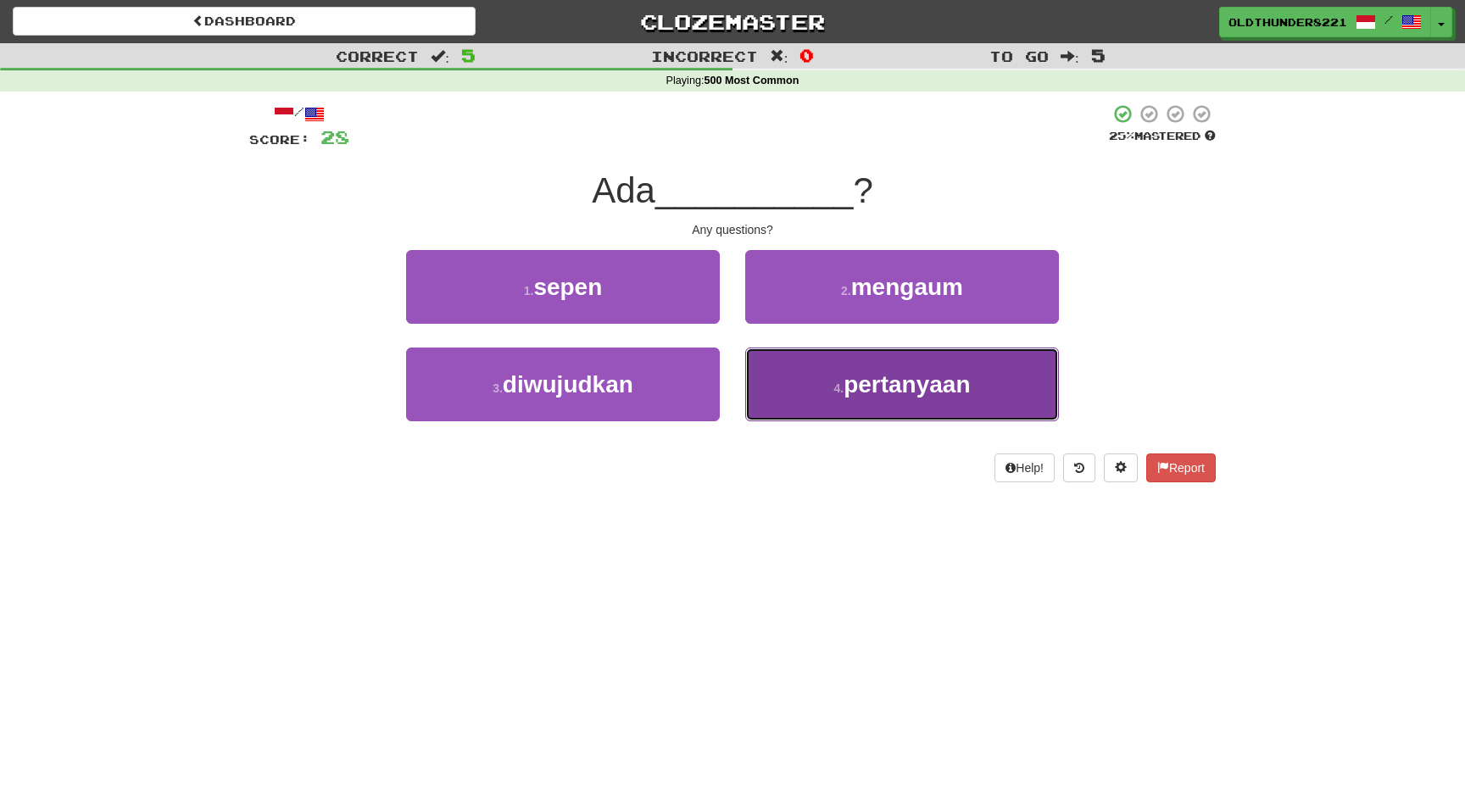
click at [807, 402] on button "4 . pertanyaan" at bounding box center [903, 384] width 314 height 74
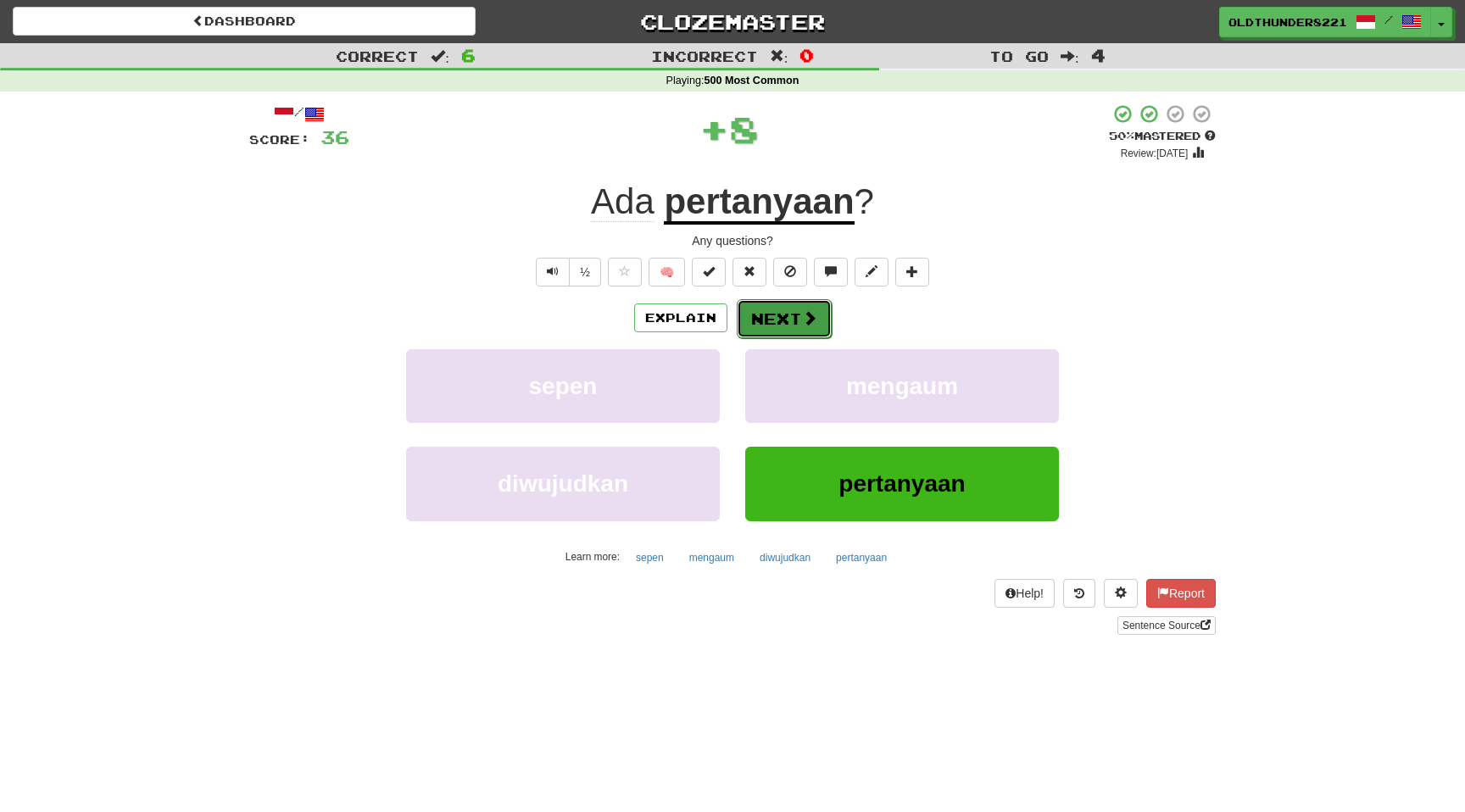
click at [779, 327] on button "Next" at bounding box center [784, 318] width 95 height 39
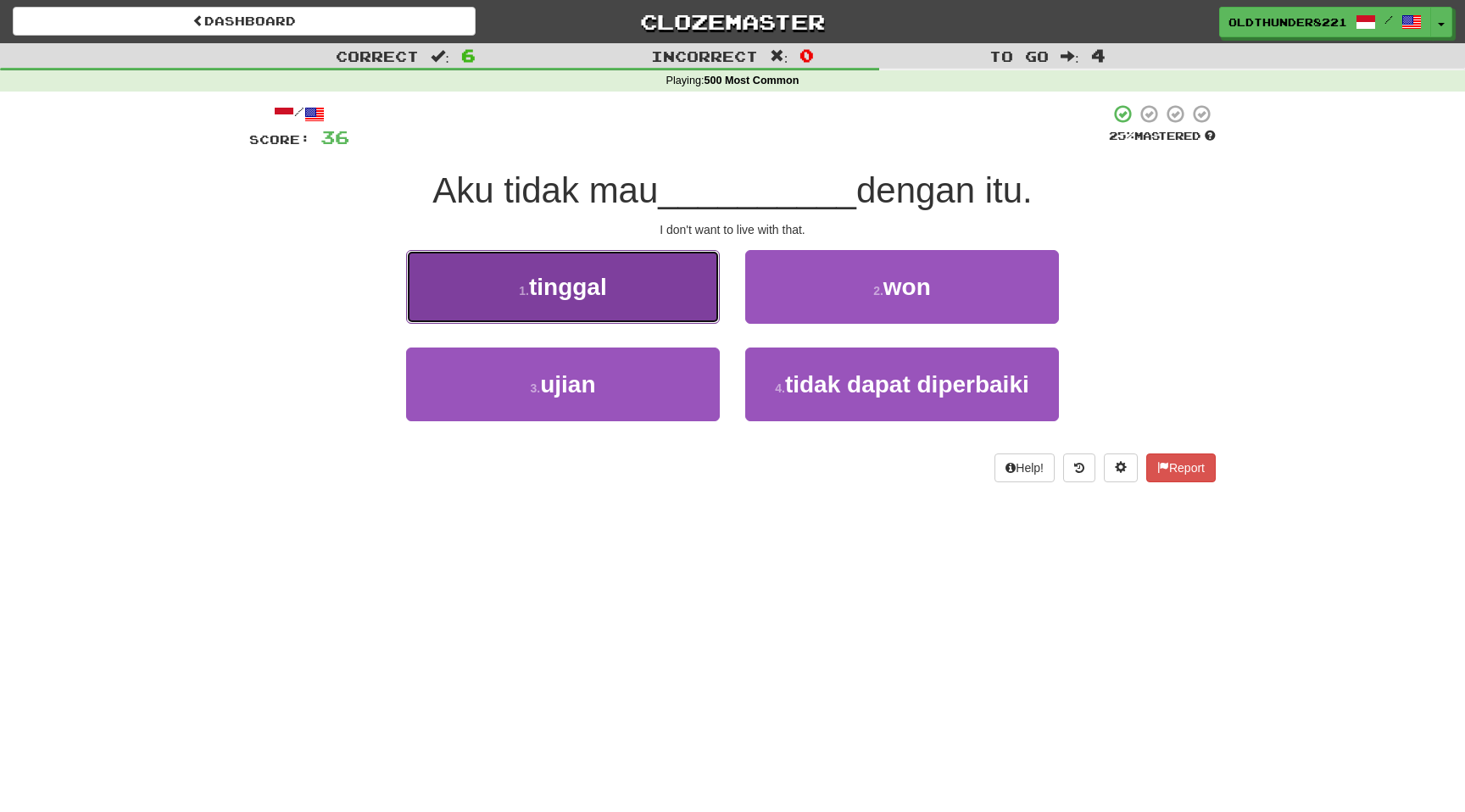
click at [625, 296] on button "1 . tinggal" at bounding box center [563, 287] width 314 height 74
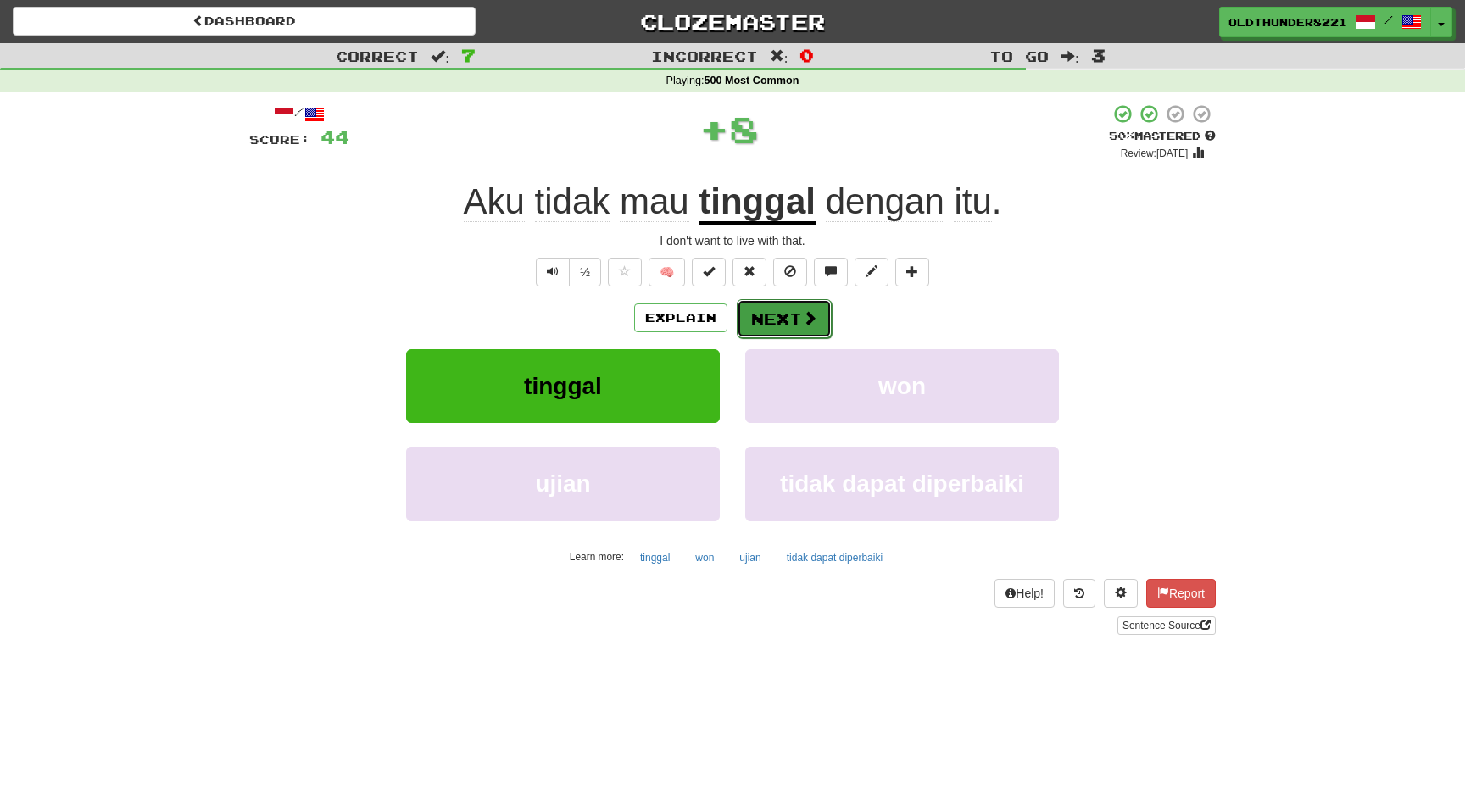
click at [790, 308] on button "Next" at bounding box center [784, 318] width 95 height 39
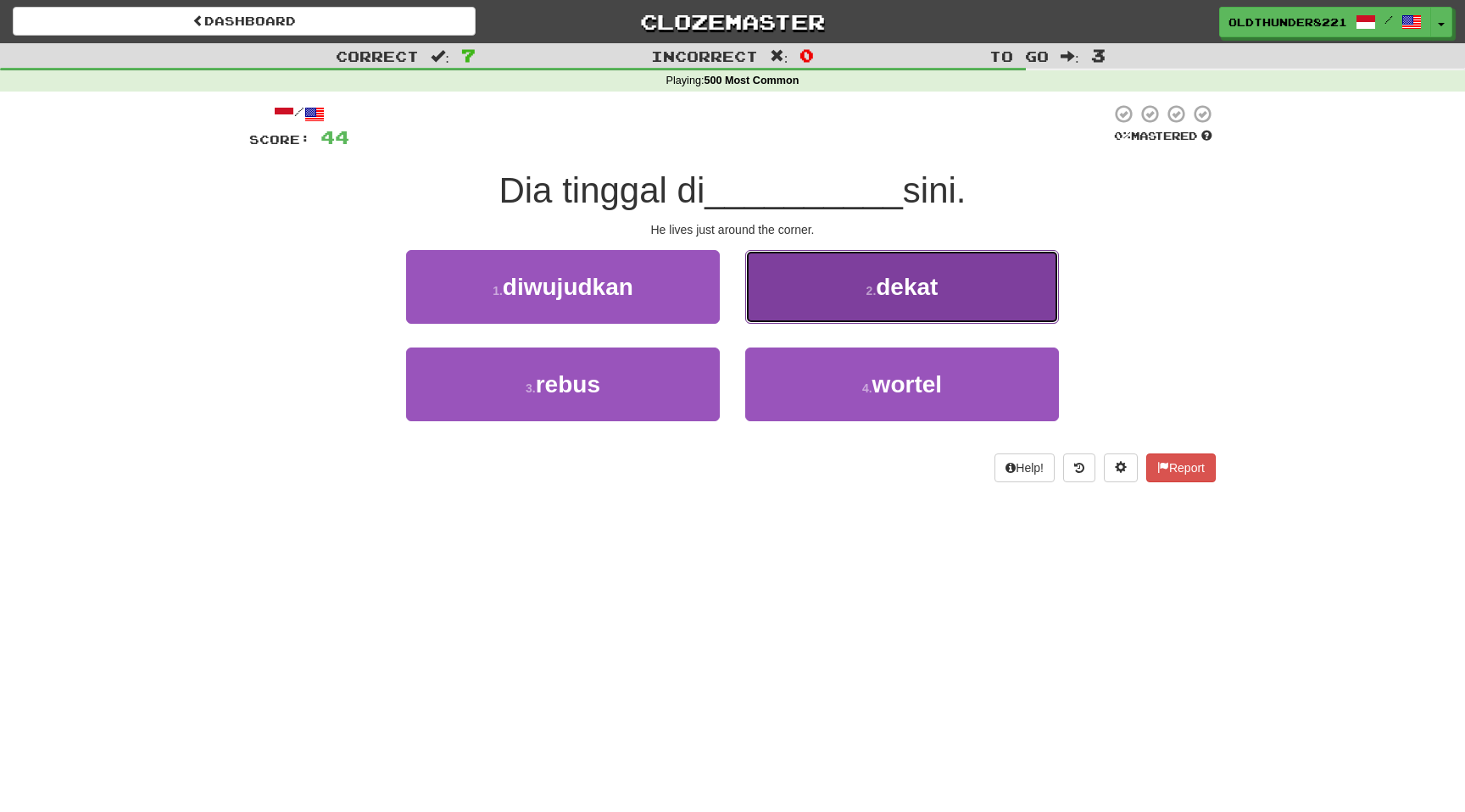
click at [897, 297] on span "dekat" at bounding box center [906, 287] width 62 height 26
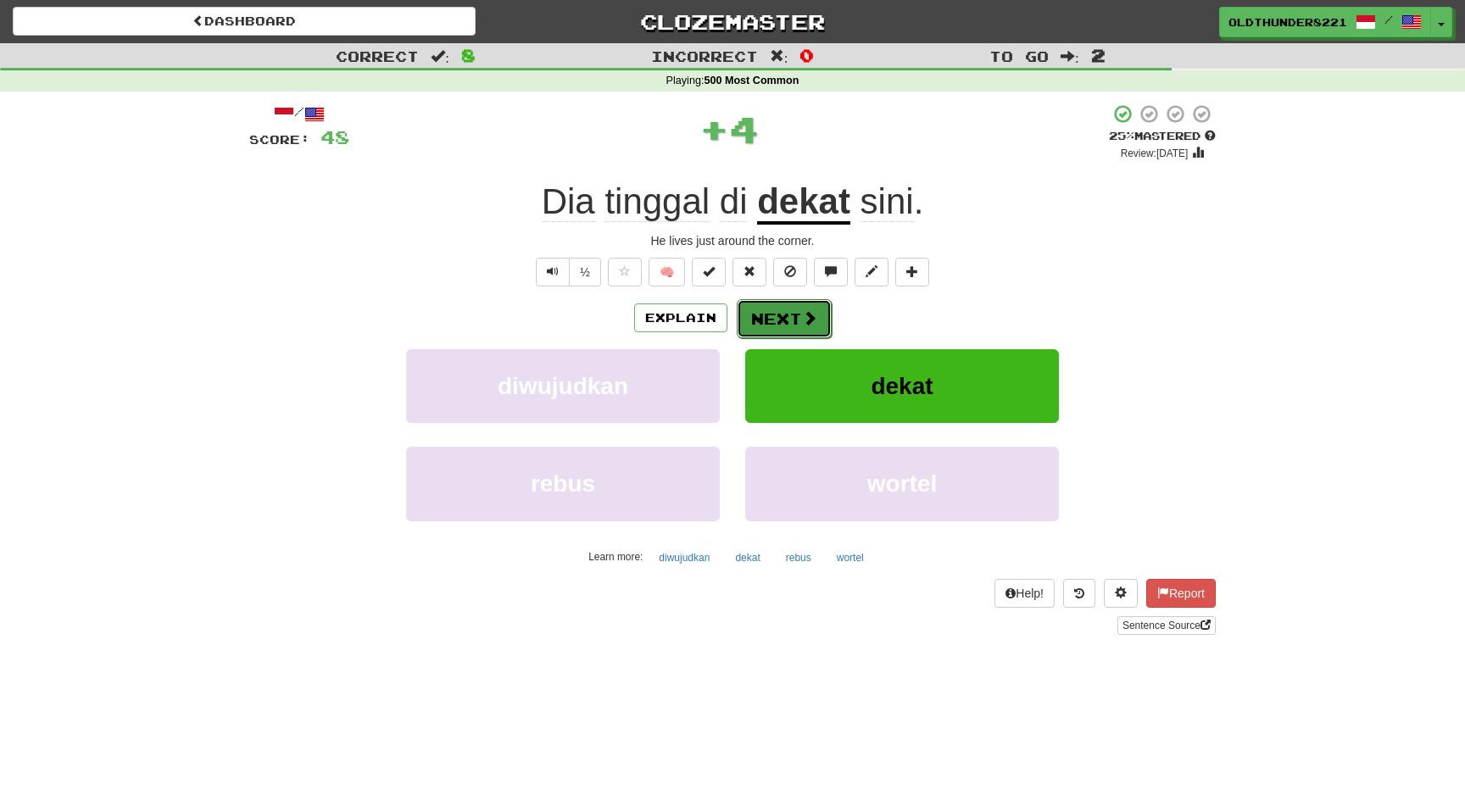
click at [782, 317] on button "Next" at bounding box center [784, 318] width 95 height 39
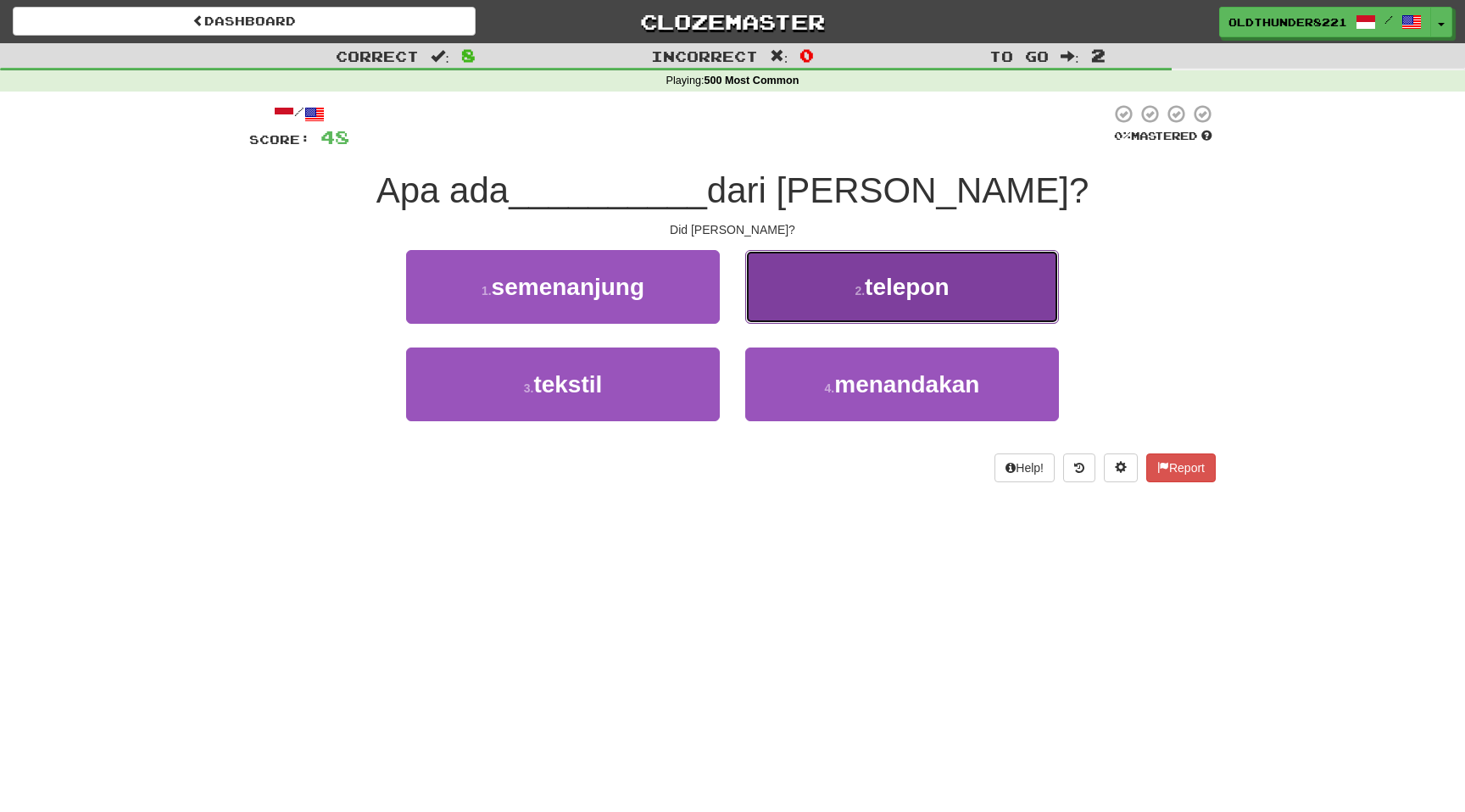
click at [877, 320] on button "2 . telepon" at bounding box center [903, 287] width 314 height 74
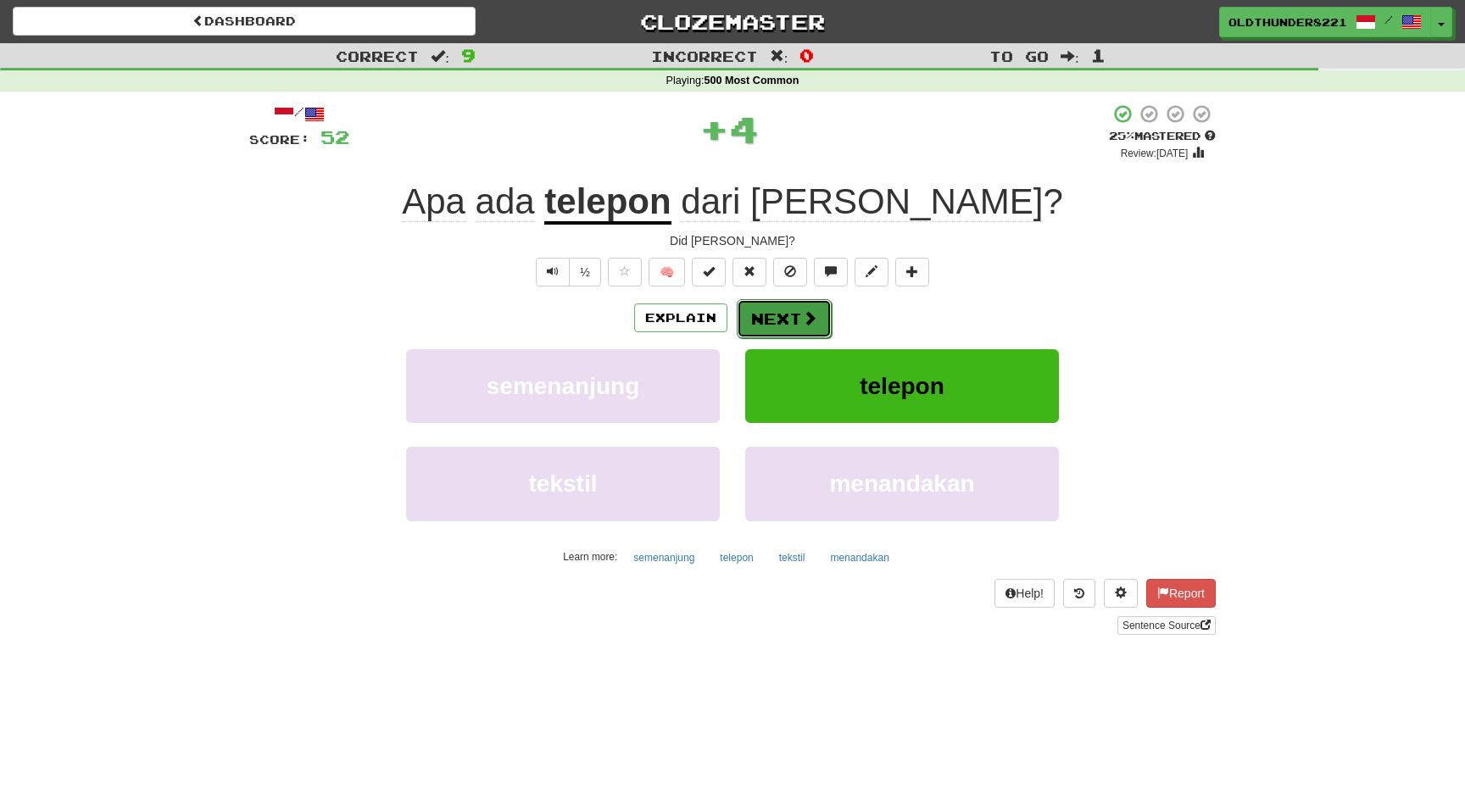
click at [790, 316] on button "Next" at bounding box center [784, 318] width 95 height 39
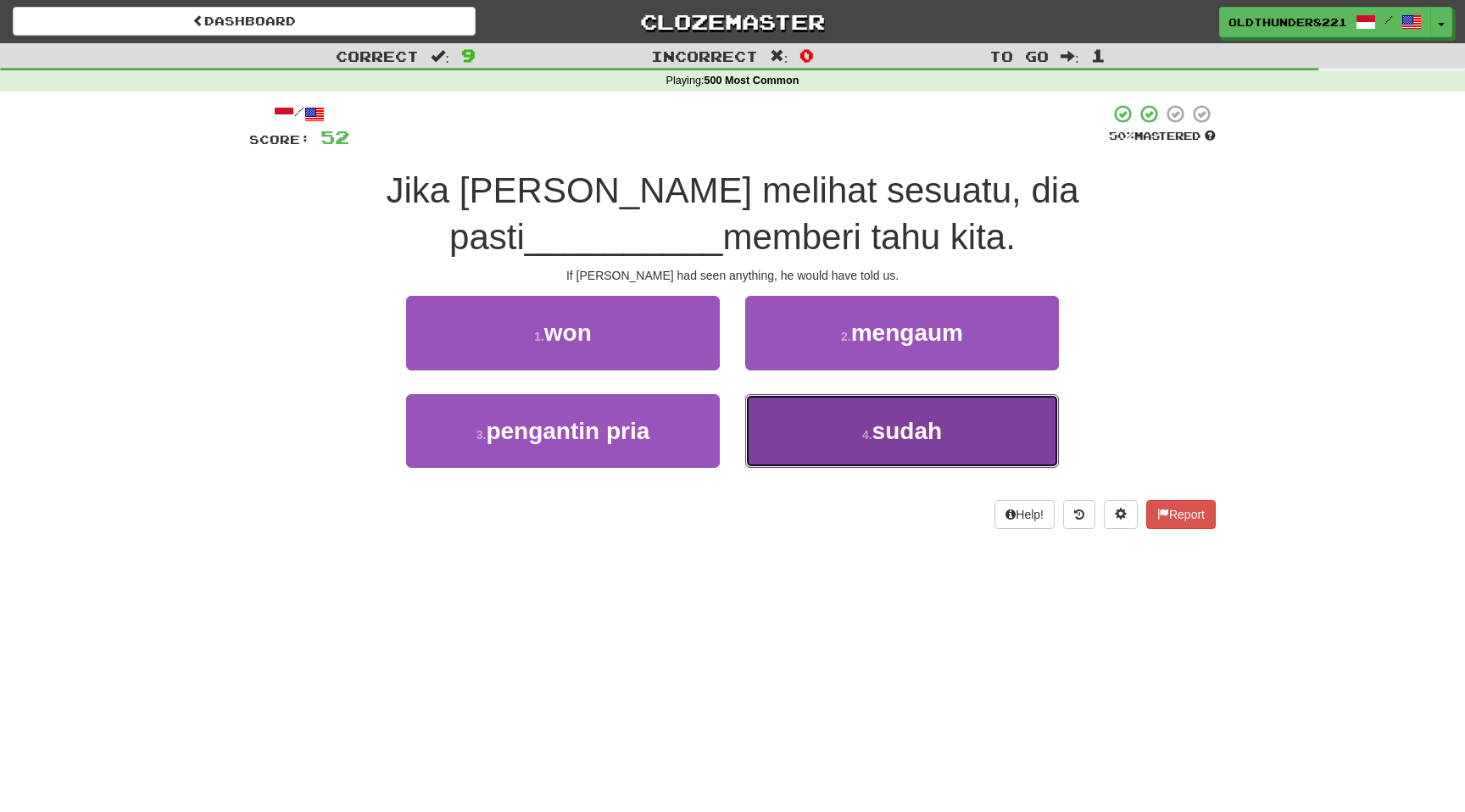
click at [931, 440] on span "sudah" at bounding box center [907, 431] width 69 height 26
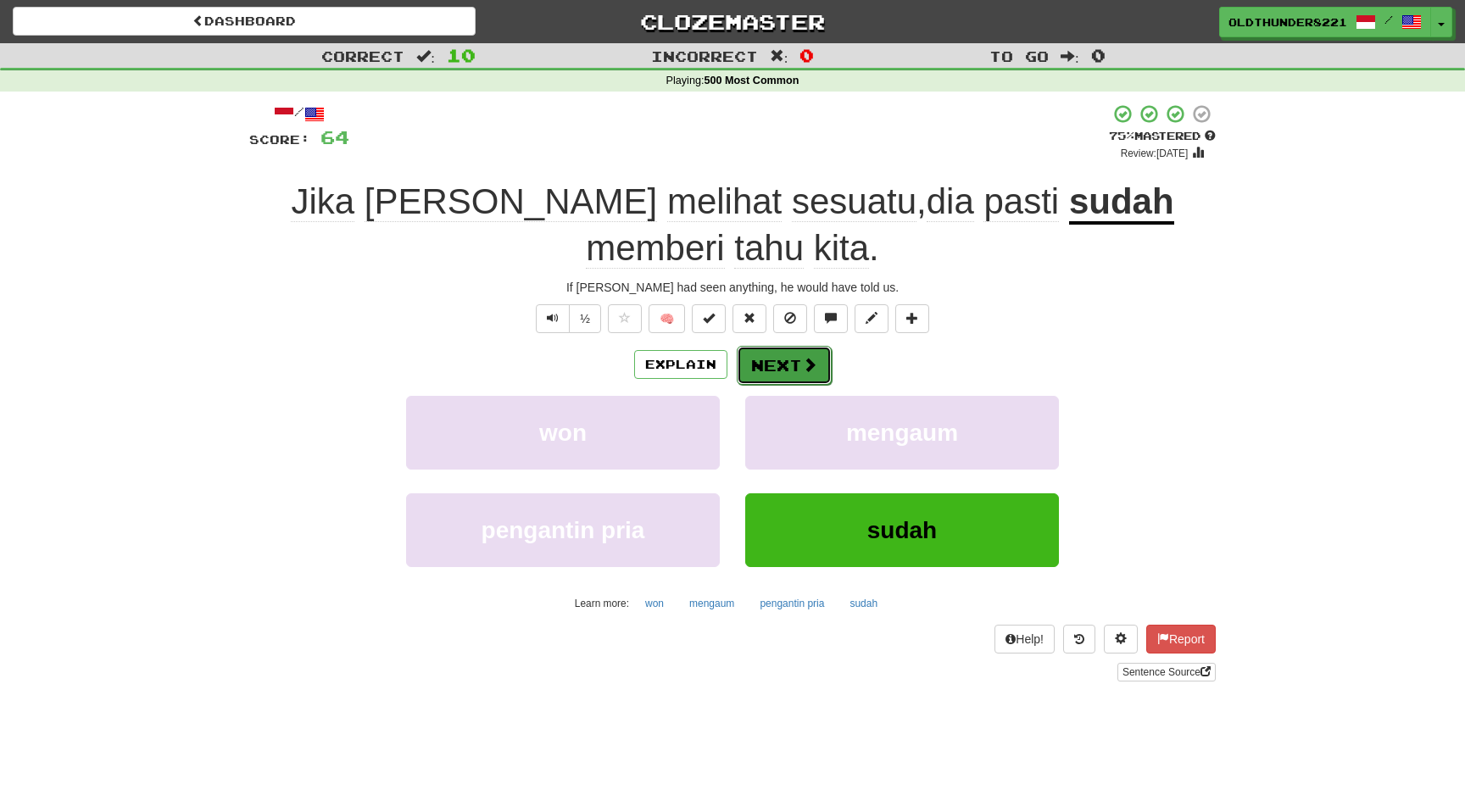
click at [790, 367] on button "Next" at bounding box center [784, 365] width 95 height 39
